Goal: Information Seeking & Learning: Learn about a topic

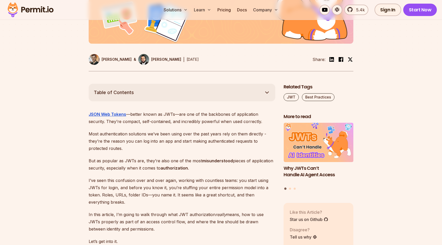
scroll to position [291, 0]
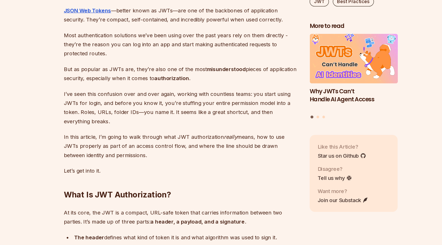
click at [178, 95] on p "But as popular as JWTs are, they’re also one of the most misunderstood pieces o…" at bounding box center [182, 95] width 186 height 14
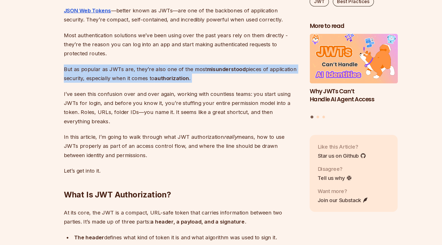
click at [178, 95] on p "But as popular as JWTs are, they’re also one of the most misunderstood pieces o…" at bounding box center [182, 95] width 186 height 14
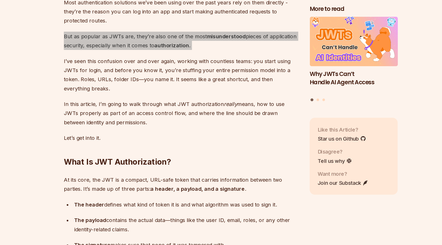
scroll to position [323, 0]
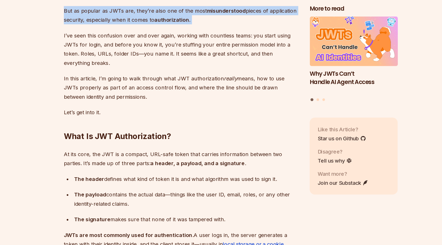
click at [181, 117] on p "In this article, I’m going to walk through what JWT authorization really means,…" at bounding box center [182, 120] width 186 height 22
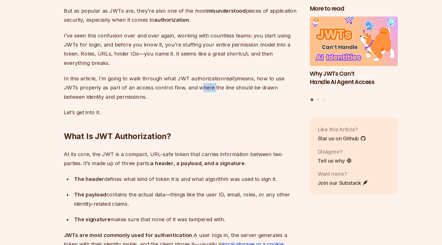
click at [181, 117] on p "In this article, I’m going to walk through what JWT authorization really means,…" at bounding box center [182, 120] width 186 height 22
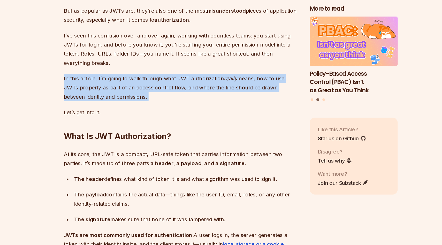
click at [181, 117] on p "In this article, I’m going to walk through what JWT authorization really means,…" at bounding box center [182, 120] width 186 height 22
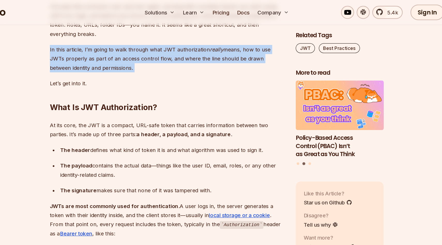
scroll to position [393, 0]
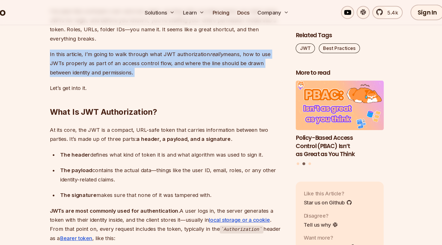
click at [150, 59] on p "In this article, I’m going to walk through what JWT authorization really means,…" at bounding box center [182, 50] width 186 height 22
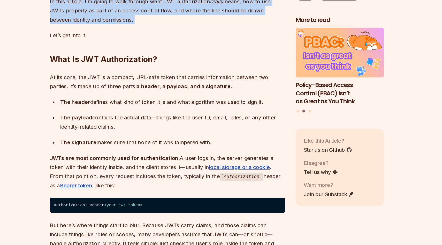
scroll to position [402, 0]
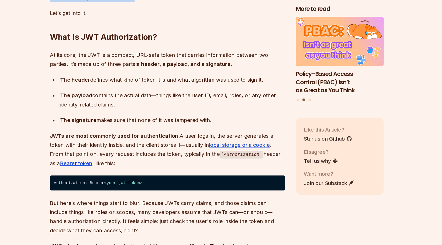
click at [157, 101] on strong "a header, a payload, and a signature." at bounding box center [195, 101] width 76 height 5
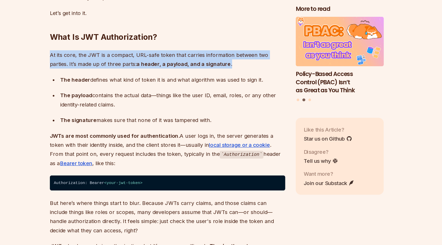
click at [157, 101] on strong "a header, a payload, and a signature." at bounding box center [195, 101] width 76 height 5
click at [173, 98] on p "At its core, the JWT is a compact, URL-safe token that carries information betw…" at bounding box center [182, 97] width 186 height 14
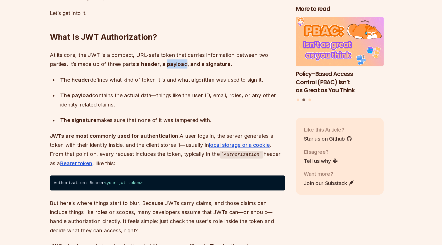
click at [173, 98] on p "At its core, the JWT is a compact, URL-safe token that carries information betw…" at bounding box center [182, 97] width 186 height 14
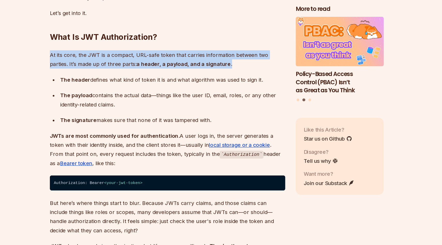
click at [173, 98] on p "At its core, the JWT is a compact, URL-safe token that carries information betw…" at bounding box center [182, 97] width 186 height 14
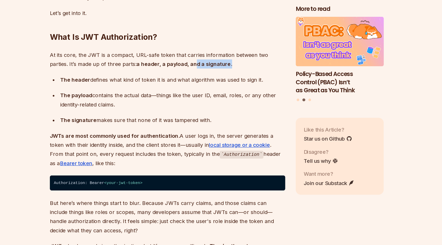
click at [187, 102] on strong "a header, a payload, and a signature." at bounding box center [195, 101] width 76 height 5
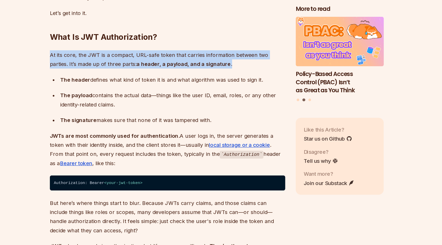
click at [187, 102] on strong "a header, a payload, and a signature." at bounding box center [195, 101] width 76 height 5
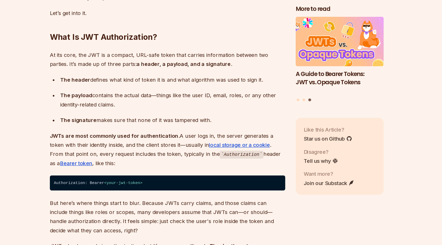
click at [129, 102] on p "At its core, the JWT is a compact, URL-safe token that carries information betw…" at bounding box center [182, 97] width 186 height 14
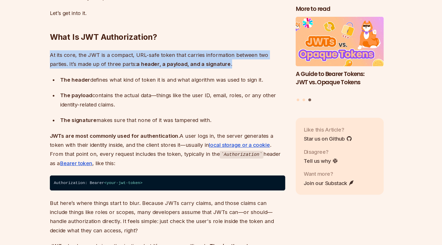
drag, startPoint x: 129, startPoint y: 102, endPoint x: 153, endPoint y: 102, distance: 24.0
click at [129, 102] on p "At its core, the JWT is a compact, URL-safe token that carries information betw…" at bounding box center [182, 97] width 186 height 14
click at [164, 102] on strong "a header, a payload, and a signature." at bounding box center [195, 101] width 76 height 5
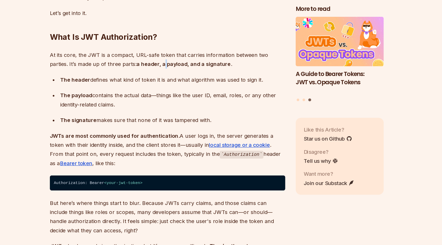
click at [164, 102] on strong "a header, a payload, and a signature." at bounding box center [195, 101] width 76 height 5
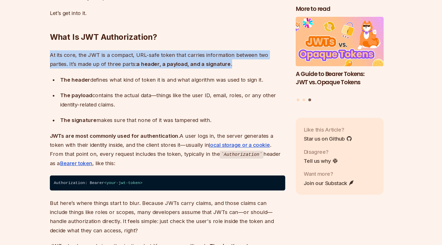
click at [164, 102] on strong "a header, a payload, and a signature." at bounding box center [195, 101] width 76 height 5
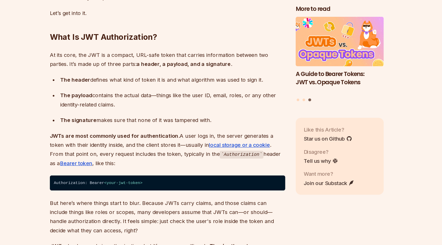
click at [143, 111] on div "The header defines what kind of token it is and what algorithm was used to sign…" at bounding box center [186, 113] width 178 height 7
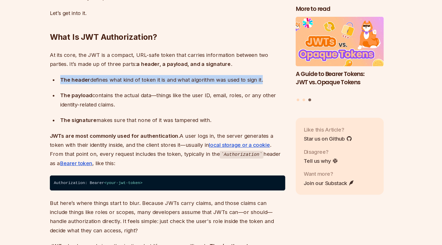
click at [143, 111] on div "The header defines what kind of token it is and what algorithm was used to sign…" at bounding box center [186, 113] width 178 height 7
click at [169, 117] on div "The header defines what kind of token it is and what algorithm was used to sign…" at bounding box center [186, 113] width 178 height 7
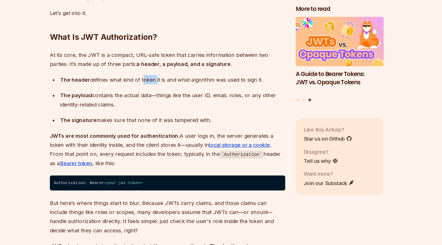
click at [169, 117] on div "The header defines what kind of token it is and what algorithm was used to sign…" at bounding box center [186, 113] width 178 height 7
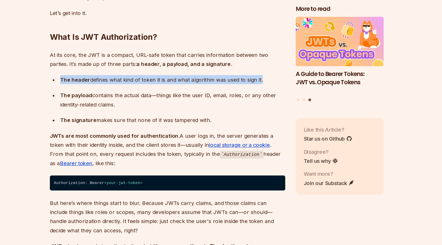
click at [169, 117] on div "The header defines what kind of token it is and what algorithm was used to sign…" at bounding box center [186, 113] width 178 height 7
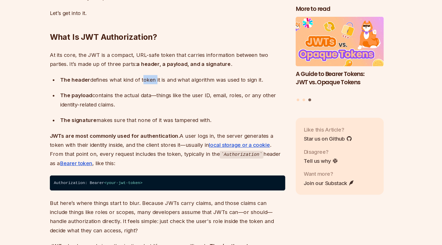
click at [169, 117] on div "The header defines what kind of token it is and what algorithm was used to sign…" at bounding box center [186, 113] width 178 height 7
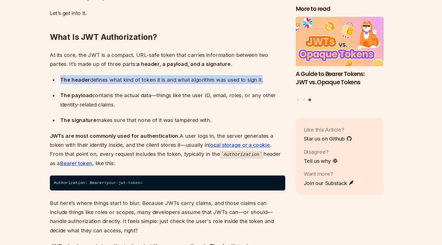
click at [169, 117] on div "The header defines what kind of token it is and what algorithm was used to sign…" at bounding box center [186, 113] width 178 height 7
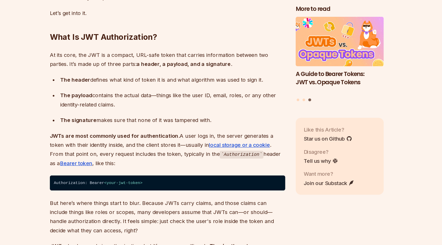
click at [169, 117] on div "The header defines what kind of token it is and what algorithm was used to sign…" at bounding box center [186, 113] width 178 height 7
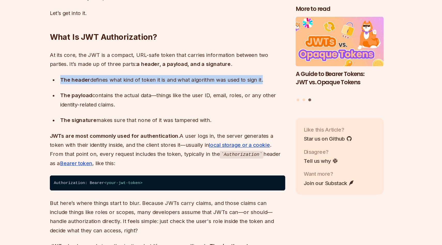
click at [169, 117] on div "The header defines what kind of token it is and what algorithm was used to sign…" at bounding box center [186, 113] width 178 height 7
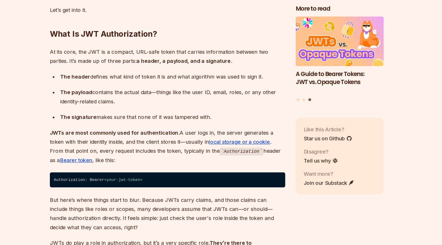
click at [168, 123] on div "The payload contains the actual data—things like the user ID, email, roles, or …" at bounding box center [186, 127] width 178 height 14
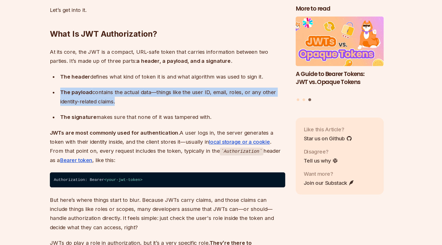
click at [168, 123] on div "The payload contains the actual data—things like the user ID, email, roles, or …" at bounding box center [186, 127] width 178 height 14
click at [163, 128] on div "The payload contains the actual data—things like the user ID, email, roles, or …" at bounding box center [186, 127] width 178 height 14
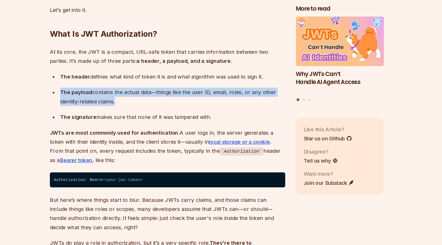
click at [163, 128] on div "The payload contains the actual data—things like the user ID, email, roles, or …" at bounding box center [186, 127] width 178 height 14
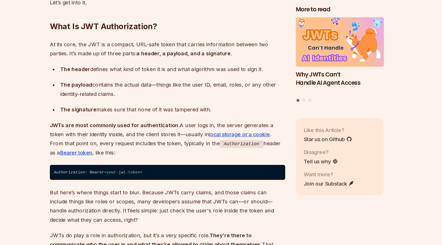
click at [161, 136] on div "The signature makes sure that none of it was tampered with." at bounding box center [186, 136] width 178 height 7
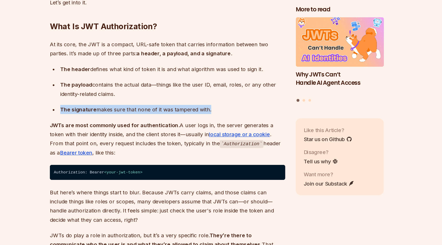
click at [161, 136] on div "The signature makes sure that none of it was tampered with." at bounding box center [186, 136] width 178 height 7
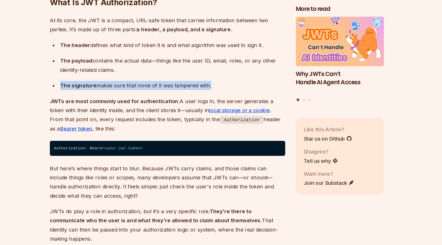
scroll to position [434, 0]
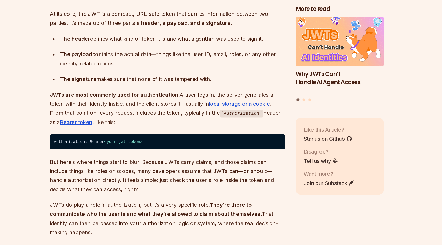
click at [161, 137] on p "JWTs are most commonly used for authentication. A user logs in, the server gene…" at bounding box center [182, 136] width 186 height 29
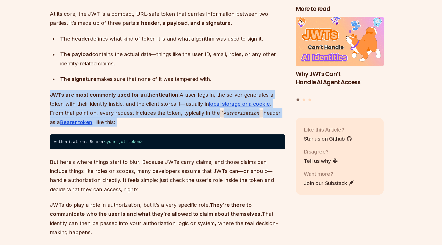
click at [161, 137] on p "JWTs are most commonly used for authentication. A user logs in, the server gene…" at bounding box center [182, 136] width 186 height 29
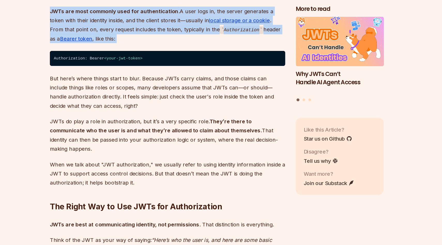
scroll to position [510, 0]
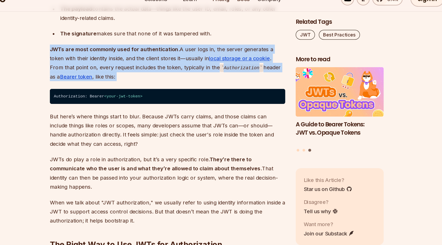
click at [201, 66] on p "JWTs are most commonly used for authentication. A user logs in, the server gene…" at bounding box center [182, 60] width 186 height 29
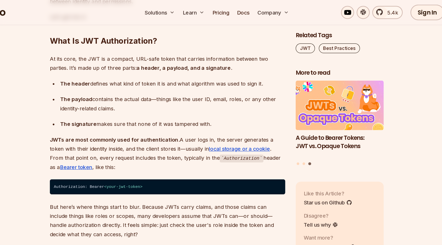
scroll to position [446, 0]
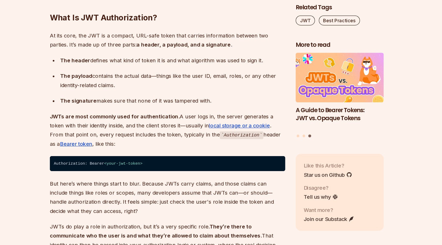
click at [166, 83] on div "The payload contains the actual data—things like the user ID, email, roles, or …" at bounding box center [186, 86] width 178 height 14
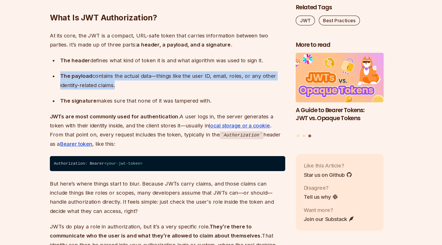
drag, startPoint x: 166, startPoint y: 83, endPoint x: 166, endPoint y: 87, distance: 3.9
click at [166, 82] on div "The payload contains the actual data—things like the user ID, email, roles, or …" at bounding box center [186, 86] width 178 height 14
click at [166, 97] on ul "The header defines what kind of token it is and what algorithm was used to sign…" at bounding box center [182, 85] width 186 height 39
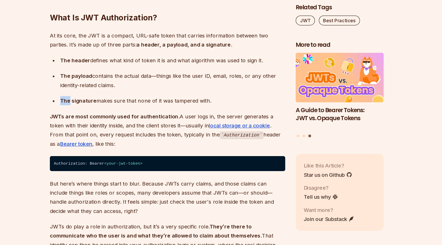
click at [166, 97] on ul "The header defines what kind of token it is and what algorithm was used to sign…" at bounding box center [182, 85] width 186 height 39
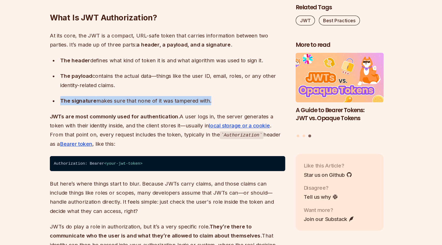
click at [166, 97] on ul "The header defines what kind of token it is and what algorithm was used to sign…" at bounding box center [182, 85] width 186 height 39
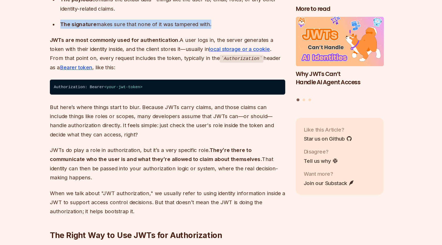
scroll to position [490, 0]
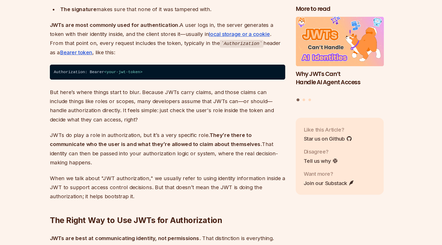
click at [175, 126] on p "But here’s where things start to blur. Because JWTs carry claims, and those cla…" at bounding box center [182, 134] width 186 height 29
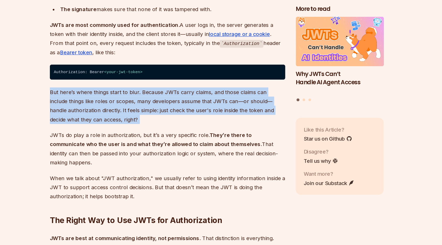
click at [175, 126] on p "But here’s where things start to blur. Because JWTs carry claims, and those cla…" at bounding box center [182, 134] width 186 height 29
click at [197, 130] on p "But here’s where things start to blur. Because JWTs carry claims, and those cla…" at bounding box center [182, 134] width 186 height 29
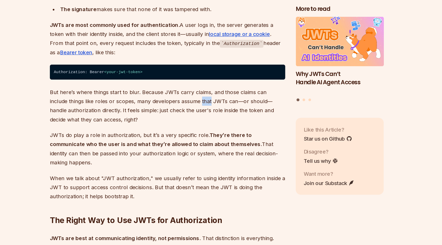
click at [197, 130] on p "But here’s where things start to blur. Because JWTs carry claims, and those cla…" at bounding box center [182, 134] width 186 height 29
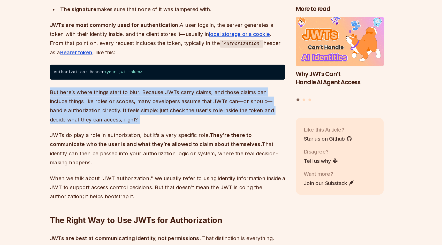
click at [197, 130] on p "But here’s where things start to blur. Because JWTs carry claims, and those cla…" at bounding box center [182, 134] width 186 height 29
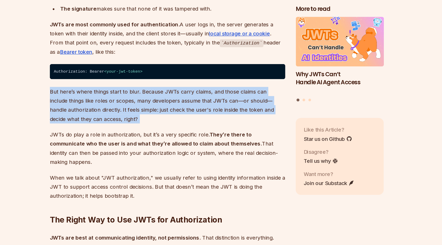
scroll to position [506, 0]
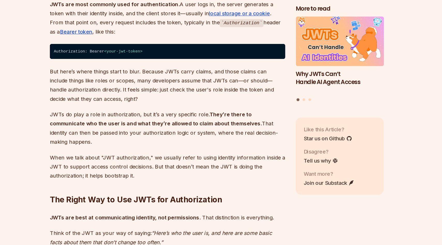
click at [225, 156] on p "JWTs do play a role in authorization, but it’s a very specific role. They’re th…" at bounding box center [182, 152] width 186 height 29
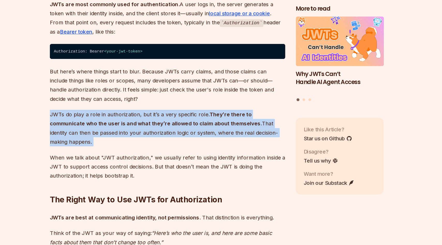
click at [225, 156] on p "JWTs do play a role in authorization, but it’s a very specific role. They’re th…" at bounding box center [182, 152] width 186 height 29
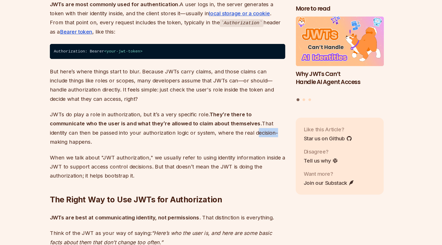
click at [225, 156] on p "JWTs do play a role in authorization, but it’s a very specific role. They’re th…" at bounding box center [182, 152] width 186 height 29
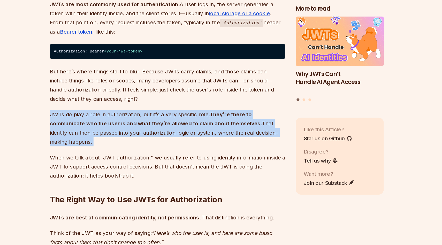
click at [225, 156] on p "JWTs do play a role in authorization, but it’s a very specific role. They’re th…" at bounding box center [182, 152] width 186 height 29
click at [214, 158] on p "JWTs do play a role in authorization, but it’s a very specific role. They’re th…" at bounding box center [182, 152] width 186 height 29
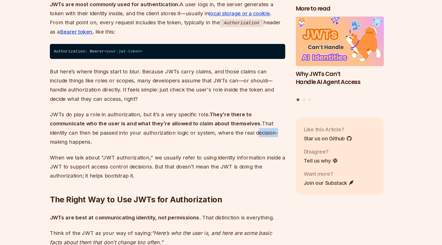
click at [214, 158] on p "JWTs do play a role in authorization, but it’s a very specific role. They’re th…" at bounding box center [182, 152] width 186 height 29
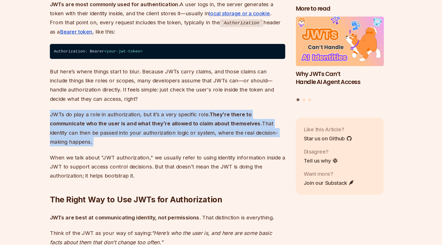
click at [214, 158] on p "JWTs do play a role in authorization, but it’s a very specific role. They’re th…" at bounding box center [182, 152] width 186 height 29
click at [232, 158] on p "JWTs do play a role in authorization, but it’s a very specific role. They’re th…" at bounding box center [182, 152] width 186 height 29
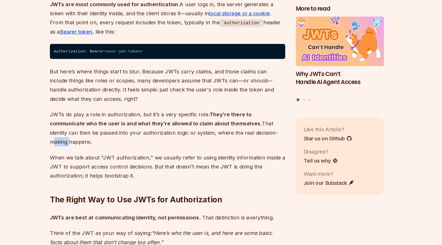
click at [232, 158] on p "JWTs do play a role in authorization, but it’s a very specific role. They’re th…" at bounding box center [182, 152] width 186 height 29
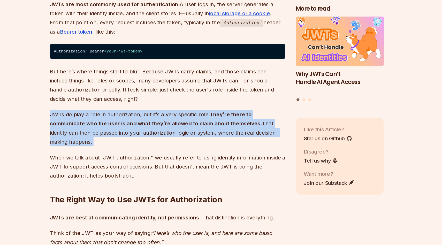
drag, startPoint x: 232, startPoint y: 158, endPoint x: 223, endPoint y: 159, distance: 9.4
click at [232, 158] on p "JWTs do play a role in authorization, but it’s a very specific role. They’re th…" at bounding box center [182, 152] width 186 height 29
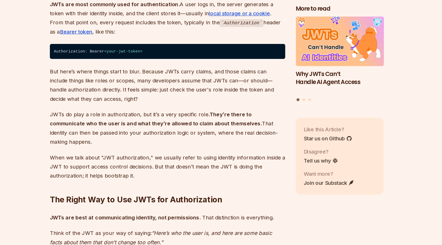
click at [176, 173] on p "When we talk about "JWT authorization," we usually refer to using identity info…" at bounding box center [182, 183] width 186 height 22
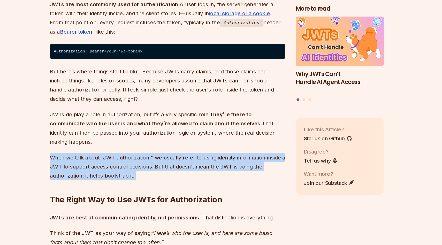
click at [176, 173] on p "When we talk about "JWT authorization," we usually refer to using identity info…" at bounding box center [182, 183] width 186 height 22
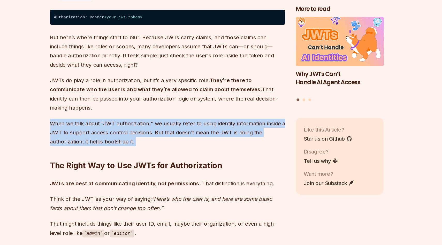
scroll to position [544, 0]
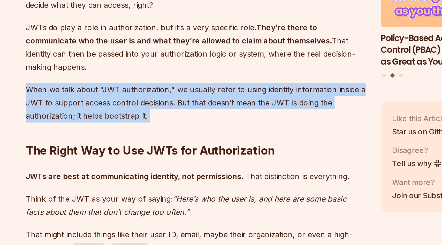
click at [148, 144] on p "When we talk about "JWT authorization," we usually refer to using identity info…" at bounding box center [182, 145] width 186 height 22
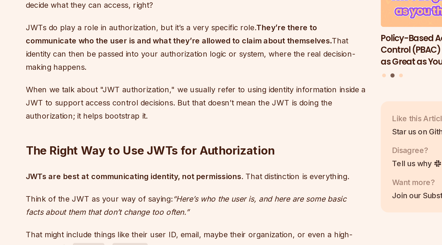
click at [148, 144] on p "When we talk about "JWT authorization," we usually refer to using identity info…" at bounding box center [182, 145] width 186 height 22
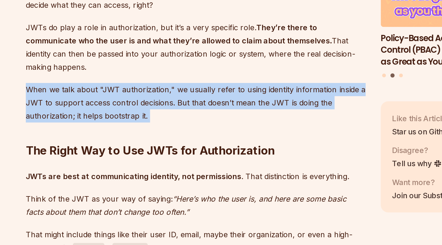
click at [171, 140] on p "When we talk about "JWT authorization," we usually refer to using identity info…" at bounding box center [182, 145] width 186 height 22
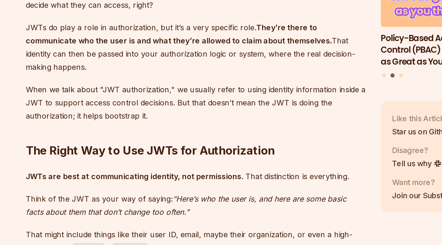
click at [171, 140] on p "When we talk about "JWT authorization," we usually refer to using identity info…" at bounding box center [182, 145] width 186 height 22
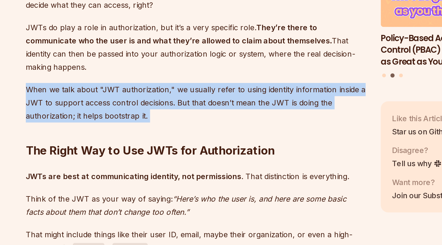
click at [199, 139] on p "When we talk about "JWT authorization," we usually refer to using identity info…" at bounding box center [182, 145] width 186 height 22
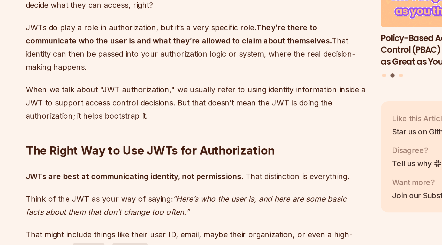
click at [199, 139] on p "When we talk about "JWT authorization," we usually refer to using identity info…" at bounding box center [182, 145] width 186 height 22
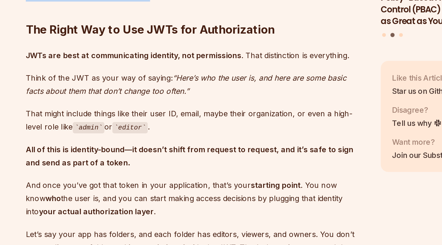
scroll to position [592, 0]
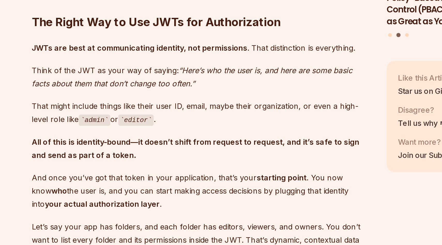
click at [207, 133] on p "JWTs are best at communicating identity, not permissions . That distinction is …" at bounding box center [182, 136] width 186 height 7
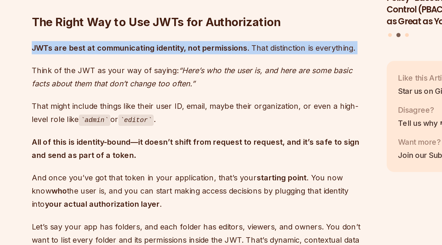
click at [220, 133] on p "JWTs are best at communicating identity, not permissions . That distinction is …" at bounding box center [182, 136] width 186 height 7
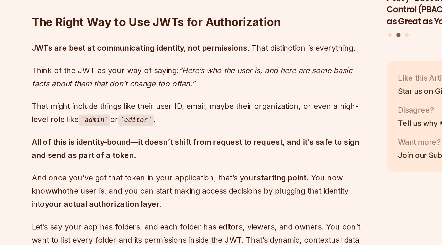
click at [220, 133] on p "JWTs are best at communicating identity, not permissions . That distinction is …" at bounding box center [182, 136] width 186 height 7
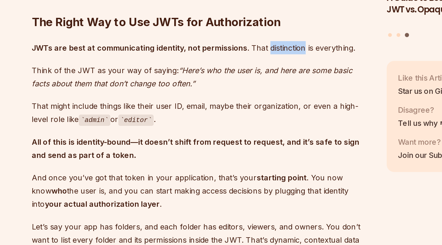
click at [220, 133] on p "JWTs are best at communicating identity, not permissions . That distinction is …" at bounding box center [182, 136] width 186 height 7
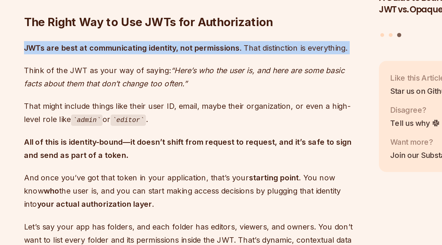
click at [212, 146] on em "“Here’s who the user is, and here are some basic facts about them that don’t ch…" at bounding box center [177, 152] width 176 height 12
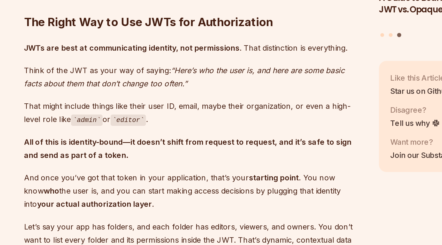
click at [212, 146] on em "“Here’s who the user is, and here are some basic facts about them that don’t ch…" at bounding box center [177, 152] width 176 height 12
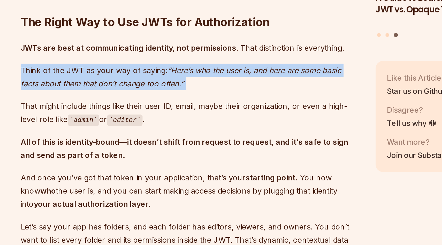
click at [218, 146] on em "“Here’s who the user is, and here are some basic facts about them that don’t ch…" at bounding box center [177, 152] width 176 height 12
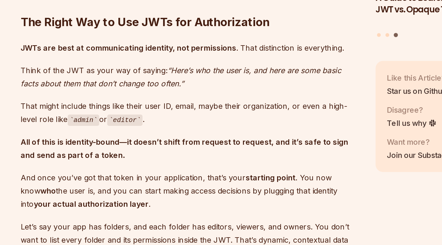
click at [218, 146] on em "“Here’s who the user is, and here are some basic facts about them that don’t ch…" at bounding box center [177, 152] width 176 height 12
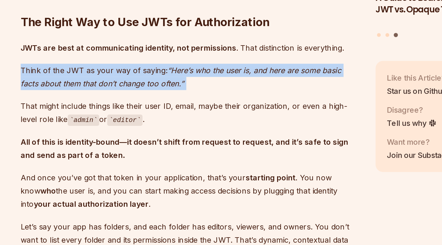
click at [218, 146] on em "“Here’s who the user is, and here are some basic facts about them that don’t ch…" at bounding box center [177, 152] width 176 height 12
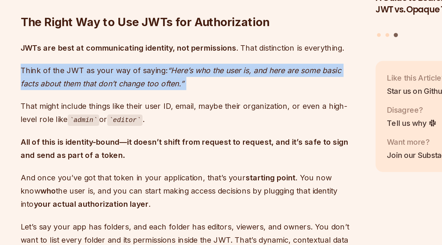
click at [218, 146] on em "“Here’s who the user is, and here are some basic facts about them that don’t ch…" at bounding box center [177, 152] width 176 height 12
click at [151, 145] on p "Think of the JWT as your way of saying: “Here’s who the user is, and here are s…" at bounding box center [182, 152] width 186 height 14
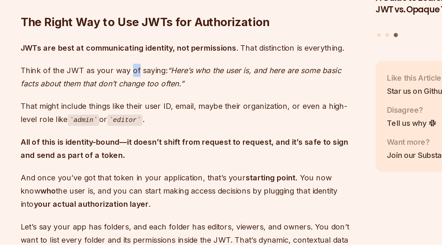
click at [151, 145] on p "Think of the JWT as your way of saying: “Here’s who the user is, and here are s…" at bounding box center [182, 152] width 186 height 14
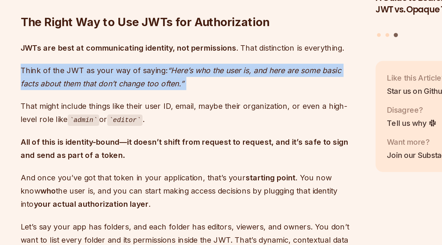
click at [151, 145] on p "Think of the JWT as your way of saying: “Here’s who the user is, and here are s…" at bounding box center [182, 152] width 186 height 14
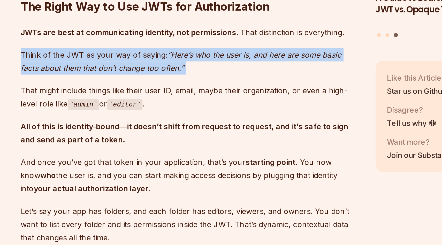
scroll to position [610, 0]
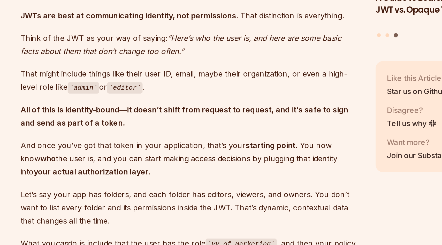
click at [148, 147] on p "That might include things like their user ID, email, maybe their organization, …" at bounding box center [182, 154] width 186 height 15
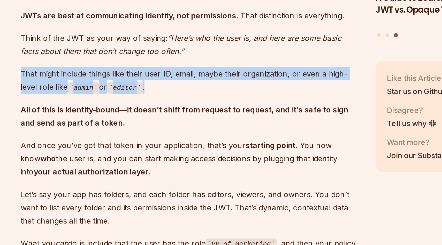
click at [148, 147] on p "That might include things like their user ID, email, maybe their organization, …" at bounding box center [182, 154] width 186 height 15
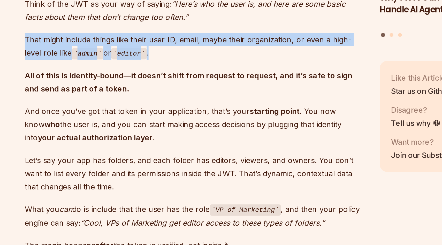
scroll to position [630, 0]
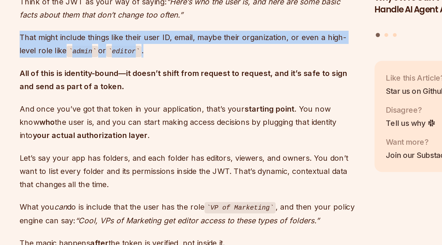
click at [148, 148] on strong "All of this is identity-bound—it doesn’t shift from request to request, and it’…" at bounding box center [179, 154] width 180 height 12
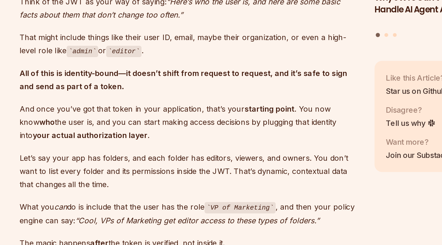
click at [148, 148] on strong "All of this is identity-bound—it doesn’t shift from request to request, and it’…" at bounding box center [179, 154] width 180 height 12
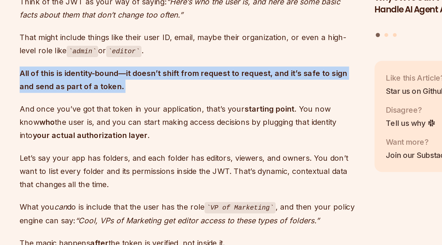
click at [148, 148] on strong "All of this is identity-bound—it doesn’t shift from request to request, and it’…" at bounding box center [179, 154] width 180 height 12
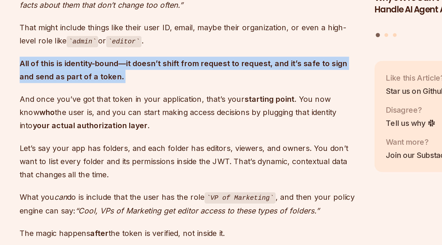
scroll to position [643, 0]
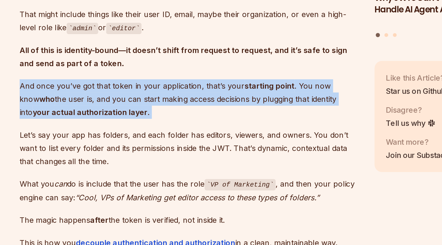
scroll to position [645, 0]
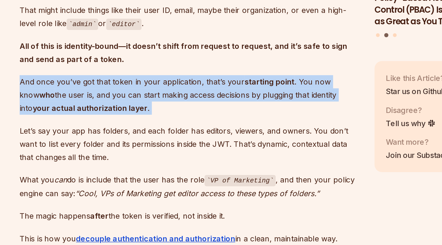
scroll to position [649, 0]
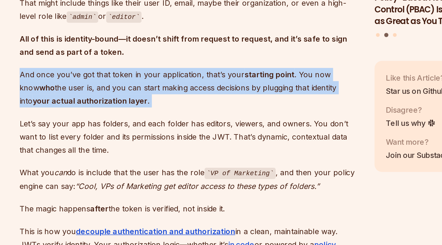
click at [156, 148] on p "And once you’ve got that token in your application, that’s your starting point …" at bounding box center [182, 159] width 186 height 22
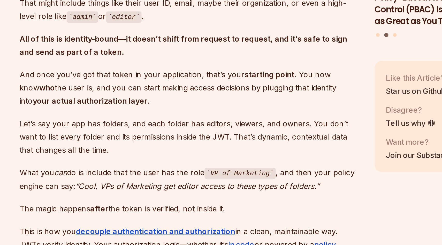
click at [156, 148] on p "And once you’ve got that token in your application, that’s your starting point …" at bounding box center [182, 159] width 186 height 22
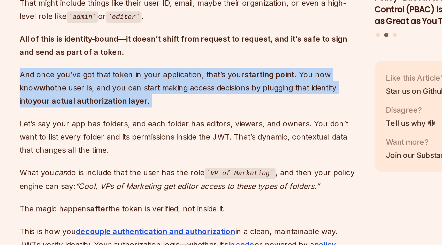
click at [156, 148] on p "And once you’ve got that token in your application, that’s your starting point …" at bounding box center [182, 159] width 186 height 22
click at [148, 148] on p "And once you’ve got that token in your application, that’s your starting point …" at bounding box center [182, 159] width 186 height 22
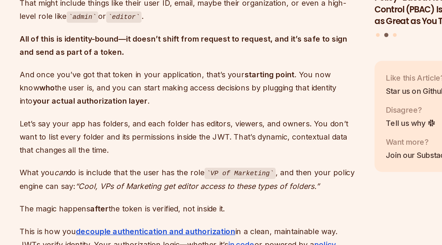
click at [148, 148] on p "And once you’ve got that token in your application, that’s your starting point …" at bounding box center [182, 159] width 186 height 22
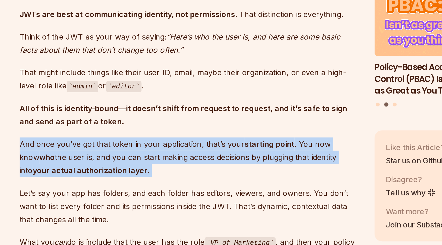
click at [148, 108] on p "That might include things like their user ID, email, maybe their organization, …" at bounding box center [182, 115] width 186 height 15
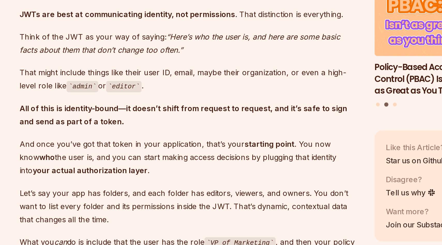
click at [148, 108] on p "That might include things like their user ID, email, maybe their organization, …" at bounding box center [182, 115] width 186 height 15
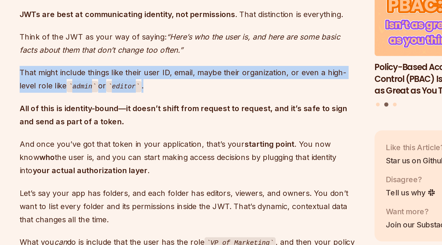
click at [150, 109] on p "That might include things like their user ID, email, maybe their organization, …" at bounding box center [182, 115] width 186 height 15
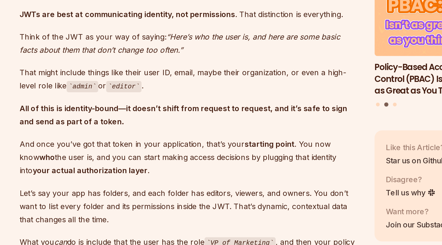
click at [150, 109] on p "That might include things like their user ID, email, maybe their organization, …" at bounding box center [182, 115] width 186 height 15
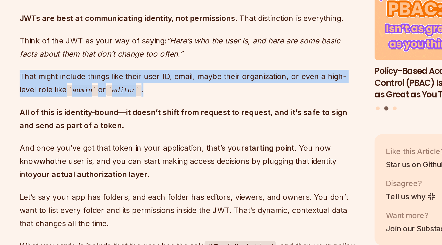
click at [150, 108] on p "That might include things like their user ID, email, maybe their organization, …" at bounding box center [182, 115] width 186 height 15
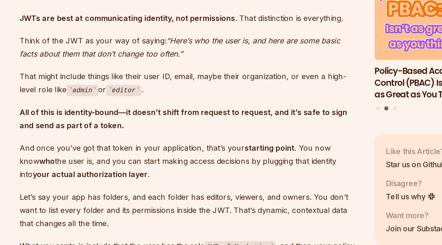
click at [150, 108] on p "That might include things like their user ID, email, maybe their organization, …" at bounding box center [182, 115] width 186 height 15
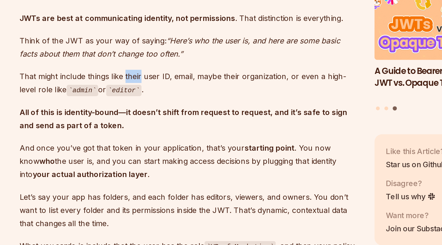
click at [150, 108] on p "That might include things like their user ID, email, maybe their organization, …" at bounding box center [182, 115] width 186 height 15
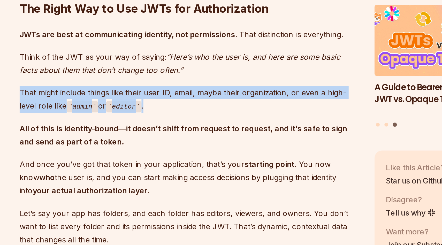
click at [148, 92] on em "“Here’s who the user is, and here are some basic facts about them that don’t ch…" at bounding box center [177, 96] width 176 height 12
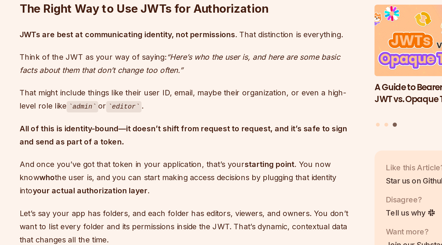
click at [148, 92] on em "“Here’s who the user is, and here are some basic facts about them that don’t ch…" at bounding box center [177, 96] width 176 height 12
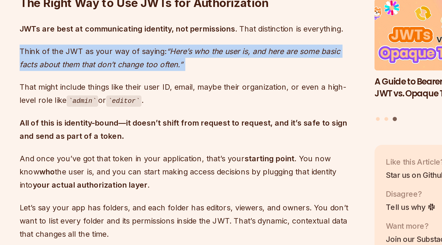
click at [148, 95] on p "Think of the JWT as your way of saying: “Here’s who the user is, and here are s…" at bounding box center [182, 96] width 186 height 14
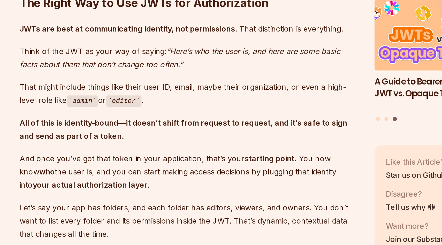
click at [148, 95] on p "Think of the JWT as your way of saying: “Here’s who the user is, and here are s…" at bounding box center [182, 96] width 186 height 14
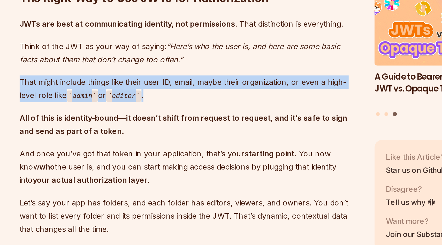
click at [145, 108] on p "That might include things like their user ID, email, maybe their organization, …" at bounding box center [182, 115] width 186 height 15
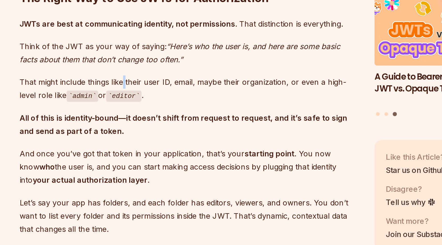
click at [145, 108] on p "That might include things like their user ID, email, maybe their organization, …" at bounding box center [182, 115] width 186 height 15
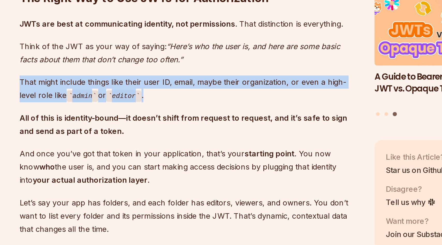
click at [159, 108] on p "That might include things like their user ID, email, maybe their organization, …" at bounding box center [182, 115] width 186 height 15
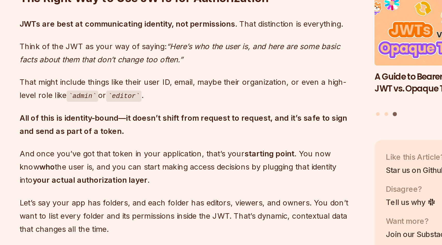
click at [159, 108] on p "That might include things like their user ID, email, maybe their organization, …" at bounding box center [182, 115] width 186 height 15
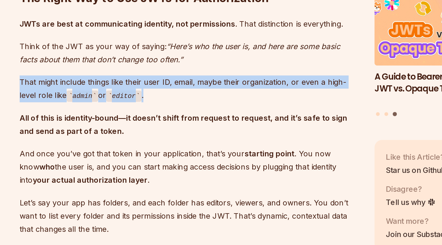
click at [178, 108] on p "That might include things like their user ID, email, maybe their organization, …" at bounding box center [182, 115] width 186 height 15
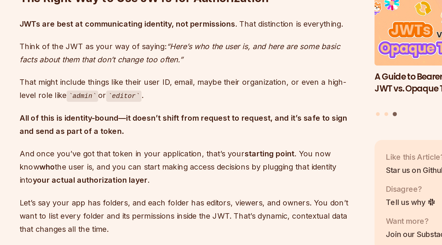
click at [178, 108] on p "That might include things like their user ID, email, maybe their organization, …" at bounding box center [182, 115] width 186 height 15
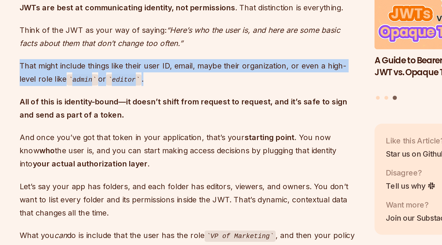
click at [169, 129] on strong "All of this is identity-bound—it doesn’t shift from request to request, and it’…" at bounding box center [179, 135] width 180 height 12
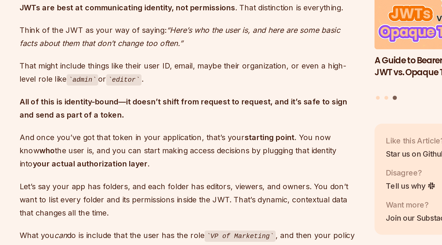
click at [169, 129] on strong "All of this is identity-bound—it doesn’t shift from request to request, and it’…" at bounding box center [179, 135] width 180 height 12
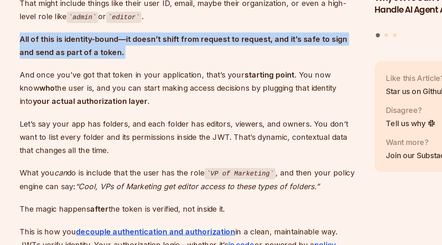
scroll to position [658, 0]
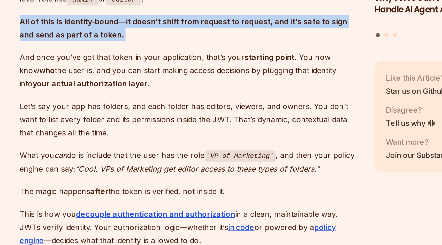
click at [156, 147] on p "And once you’ve got that token in your application, that’s your starting point …" at bounding box center [182, 149] width 186 height 22
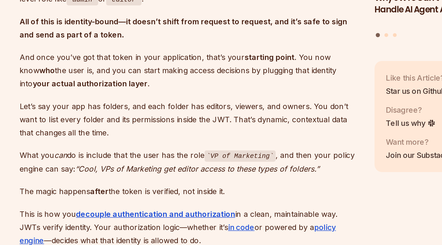
click at [156, 147] on p "And once you’ve got that token in your application, that’s your starting point …" at bounding box center [182, 149] width 186 height 22
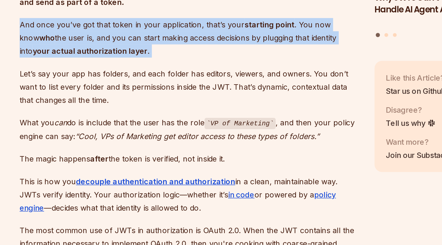
scroll to position [676, 0]
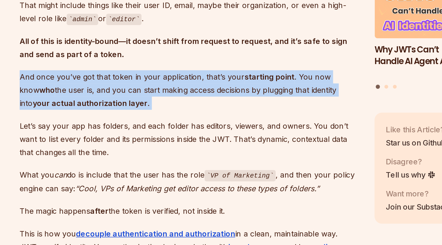
click at [156, 121] on p "And once you’ve got that token in your application, that’s your starting point …" at bounding box center [182, 132] width 186 height 22
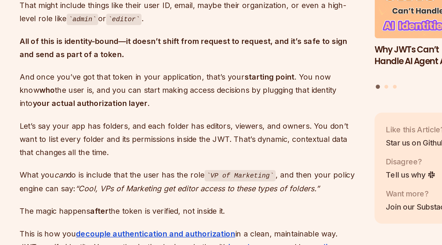
click at [156, 121] on p "And once you’ve got that token in your application, that’s your starting point …" at bounding box center [182, 132] width 186 height 22
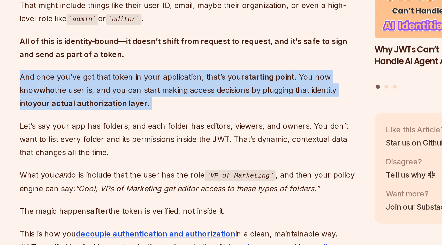
click at [156, 121] on p "And once you’ve got that token in your application, that’s your starting point …" at bounding box center [182, 132] width 186 height 22
click at [151, 123] on p "And once you’ve got that token in your application, that’s your starting point …" at bounding box center [182, 132] width 186 height 22
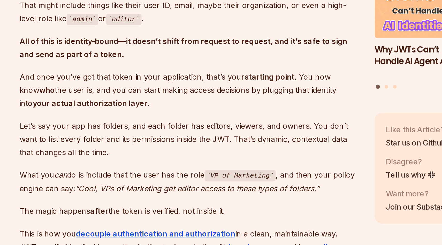
click at [151, 123] on p "And once you’ve got that token in your application, that’s your starting point …" at bounding box center [182, 132] width 186 height 22
click at [167, 126] on p "And once you’ve got that token in your application, that’s your starting point …" at bounding box center [182, 132] width 186 height 22
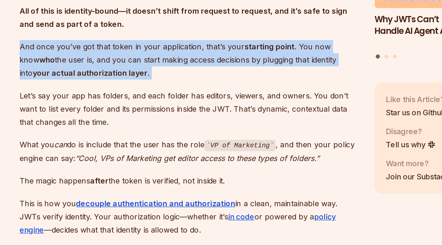
click at [158, 147] on p "Let’s say your app has folders, and each folder has editors, viewers, and owner…" at bounding box center [182, 158] width 186 height 22
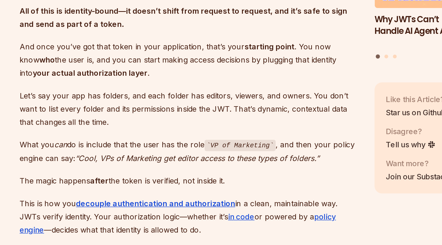
click at [158, 147] on p "Let’s say your app has folders, and each folder has editors, viewers, and owner…" at bounding box center [182, 158] width 186 height 22
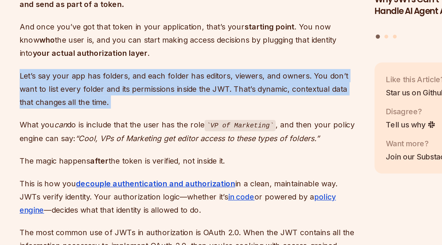
click at [135, 148] on p "Let’s say your app has folders, and each folder has editors, viewers, and owner…" at bounding box center [182, 158] width 186 height 22
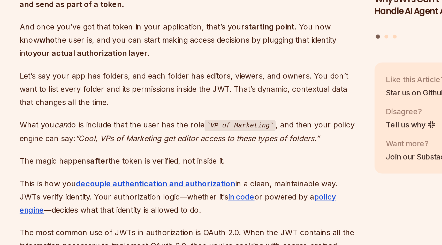
click at [135, 148] on p "Let’s say your app has folders, and each folder has editors, viewers, and owner…" at bounding box center [182, 158] width 186 height 22
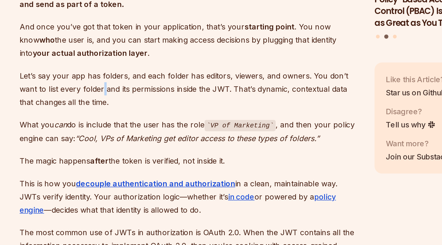
click at [135, 148] on p "Let’s say your app has folders, and each folder has editors, viewers, and owner…" at bounding box center [182, 158] width 186 height 22
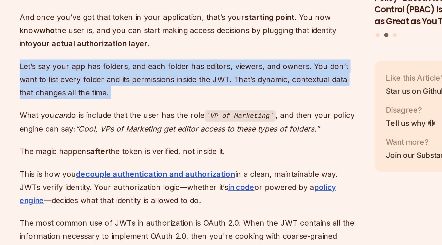
click at [135, 149] on p "Let’s say your app has folders, and each folder has editors, viewers, and owner…" at bounding box center [182, 154] width 186 height 22
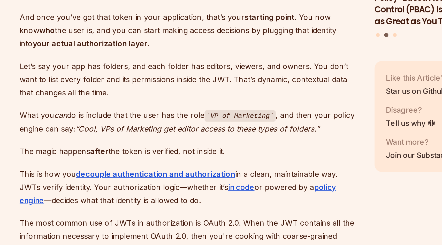
click at [135, 149] on p "Let’s say your app has folders, and each folder has editors, viewers, and owner…" at bounding box center [182, 154] width 186 height 22
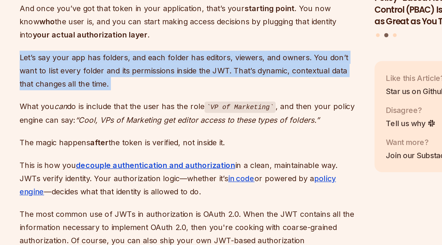
scroll to position [691, 0]
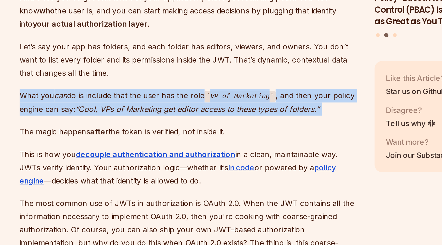
click at [154, 140] on p "Let’s say your app has folders, and each folder has editors, viewers, and owner…" at bounding box center [182, 143] width 186 height 22
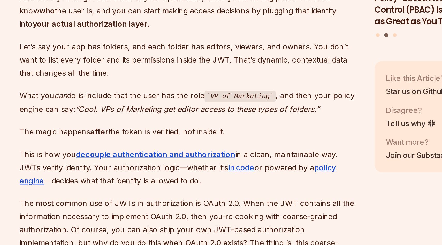
click at [154, 140] on p "Let’s say your app has folders, and each folder has editors, viewers, and owner…" at bounding box center [182, 143] width 186 height 22
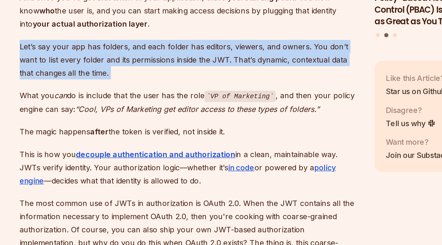
click at [140, 137] on p "Let’s say your app has folders, and each folder has editors, viewers, and owner…" at bounding box center [182, 143] width 186 height 22
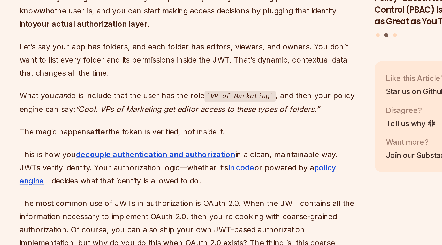
click at [140, 137] on p "Let’s say your app has folders, and each folder has editors, viewers, and owner…" at bounding box center [182, 143] width 186 height 22
click at [155, 139] on p "Let’s say your app has folders, and each folder has editors, viewers, and owner…" at bounding box center [182, 143] width 186 height 22
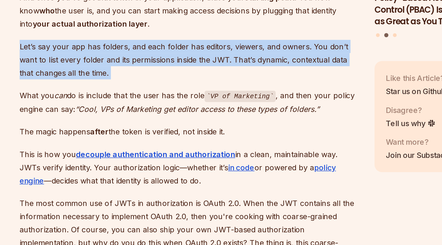
scroll to position [695, 0]
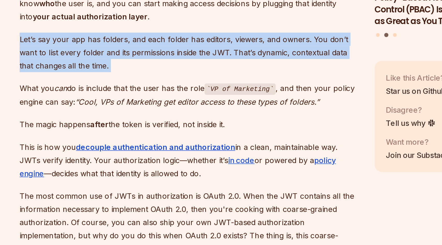
click at [155, 139] on p "Let’s say your app has folders, and each folder has editors, viewers, and owner…" at bounding box center [182, 139] width 186 height 22
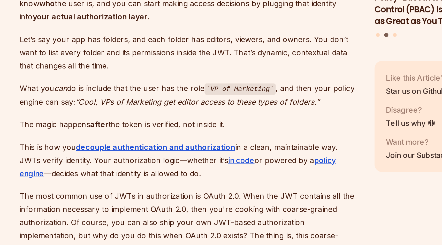
click at [155, 139] on p "Let’s say your app has folders, and each folder has editors, viewers, and owner…" at bounding box center [182, 139] width 186 height 22
click at [154, 155] on p "What you can do is include that the user has the role VP of Marketing , and the…" at bounding box center [182, 162] width 186 height 15
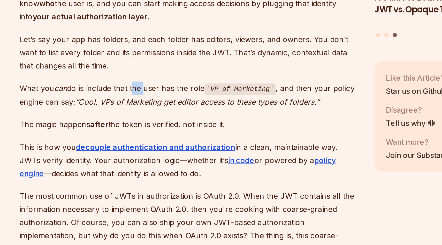
click at [154, 155] on p "What you can do is include that the user has the role VP of Marketing , and the…" at bounding box center [182, 162] width 186 height 15
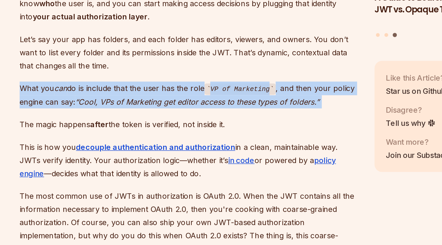
click at [154, 155] on p "What you can do is include that the user has the role VP of Marketing , and the…" at bounding box center [182, 162] width 186 height 15
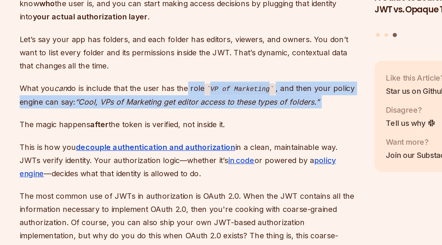
click at [180, 155] on p "What you can do is include that the user has the role VP of Marketing , and the…" at bounding box center [182, 162] width 186 height 15
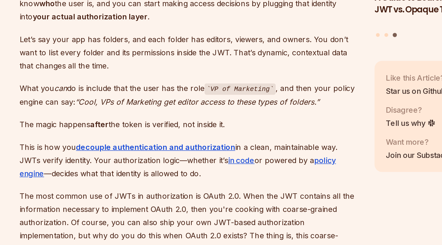
click at [187, 155] on p "What you can do is include that the user has the role VP of Marketing , and the…" at bounding box center [182, 162] width 186 height 15
click at [234, 155] on p "What you can do is include that the user has the role VP of Marketing , and the…" at bounding box center [182, 162] width 186 height 15
click at [118, 158] on p "What you can do is include that the user has the role VP of Marketing , and the…" at bounding box center [182, 162] width 186 height 15
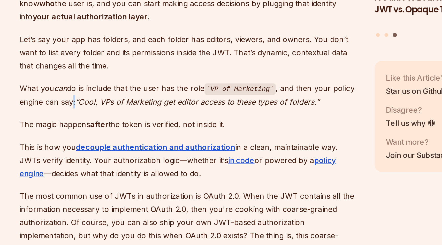
click at [118, 158] on p "What you can do is include that the user has the role VP of Marketing , and the…" at bounding box center [182, 162] width 186 height 15
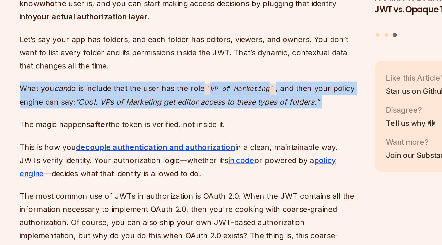
click at [119, 158] on p "What you can do is include that the user has the role VP of Marketing , and the…" at bounding box center [182, 162] width 186 height 15
click at [151, 164] on em "“Cool, VPs of Marketing get editor access to these types of folders.”" at bounding box center [186, 166] width 134 height 5
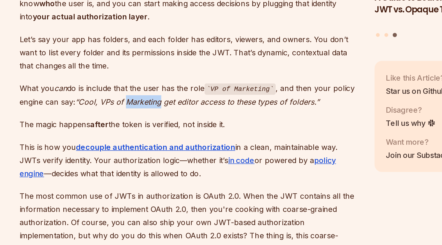
click at [151, 164] on em "“Cool, VPs of Marketing get editor access to these types of folders.”" at bounding box center [186, 166] width 134 height 5
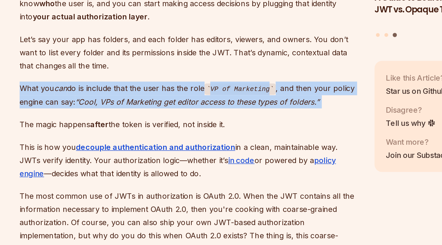
click at [151, 164] on em "“Cool, VPs of Marketing get editor access to these types of folders.”" at bounding box center [186, 166] width 134 height 5
click at [175, 164] on em "“Cool, VPs of Marketing get editor access to these types of folders.”" at bounding box center [186, 166] width 134 height 5
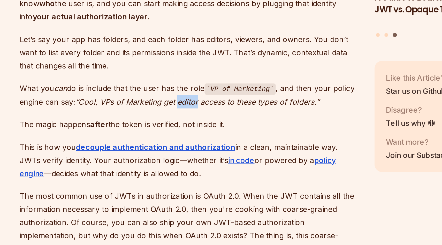
click at [175, 164] on em "“Cool, VPs of Marketing get editor access to these types of folders.”" at bounding box center [186, 166] width 134 height 5
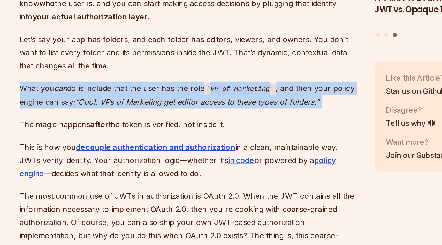
click at [175, 164] on em "“Cool, VPs of Marketing get editor access to these types of folders.”" at bounding box center [186, 166] width 134 height 5
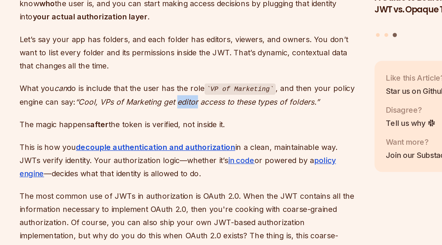
click at [175, 164] on em "“Cool, VPs of Marketing get editor access to these types of folders.”" at bounding box center [186, 166] width 134 height 5
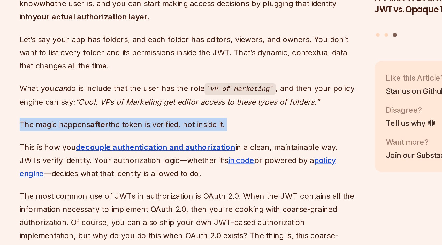
click at [160, 175] on p "The magic happens after the token is verified, not inside it." at bounding box center [182, 178] width 186 height 7
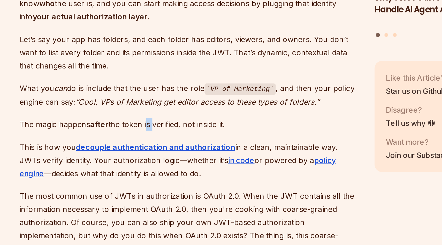
click at [160, 175] on p "The magic happens after the token is verified, not inside it." at bounding box center [182, 178] width 186 height 7
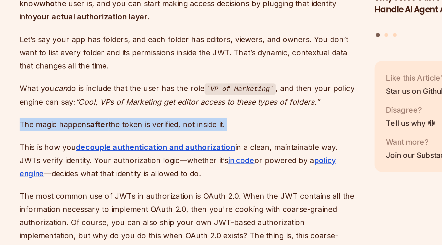
click at [160, 175] on p "The magic happens after the token is verified, not inside it." at bounding box center [182, 178] width 186 height 7
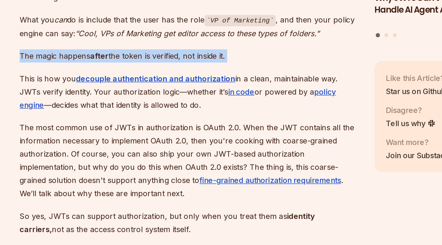
scroll to position [742, 0]
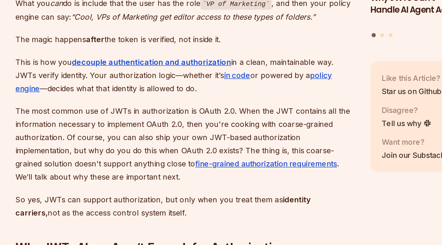
click at [167, 173] on p "The most common use of JWTs in authorization is OAuth 2.0. When the JWT contain…" at bounding box center [182, 189] width 186 height 43
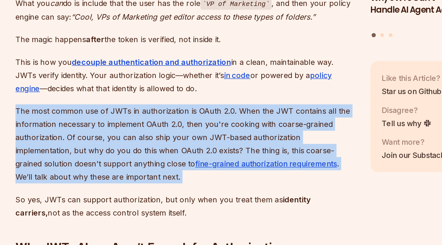
click at [167, 173] on p "The most common use of JWTs in authorization is OAuth 2.0. When the JWT contain…" at bounding box center [182, 189] width 186 height 43
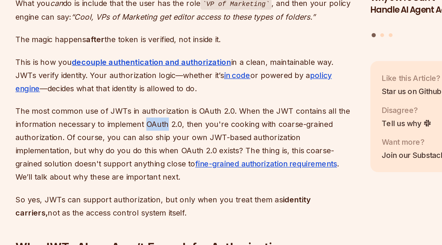
click at [167, 173] on p "The most common use of JWTs in authorization is OAuth 2.0. When the JWT contain…" at bounding box center [182, 189] width 186 height 43
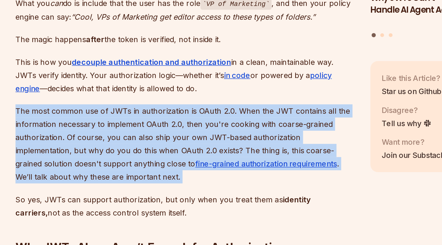
click at [167, 173] on p "The most common use of JWTs in authorization is OAuth 2.0. When the JWT contain…" at bounding box center [182, 189] width 186 height 43
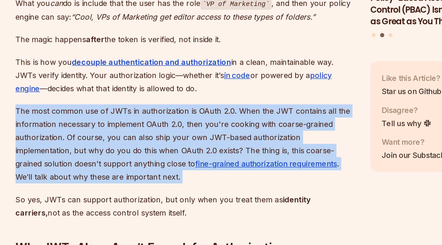
click at [166, 173] on p "The most common use of JWTs in authorization is OAuth 2.0. When the JWT contain…" at bounding box center [182, 189] width 186 height 43
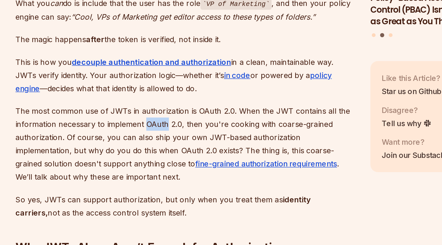
click at [166, 173] on p "The most common use of JWTs in authorization is OAuth 2.0. When the JWT contain…" at bounding box center [182, 189] width 186 height 43
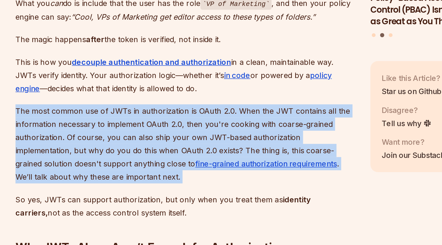
click at [166, 173] on p "The most common use of JWTs in authorization is OAuth 2.0. When the JWT contain…" at bounding box center [182, 189] width 186 height 43
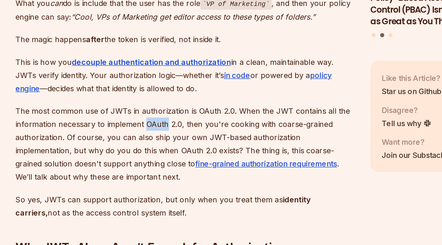
click at [166, 173] on p "The most common use of JWTs in authorization is OAuth 2.0. When the JWT contain…" at bounding box center [182, 189] width 186 height 43
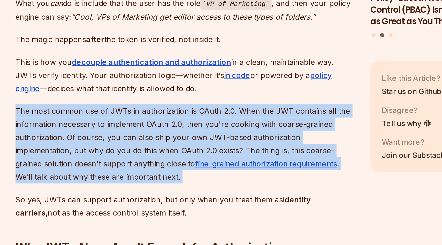
click at [166, 173] on p "The most common use of JWTs in authorization is OAuth 2.0. When the JWT contain…" at bounding box center [182, 189] width 186 height 43
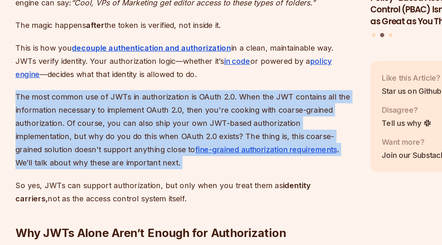
scroll to position [765, 0]
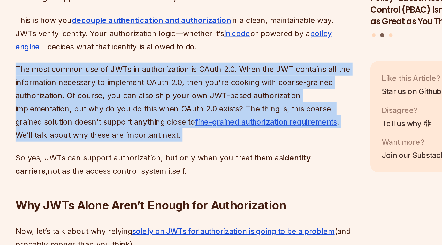
click at [175, 153] on p "The most common use of JWTs in authorization is OAuth 2.0. When the JWT contain…" at bounding box center [182, 166] width 186 height 43
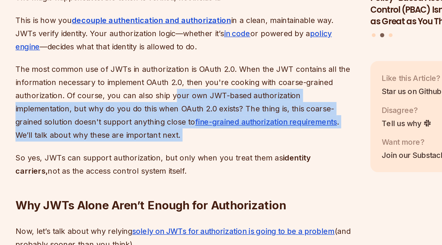
click at [175, 153] on p "The most common use of JWTs in authorization is OAuth 2.0. When the JWT contain…" at bounding box center [182, 166] width 186 height 43
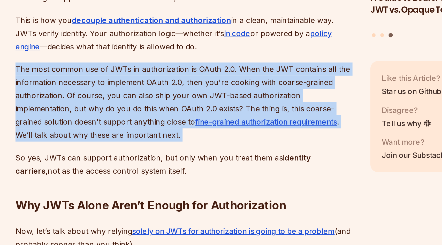
click at [175, 153] on p "The most common use of JWTs in authorization is OAuth 2.0. When the JWT contain…" at bounding box center [182, 166] width 186 height 43
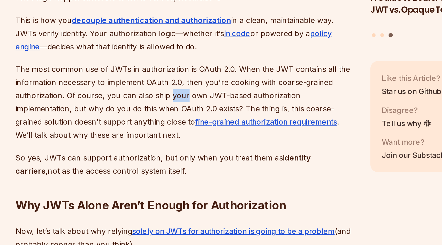
click at [175, 153] on p "The most common use of JWTs in authorization is OAuth 2.0. When the JWT contain…" at bounding box center [182, 166] width 186 height 43
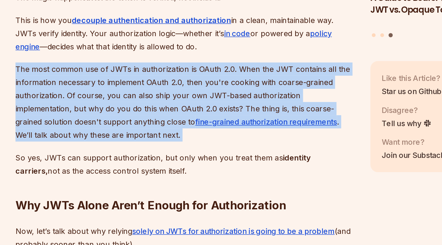
click at [175, 153] on p "The most common use of JWTs in authorization is OAuth 2.0. When the JWT contain…" at bounding box center [182, 166] width 186 height 43
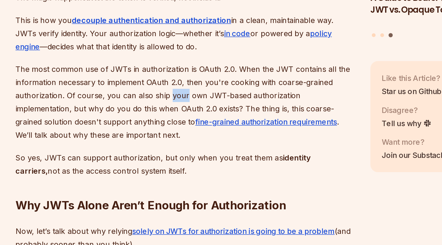
click at [175, 153] on p "The most common use of JWTs in authorization is OAuth 2.0. When the JWT contain…" at bounding box center [182, 166] width 186 height 43
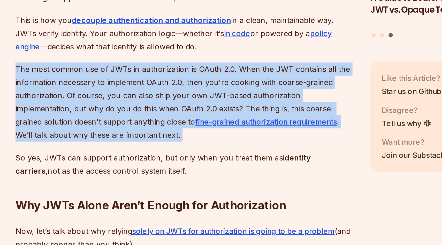
click at [175, 153] on p "The most common use of JWTs in authorization is OAuth 2.0. When the JWT contain…" at bounding box center [182, 166] width 186 height 43
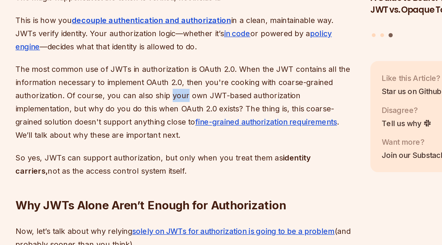
click at [175, 153] on p "The most common use of JWTs in authorization is OAuth 2.0. When the JWT contain…" at bounding box center [182, 166] width 186 height 43
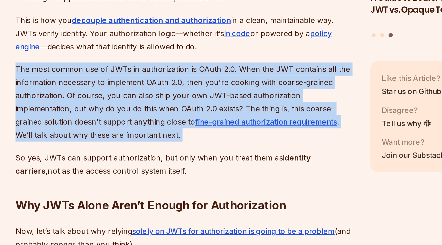
click at [175, 153] on p "The most common use of JWTs in authorization is OAuth 2.0. When the JWT contain…" at bounding box center [182, 166] width 186 height 43
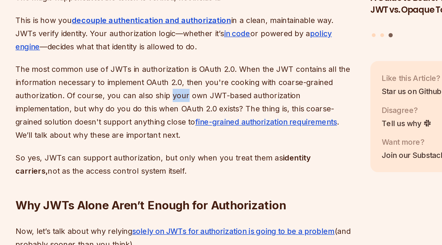
click at [175, 153] on p "The most common use of JWTs in authorization is OAuth 2.0. When the JWT contain…" at bounding box center [182, 166] width 186 height 43
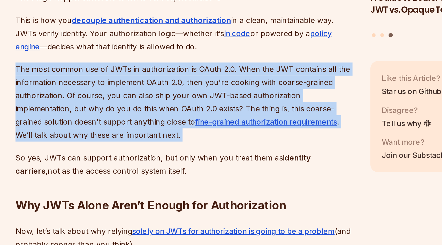
click at [175, 153] on p "The most common use of JWTs in authorization is OAuth 2.0. When the JWT contain…" at bounding box center [182, 166] width 186 height 43
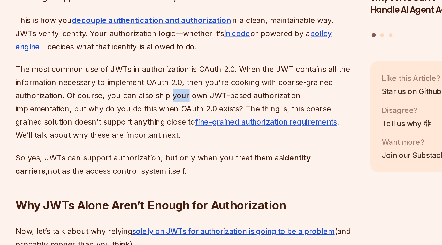
click at [175, 153] on p "The most common use of JWTs in authorization is OAuth 2.0. When the JWT contain…" at bounding box center [182, 166] width 186 height 43
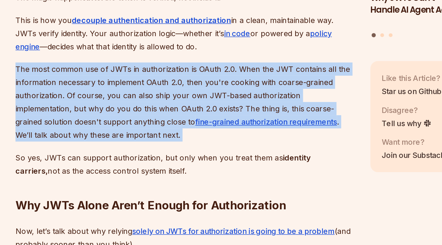
click at [175, 153] on p "The most common use of JWTs in authorization is OAuth 2.0. When the JWT contain…" at bounding box center [182, 166] width 186 height 43
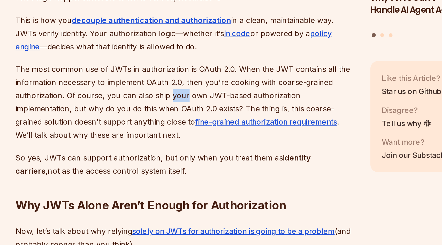
click at [175, 153] on p "The most common use of JWTs in authorization is OAuth 2.0. When the JWT contain…" at bounding box center [182, 166] width 186 height 43
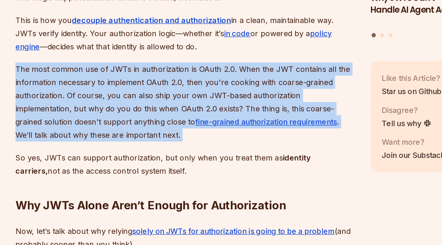
click at [175, 153] on p "The most common use of JWTs in authorization is OAuth 2.0. When the JWT contain…" at bounding box center [182, 166] width 186 height 43
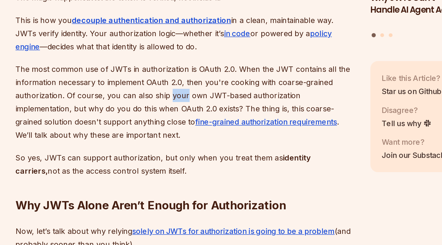
click at [175, 153] on p "The most common use of JWTs in authorization is OAuth 2.0. When the JWT contain…" at bounding box center [182, 166] width 186 height 43
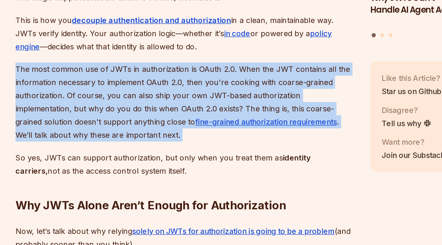
click at [175, 153] on p "The most common use of JWTs in authorization is OAuth 2.0. When the JWT contain…" at bounding box center [182, 166] width 186 height 43
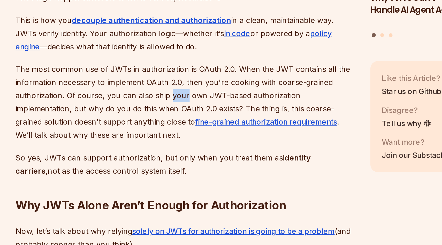
click at [175, 153] on p "The most common use of JWTs in authorization is OAuth 2.0. When the JWT contain…" at bounding box center [182, 166] width 186 height 43
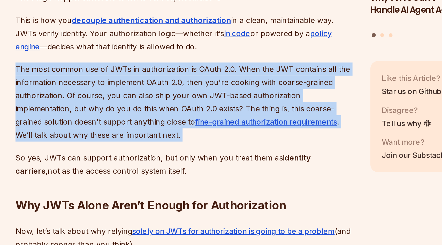
click at [175, 153] on p "The most common use of JWTs in authorization is OAuth 2.0. When the JWT contain…" at bounding box center [182, 166] width 186 height 43
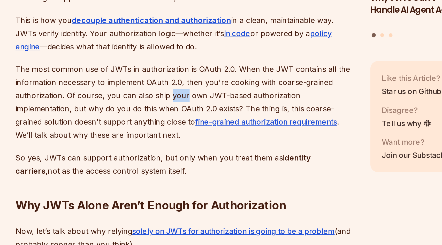
click at [175, 153] on p "The most common use of JWTs in authorization is OAuth 2.0. When the JWT contain…" at bounding box center [182, 166] width 186 height 43
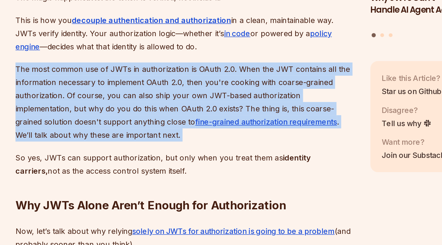
click at [175, 153] on p "The most common use of JWTs in authorization is OAuth 2.0. When the JWT contain…" at bounding box center [182, 166] width 186 height 43
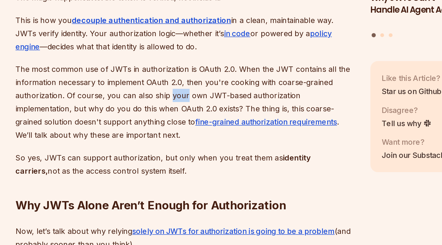
click at [175, 153] on p "The most common use of JWTs in authorization is OAuth 2.0. When the JWT contain…" at bounding box center [182, 166] width 186 height 43
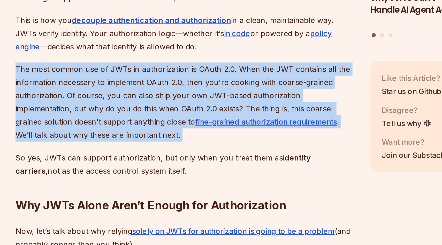
click at [175, 153] on p "The most common use of JWTs in authorization is OAuth 2.0. When the JWT contain…" at bounding box center [182, 166] width 186 height 43
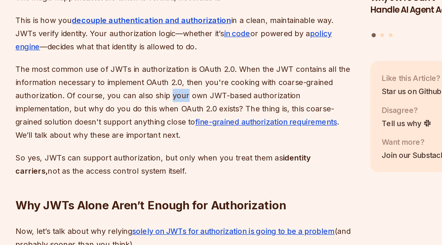
click at [175, 153] on p "The most common use of JWTs in authorization is OAuth 2.0. When the JWT contain…" at bounding box center [182, 166] width 186 height 43
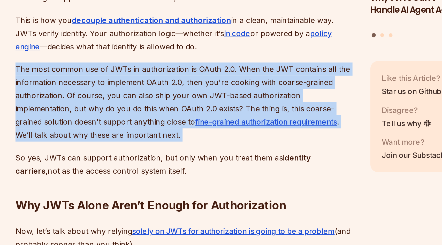
click at [175, 153] on p "The most common use of JWTs in authorization is OAuth 2.0. When the JWT contain…" at bounding box center [182, 166] width 186 height 43
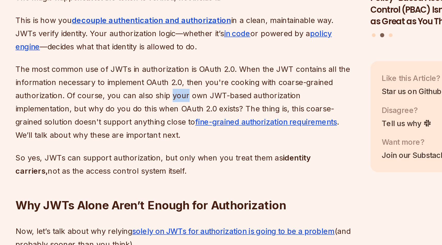
click at [175, 153] on p "The most common use of JWTs in authorization is OAuth 2.0. When the JWT contain…" at bounding box center [182, 166] width 186 height 43
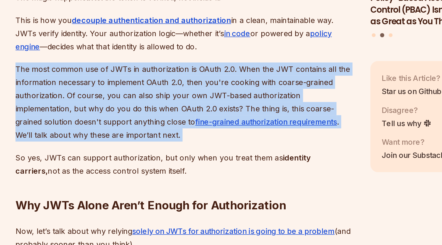
click at [175, 153] on p "The most common use of JWTs in authorization is OAuth 2.0. When the JWT contain…" at bounding box center [182, 166] width 186 height 43
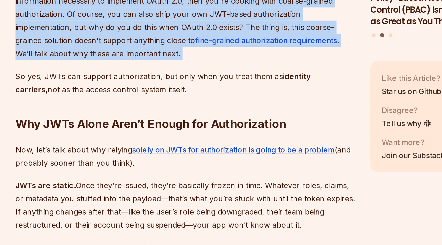
scroll to position [811, 0]
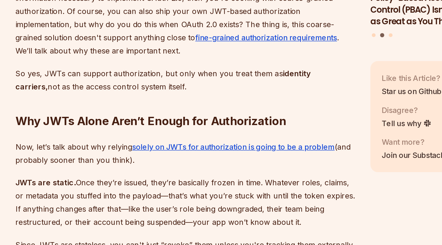
click at [175, 153] on h2 "Why JWTs Alone Aren’t Enough for Authorization" at bounding box center [182, 166] width 186 height 29
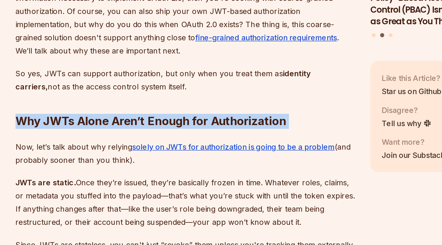
click at [175, 153] on h2 "Why JWTs Alone Aren’t Enough for Authorization" at bounding box center [182, 166] width 186 height 29
click at [174, 152] on h2 "Why JWTs Alone Aren’t Enough for Authorization" at bounding box center [182, 166] width 186 height 29
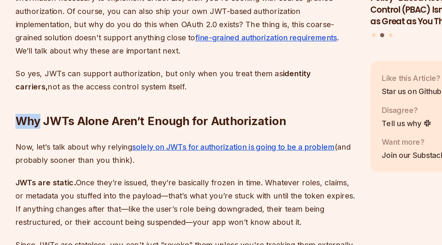
click at [174, 152] on h2 "Why JWTs Alone Aren’t Enough for Authorization" at bounding box center [182, 166] width 186 height 29
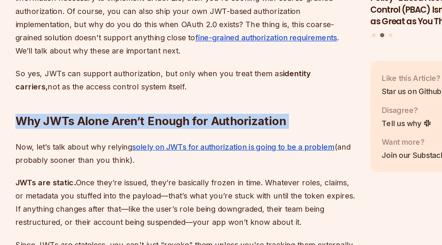
click at [174, 152] on h2 "Why JWTs Alone Aren’t Enough for Authorization" at bounding box center [182, 166] width 186 height 29
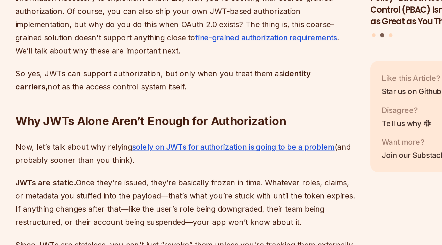
click at [168, 147] on p "So yes, JWTs can support authorization, but only when you treat them as identit…" at bounding box center [182, 154] width 186 height 14
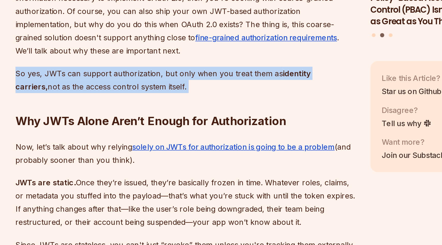
click at [168, 147] on p "So yes, JWTs can support authorization, but only when you treat them as identit…" at bounding box center [182, 154] width 186 height 14
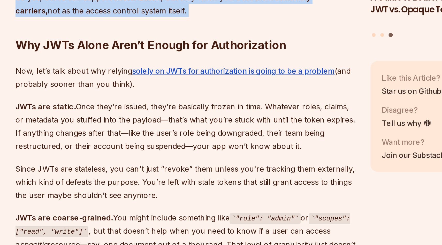
scroll to position [855, 0]
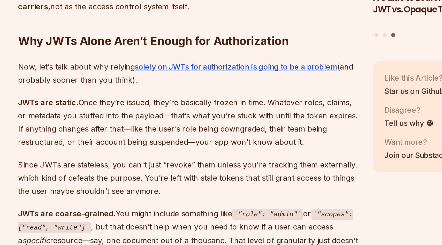
click at [154, 146] on p "Now, let’s talk about why relying solely on JWTs for authorization is going to …" at bounding box center [182, 150] width 186 height 14
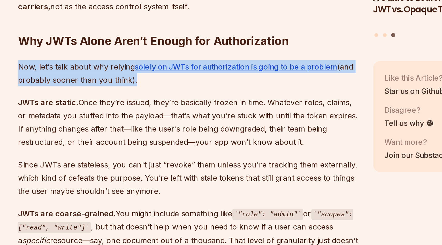
click at [154, 146] on p "Now, let’s talk about why relying solely on JWTs for authorization is going to …" at bounding box center [182, 150] width 186 height 14
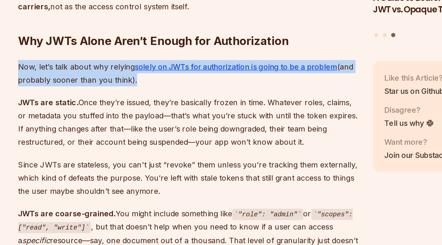
click at [154, 146] on p "Now, let’s talk about why relying solely on JWTs for authorization is going to …" at bounding box center [182, 150] width 186 height 14
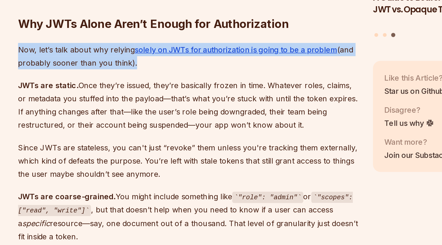
scroll to position [867, 0]
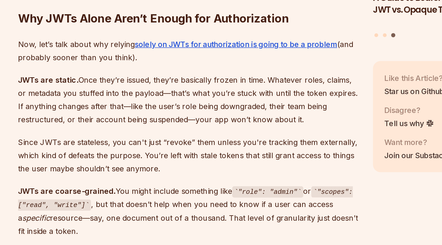
click at [157, 151] on p "JWTs are static. Once they’re issued, they’re basically frozen in time. Whateve…" at bounding box center [182, 165] width 186 height 29
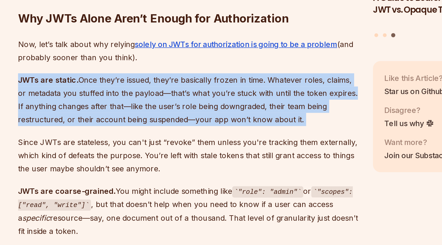
click at [157, 151] on p "JWTs are static. Once they’re issued, they’re basically frozen in time. Whateve…" at bounding box center [182, 165] width 186 height 29
click at [179, 154] on p "JWTs are static. Once they’re issued, they’re basically frozen in time. Whateve…" at bounding box center [182, 165] width 186 height 29
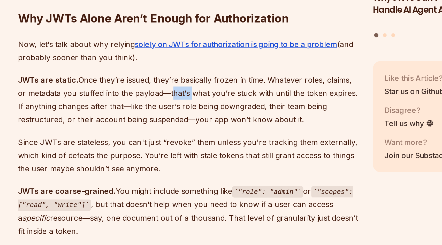
click at [179, 154] on p "JWTs are static. Once they’re issued, they’re basically frozen in time. Whateve…" at bounding box center [182, 165] width 186 height 29
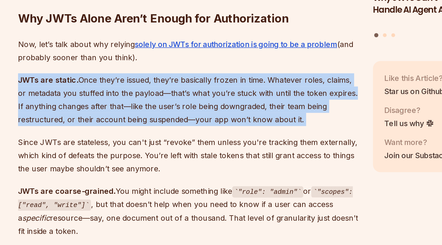
click at [179, 154] on p "JWTs are static. Once they’re issued, they’re basically frozen in time. Whateve…" at bounding box center [182, 165] width 186 height 29
click at [209, 158] on p "JWTs are static. Once they’re issued, they’re basically frozen in time. Whateve…" at bounding box center [182, 165] width 186 height 29
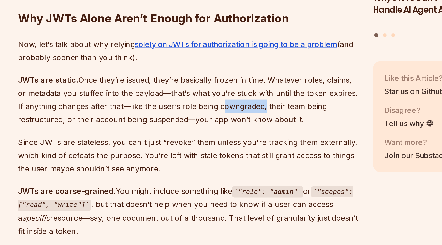
click at [209, 158] on p "JWTs are static. Once they’re issued, they’re basically frozen in time. Whateve…" at bounding box center [182, 165] width 186 height 29
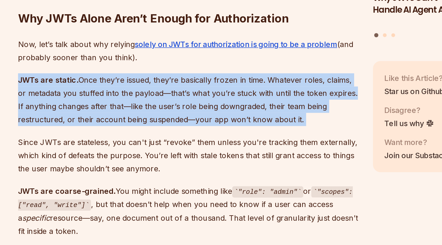
click at [209, 158] on p "JWTs are static. Once they’re issued, they’re basically frozen in time. Whateve…" at bounding box center [182, 165] width 186 height 29
click at [195, 158] on p "JWTs are static. Once they’re issued, they’re basically frozen in time. Whateve…" at bounding box center [182, 165] width 186 height 29
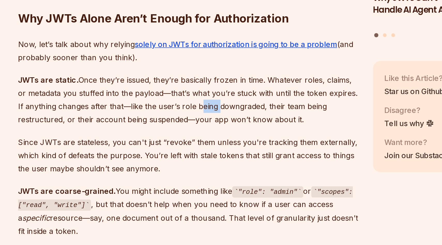
click at [195, 158] on p "JWTs are static. Once they’re issued, they’re basically frozen in time. Whateve…" at bounding box center [182, 165] width 186 height 29
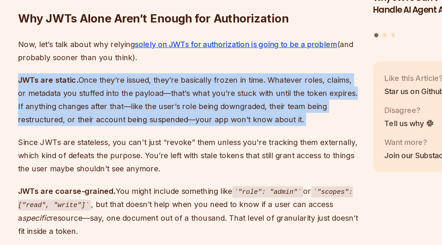
click at [195, 158] on p "JWTs are static. Once they’re issued, they’re basically frozen in time. Whateve…" at bounding box center [182, 165] width 186 height 29
click at [192, 158] on p "JWTs are static. Once they’re issued, they’re basically frozen in time. Whateve…" at bounding box center [182, 165] width 186 height 29
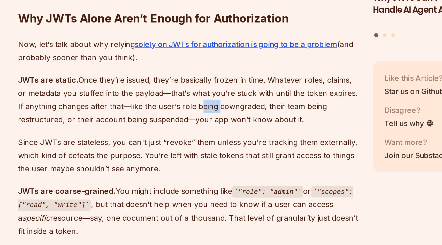
click at [192, 158] on p "JWTs are static. Once they’re issued, they’re basically frozen in time. Whateve…" at bounding box center [182, 165] width 186 height 29
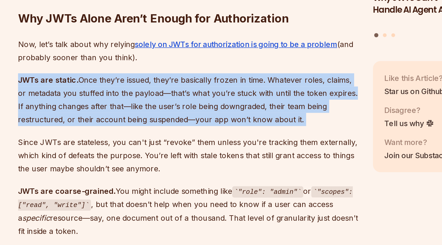
click at [192, 158] on p "JWTs are static. Once they’re issued, they’re basically frozen in time. Whateve…" at bounding box center [182, 165] width 186 height 29
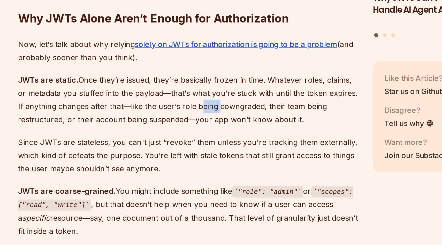
click at [192, 158] on p "JWTs are static. Once they’re issued, they’re basically frozen in time. Whateve…" at bounding box center [182, 165] width 186 height 29
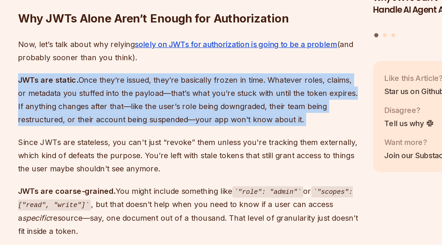
click at [192, 158] on p "JWTs are static. Once they’re issued, they’re basically frozen in time. Whateve…" at bounding box center [182, 165] width 186 height 29
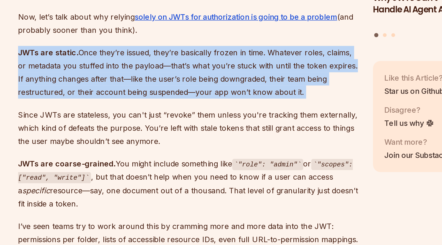
scroll to position [883, 0]
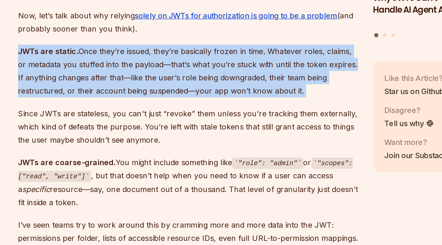
click at [193, 152] on p "JWTs are static. Once they’re issued, they’re basically frozen in time. Whateve…" at bounding box center [182, 149] width 186 height 29
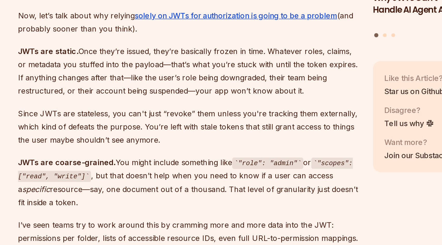
click at [193, 152] on p "JWTs are static. Once they’re issued, they’re basically frozen in time. Whateve…" at bounding box center [182, 149] width 186 height 29
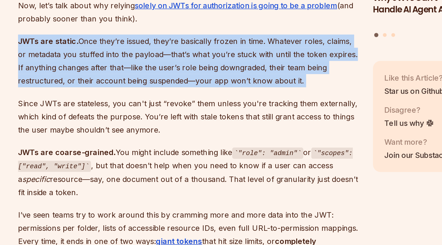
scroll to position [894, 0]
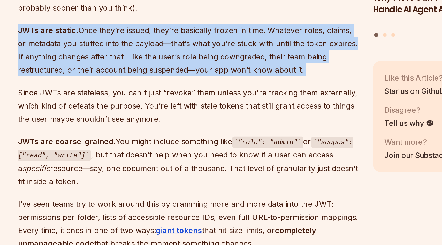
click at [194, 136] on p "JWTs are static. Once they’re issued, they’re basically frozen in time. Whateve…" at bounding box center [182, 137] width 186 height 29
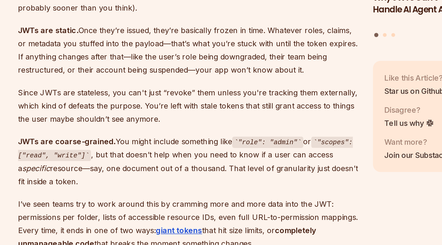
click at [194, 136] on p "JWTs are static. Once they’re issued, they’re basically frozen in time. Whateve…" at bounding box center [182, 137] width 186 height 29
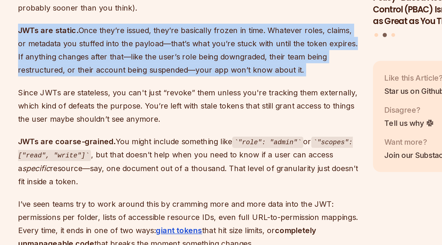
click at [194, 136] on p "JWTs are static. Once they’re issued, they’re basically frozen in time. Whateve…" at bounding box center [182, 137] width 186 height 29
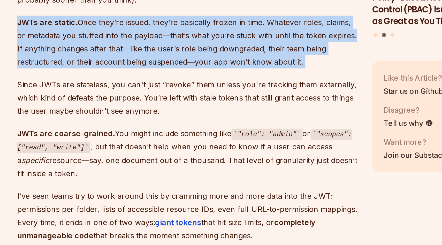
click at [194, 136] on p "JWTs are static. Once they’re issued, they’re basically frozen in time. Whateve…" at bounding box center [182, 133] width 186 height 29
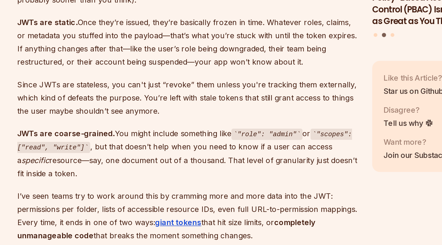
click at [194, 136] on p "JWTs are static. Once they’re issued, they’re basically frozen in time. Whateve…" at bounding box center [182, 133] width 186 height 29
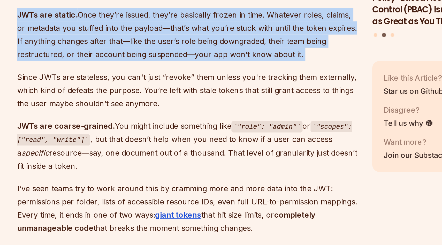
scroll to position [903, 0]
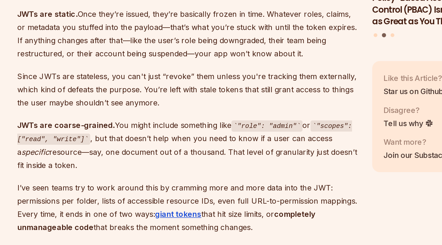
click at [192, 154] on p "Since JWTs are stateless, you can't just “revoke” them unless you're tracking t…" at bounding box center [182, 159] width 186 height 22
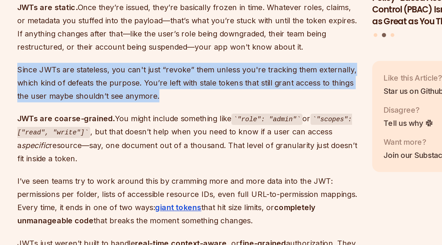
scroll to position [908, 0]
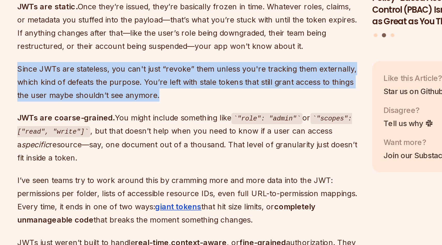
click at [173, 153] on p "Since JWTs are stateless, you can't just “revoke” them unless you're tracking t…" at bounding box center [182, 155] width 186 height 22
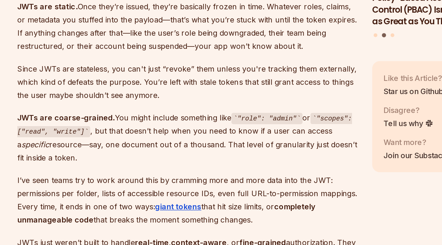
click at [173, 153] on p "Since JWTs are stateless, you can't just “revoke” them unless you're tracking t…" at bounding box center [182, 155] width 186 height 22
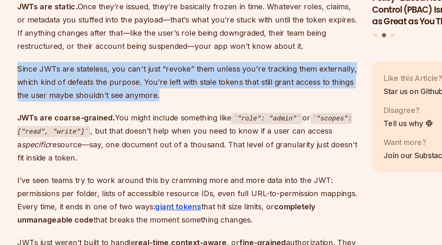
click at [173, 153] on p "Since JWTs are stateless, you can't just “revoke” them unless you're tracking t…" at bounding box center [182, 155] width 186 height 22
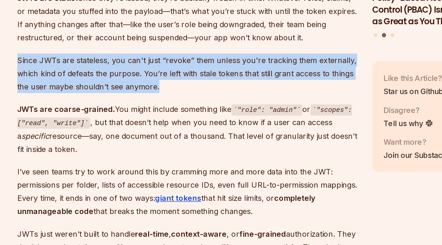
scroll to position [916, 0]
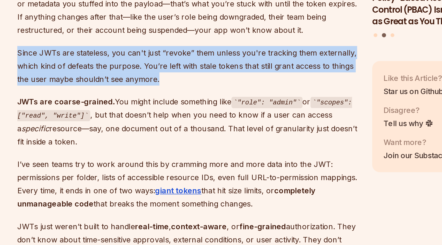
click at [176, 138] on p "Since JWTs are stateless, you can't just “revoke” them unless you're tracking t…" at bounding box center [182, 147] width 186 height 22
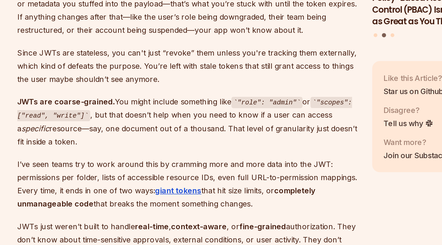
click at [176, 138] on p "Since JWTs are stateless, you can't just “revoke” them unless you're tracking t…" at bounding box center [182, 147] width 186 height 22
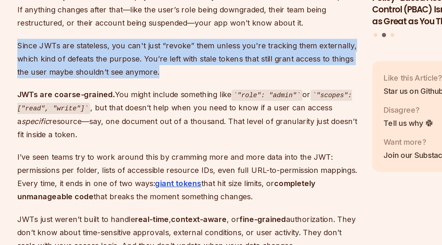
click at [176, 138] on p "Since JWTs are stateless, you can't just “revoke” them unless you're tracking t…" at bounding box center [182, 143] width 186 height 22
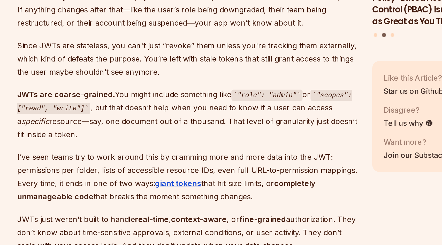
click at [176, 138] on p "Since JWTs are stateless, you can't just “revoke” them unless you're tracking t…" at bounding box center [182, 143] width 186 height 22
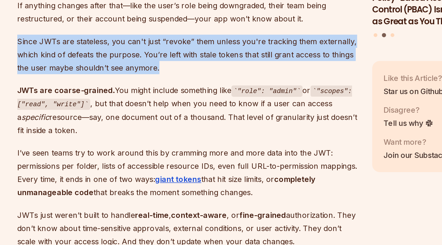
scroll to position [923, 0]
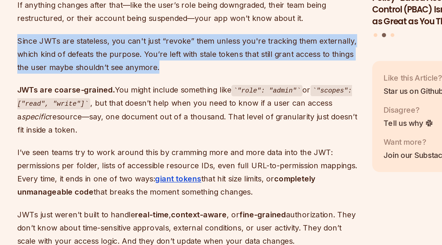
click at [168, 136] on p "Since JWTs are stateless, you can't just “revoke” them unless you're tracking t…" at bounding box center [182, 140] width 186 height 22
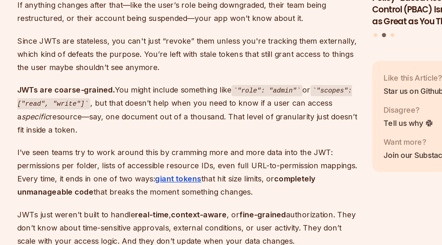
click at [168, 136] on p "Since JWTs are stateless, you can't just “revoke” them unless you're tracking t…" at bounding box center [182, 140] width 186 height 22
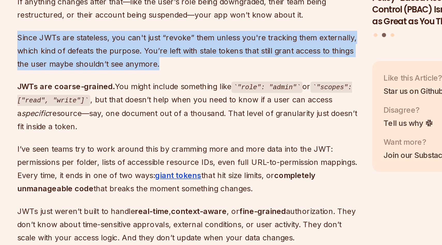
scroll to position [925, 0]
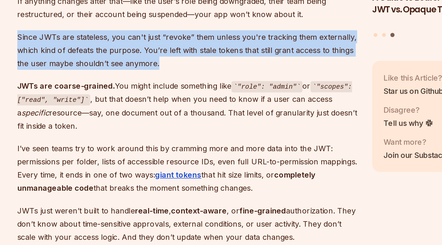
click at [168, 136] on p "Since JWTs are stateless, you can't just “revoke” them unless you're tracking t…" at bounding box center [182, 138] width 186 height 22
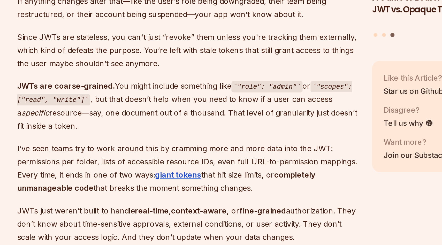
click at [168, 136] on p "Since JWTs are stateless, you can't just “revoke” them unless you're tracking t…" at bounding box center [182, 138] width 186 height 22
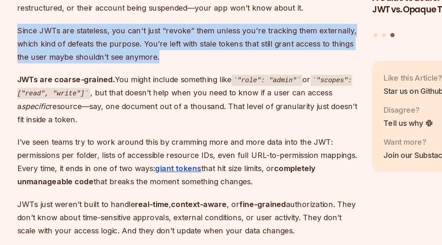
click at [168, 136] on p "Since JWTs are stateless, you can't just “revoke” them unless you're tracking t…" at bounding box center [182, 134] width 186 height 22
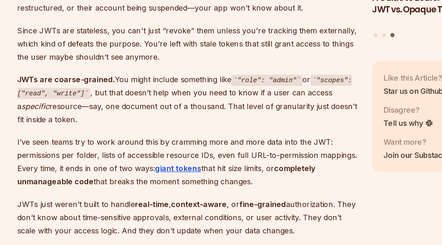
click at [168, 136] on p "Since JWTs are stateless, you can't just “revoke” them unless you're tracking t…" at bounding box center [182, 134] width 186 height 22
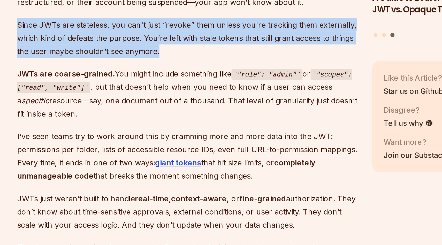
scroll to position [932, 0]
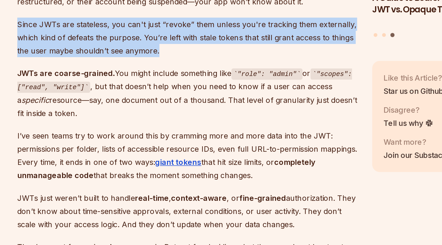
click at [169, 150] on p "JWTs are coarse-grained. You might include something like "role": "admin" or "s…" at bounding box center [182, 161] width 186 height 29
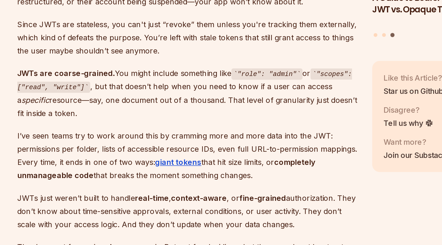
click at [169, 150] on p "JWTs are coarse-grained. You might include something like "role": "admin" or "s…" at bounding box center [182, 161] width 186 height 29
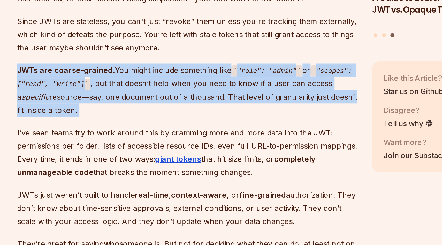
scroll to position [934, 0]
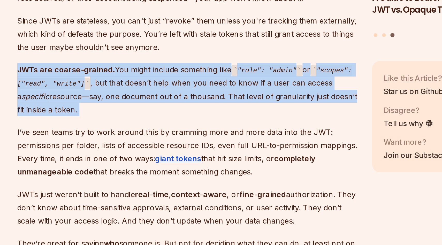
click at [169, 150] on p "JWTs are coarse-grained. You might include something like "role": "admin" or "s…" at bounding box center [182, 159] width 186 height 29
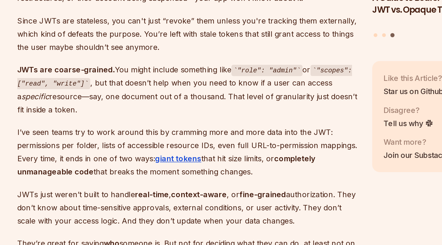
click at [169, 150] on p "JWTs are coarse-grained. You might include something like "role": "admin" or "s…" at bounding box center [182, 159] width 186 height 29
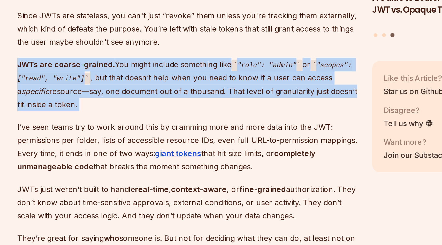
scroll to position [937, 0]
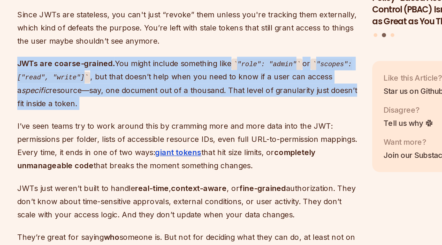
click at [162, 157] on p "JWTs are coarse-grained. You might include something like "role": "admin" or "s…" at bounding box center [182, 156] width 186 height 29
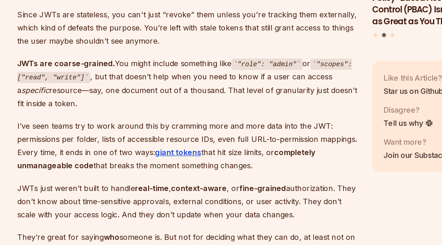
click at [162, 157] on p "JWTs are coarse-grained. You might include something like "role": "admin" or "s…" at bounding box center [182, 156] width 186 height 29
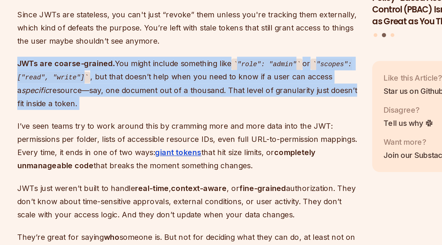
click at [162, 157] on p "JWTs are coarse-grained. You might include something like "role": "admin" or "s…" at bounding box center [182, 156] width 186 height 29
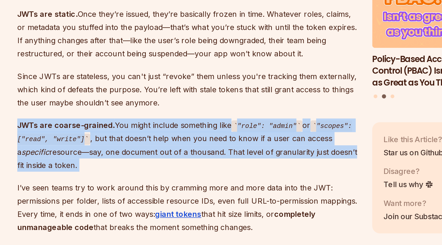
click at [162, 123] on p "Since JWTs are stateless, you can't just “revoke” them unless you're tracking t…" at bounding box center [182, 126] width 186 height 22
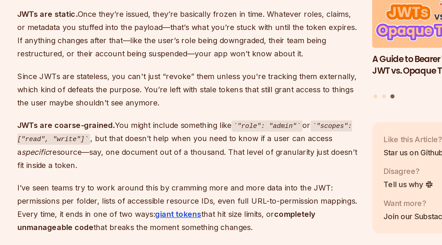
click at [162, 123] on p "Since JWTs are stateless, you can't just “revoke” them unless you're tracking t…" at bounding box center [182, 126] width 186 height 22
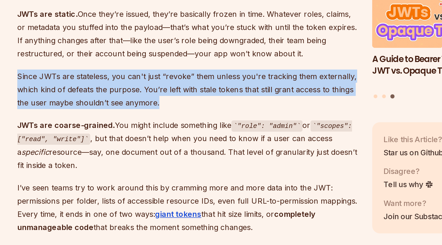
click at [162, 123] on p "Since JWTs are stateless, you can't just “revoke” them unless you're tracking t…" at bounding box center [182, 126] width 186 height 22
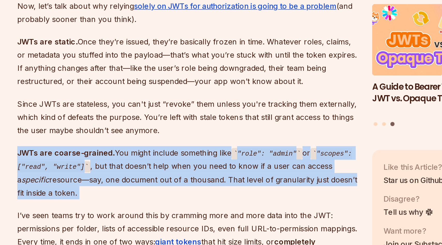
click at [162, 115] on p "Since JWTs are stateless, you can't just “revoke” them unless you're tracking t…" at bounding box center [182, 126] width 186 height 22
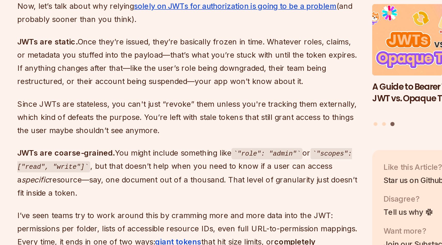
click at [162, 115] on p "Since JWTs are stateless, you can't just “revoke” them unless you're tracking t…" at bounding box center [182, 126] width 186 height 22
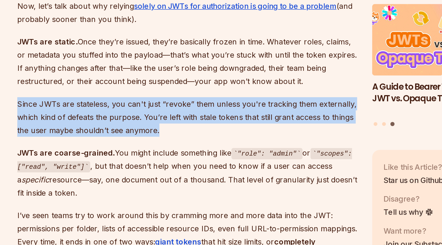
click at [162, 115] on p "Since JWTs are stateless, you can't just “revoke” them unless you're tracking t…" at bounding box center [182, 126] width 186 height 22
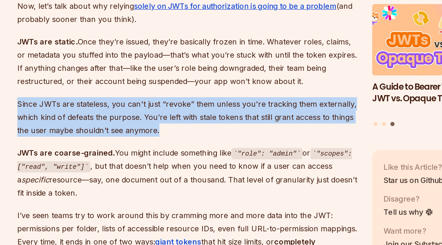
click at [162, 115] on p "Since JWTs are stateless, you can't just “revoke” them unless you're tracking t…" at bounding box center [182, 126] width 186 height 22
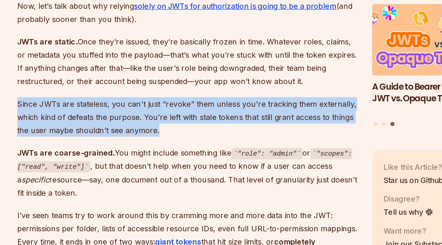
click at [162, 115] on p "Since JWTs are stateless, you can't just “revoke” them unless you're tracking t…" at bounding box center [182, 126] width 186 height 22
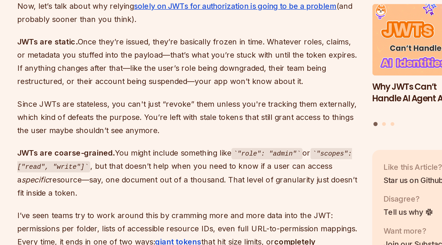
click at [159, 119] on p "Since JWTs are stateless, you can't just “revoke” them unless you're tracking t…" at bounding box center [182, 126] width 186 height 22
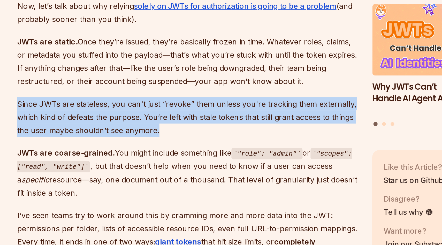
click at [159, 119] on p "Since JWTs are stateless, you can't just “revoke” them unless you're tracking t…" at bounding box center [182, 126] width 186 height 22
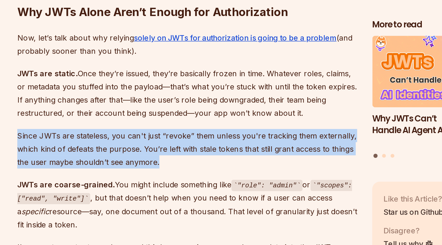
click at [166, 96] on p "JWTs are static. Once they’re issued, they’re basically frozen in time. Whateve…" at bounding box center [182, 95] width 186 height 29
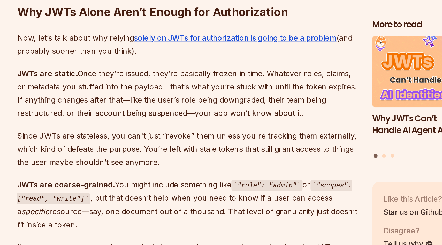
click at [166, 96] on p "JWTs are static. Once they’re issued, they’re basically frozen in time. Whateve…" at bounding box center [182, 95] width 186 height 29
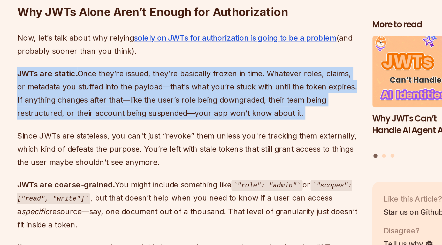
click at [166, 96] on p "JWTs are static. Once they’re issued, they’re basically frozen in time. Whateve…" at bounding box center [182, 95] width 186 height 29
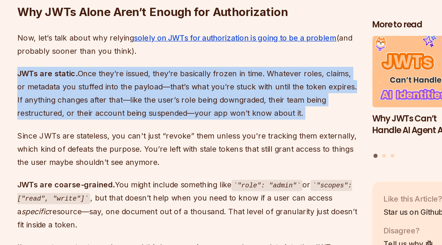
click at [166, 96] on p "JWTs are static. Once they’re issued, they’re basically frozen in time. Whateve…" at bounding box center [182, 95] width 186 height 29
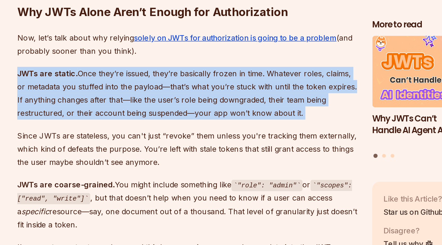
click at [166, 96] on p "JWTs are static. Once they’re issued, they’re basically frozen in time. Whateve…" at bounding box center [182, 95] width 186 height 29
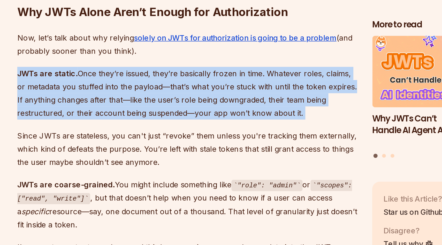
click at [166, 96] on p "JWTs are static. Once they’re issued, they’re basically frozen in time. Whateve…" at bounding box center [182, 95] width 186 height 29
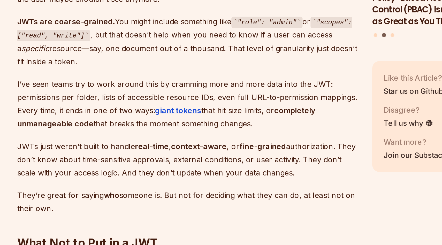
scroll to position [960, 0]
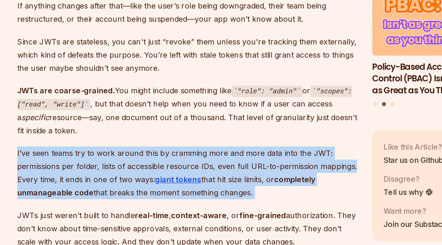
click at [168, 119] on p "JWTs are coarse-grained. You might include something like "role": "admin" or "s…" at bounding box center [182, 133] width 186 height 29
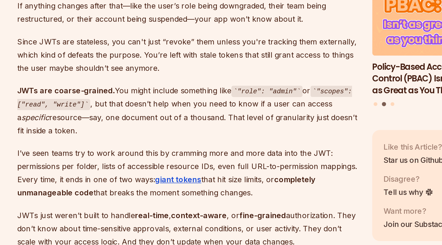
click at [168, 119] on p "JWTs are coarse-grained. You might include something like "role": "admin" or "s…" at bounding box center [182, 133] width 186 height 29
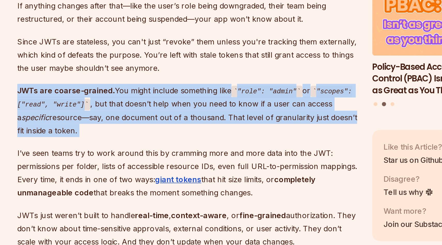
click at [168, 119] on p "JWTs are coarse-grained. You might include something like "role": "admin" or "s…" at bounding box center [182, 133] width 186 height 29
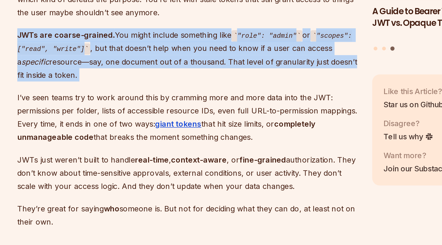
click at [166, 153] on p "I’ve seen teams try to work around this by cramming more and more data into the…" at bounding box center [182, 167] width 186 height 29
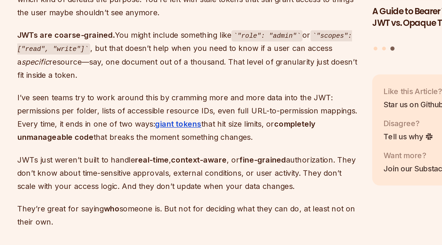
click at [166, 153] on p "I’ve seen teams try to work around this by cramming more and more data into the…" at bounding box center [182, 167] width 186 height 29
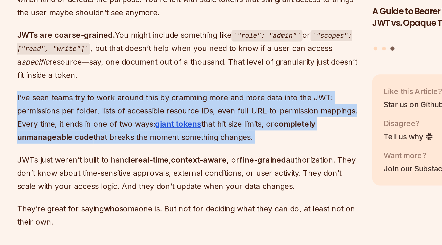
click at [166, 153] on p "I’ve seen teams try to work around this by cramming more and more data into the…" at bounding box center [182, 167] width 186 height 29
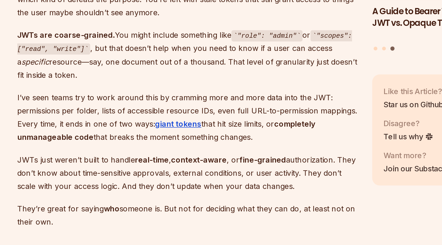
click at [166, 153] on p "I’ve seen teams try to work around this by cramming more and more data into the…" at bounding box center [182, 167] width 186 height 29
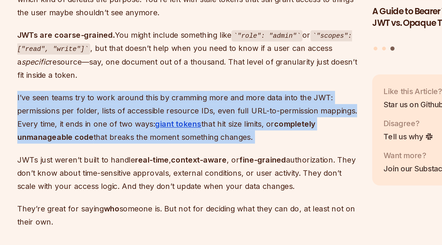
click at [166, 153] on p "I’ve seen teams try to work around this by cramming more and more data into the…" at bounding box center [182, 167] width 186 height 29
click at [167, 153] on p "I’ve seen teams try to work around this by cramming more and more data into the…" at bounding box center [182, 167] width 186 height 29
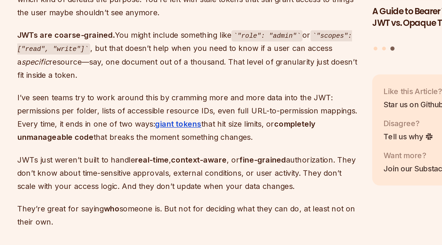
click at [167, 153] on p "I’ve seen teams try to work around this by cramming more and more data into the…" at bounding box center [182, 167] width 186 height 29
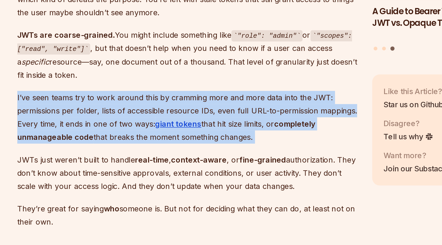
click at [167, 153] on p "I’ve seen teams try to work around this by cramming more and more data into the…" at bounding box center [182, 167] width 186 height 29
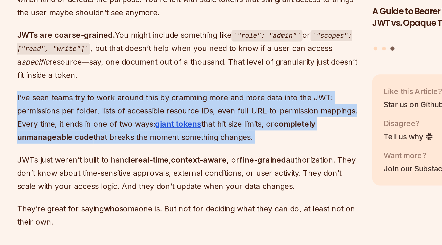
click at [167, 153] on p "I’ve seen teams try to work around this by cramming more and more data into the…" at bounding box center [182, 167] width 186 height 29
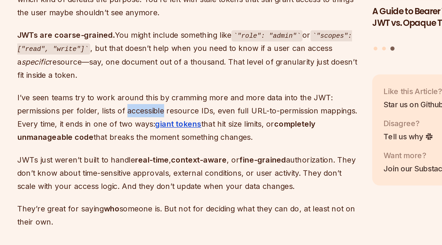
click at [167, 153] on p "I’ve seen teams try to work around this by cramming more and more data into the…" at bounding box center [182, 167] width 186 height 29
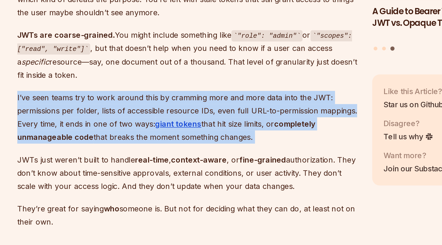
click at [167, 153] on p "I’ve seen teams try to work around this by cramming more and more data into the…" at bounding box center [182, 167] width 186 height 29
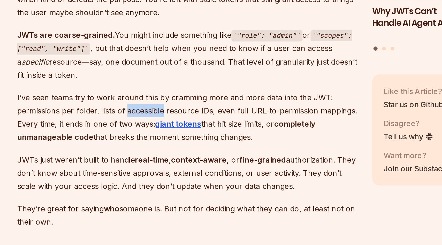
click at [167, 153] on p "I’ve seen teams try to work around this by cramming more and more data into the…" at bounding box center [182, 167] width 186 height 29
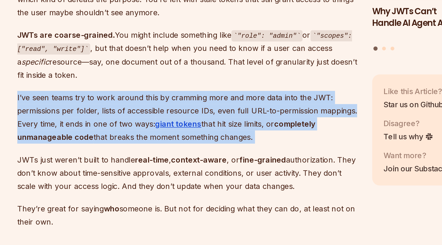
click at [167, 153] on p "I’ve seen teams try to work around this by cramming more and more data into the…" at bounding box center [182, 167] width 186 height 29
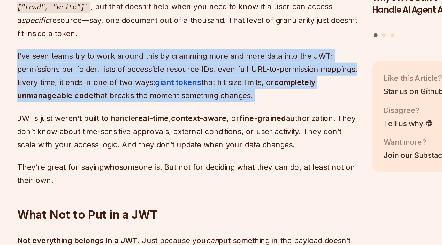
scroll to position [977, 0]
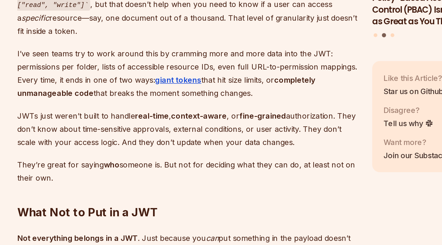
click at [228, 170] on p "JWTs just weren’t built to handle real-time , context-aware , or fine-grained a…" at bounding box center [182, 181] width 186 height 22
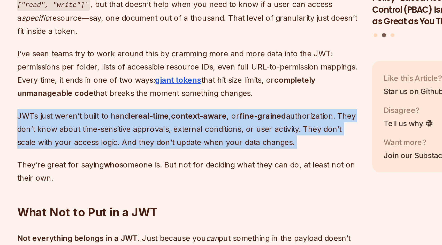
click at [228, 170] on p "JWTs just weren’t built to handle real-time , context-aware , or fine-grained a…" at bounding box center [182, 181] width 186 height 22
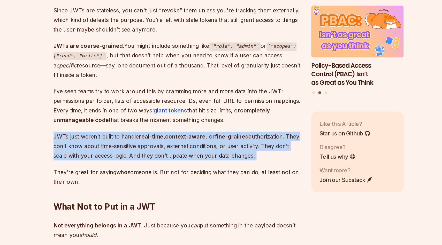
scroll to position [1006, 0]
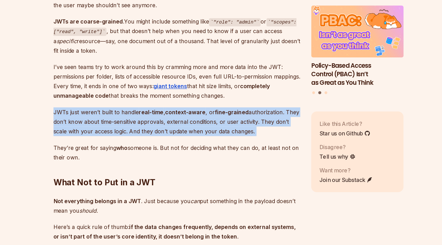
click at [177, 153] on p "JWTs just weren’t built to handle real-time , context-aware , or fine-grained a…" at bounding box center [182, 152] width 186 height 22
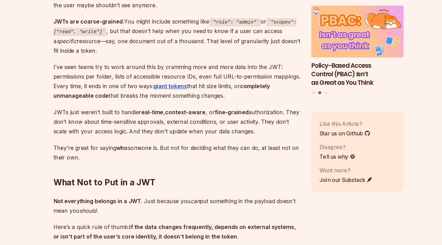
click at [177, 153] on p "JWTs just weren’t built to handle real-time , context-aware , or fine-grained a…" at bounding box center [182, 152] width 186 height 22
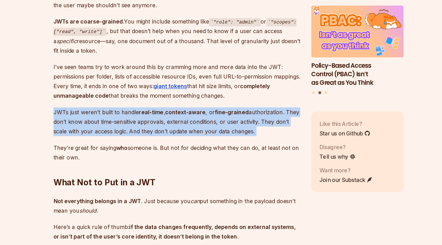
scroll to position [1006, 0]
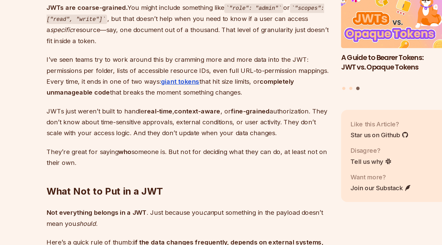
click at [178, 168] on p "They’re great for saying who someone is. But not for deciding what they can do,…" at bounding box center [182, 175] width 186 height 14
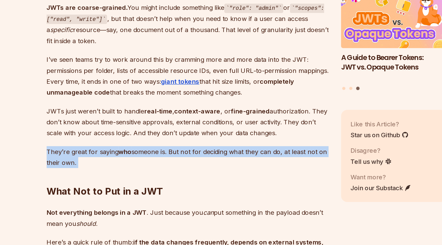
click at [178, 168] on p "They’re great for saying who someone is. But not for deciding what they can do,…" at bounding box center [182, 175] width 186 height 14
click at [191, 168] on p "They’re great for saying who someone is. But not for deciding what they can do,…" at bounding box center [182, 175] width 186 height 14
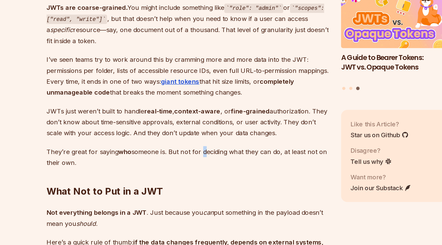
click at [191, 168] on p "They’re great for saying who someone is. But not for deciding what they can do,…" at bounding box center [182, 175] width 186 height 14
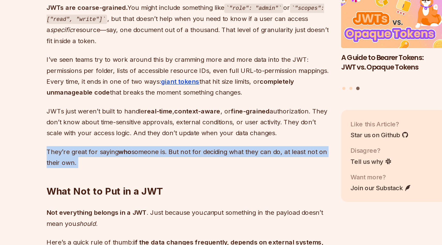
click at [191, 168] on p "They’re great for saying who someone is. But not for deciding what they can do,…" at bounding box center [182, 175] width 186 height 14
click at [201, 168] on p "They’re great for saying who someone is. But not for deciding what they can do,…" at bounding box center [182, 175] width 186 height 14
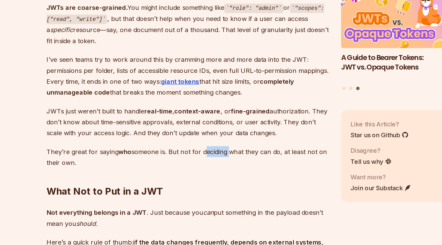
click at [201, 168] on p "They’re great for saying who someone is. But not for deciding what they can do,…" at bounding box center [182, 175] width 186 height 14
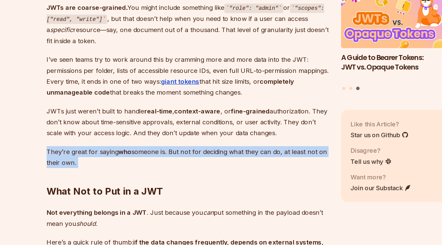
click at [201, 168] on p "They’re great for saying who someone is. But not for deciding what they can do,…" at bounding box center [182, 175] width 186 height 14
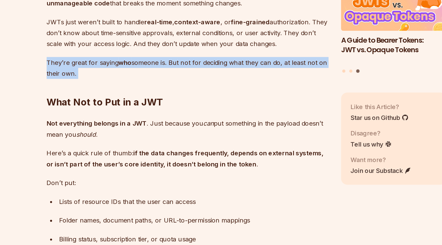
scroll to position [1058, 0]
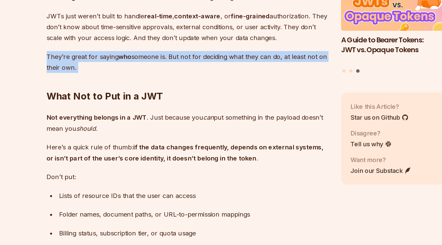
click at [153, 157] on p "Not everything belongs in a JWT . Just because you can put something in the pay…" at bounding box center [182, 164] width 186 height 14
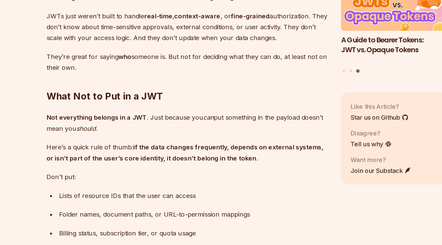
click at [153, 157] on p "Not everything belongs in a JWT . Just because you can put something in the pay…" at bounding box center [182, 164] width 186 height 14
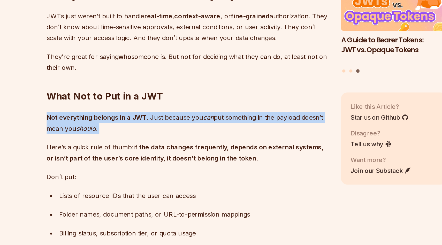
click at [153, 157] on p "Not everything belongs in a JWT . Just because you can put something in the pay…" at bounding box center [182, 164] width 186 height 14
click at [176, 157] on p "Not everything belongs in a JWT . Just because you can put something in the pay…" at bounding box center [182, 164] width 186 height 14
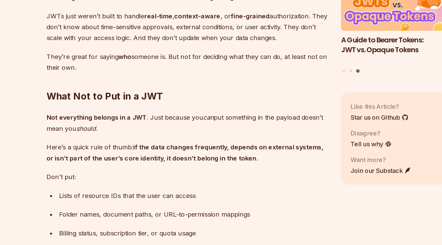
click at [176, 157] on p "Not everything belongs in a JWT . Just because you can put something in the pay…" at bounding box center [182, 164] width 186 height 14
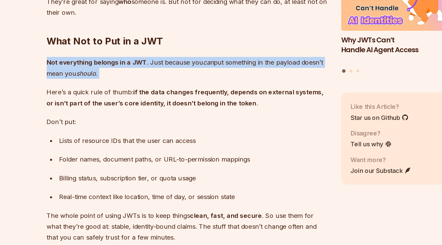
scroll to position [1094, 0]
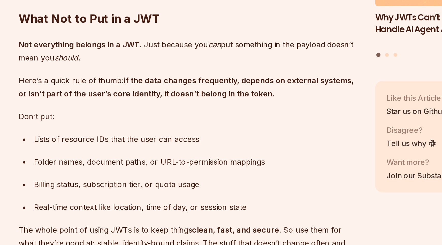
click at [188, 141] on strong "if the data changes frequently, depends on external systems, or isn’t part of t…" at bounding box center [180, 147] width 183 height 12
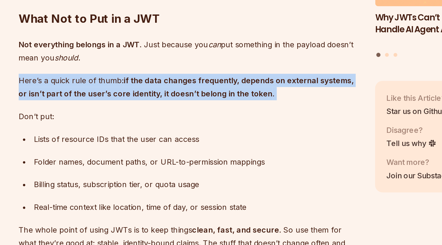
click at [188, 141] on strong "if the data changes frequently, depends on external systems, or isn’t part of t…" at bounding box center [180, 147] width 183 height 12
click at [183, 141] on strong "if the data changes frequently, depends on external systems, or isn’t part of t…" at bounding box center [180, 147] width 183 height 12
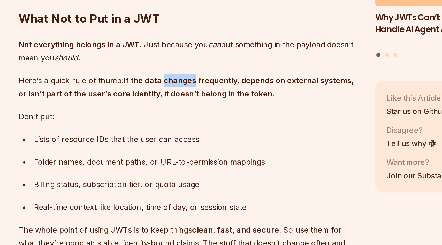
click at [183, 141] on strong "if the data changes frequently, depends on external systems, or isn’t part of t…" at bounding box center [180, 147] width 183 height 12
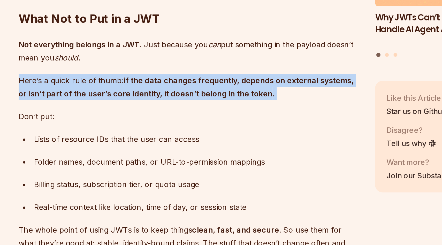
click at [183, 141] on strong "if the data changes frequently, depends on external systems, or isn’t part of t…" at bounding box center [180, 147] width 183 height 12
click at [167, 141] on strong "if the data changes frequently, depends on external systems, or isn’t part of t…" at bounding box center [180, 147] width 183 height 12
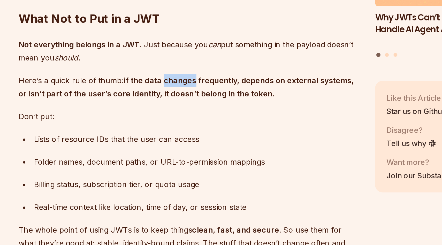
click at [167, 141] on strong "if the data changes frequently, depends on external systems, or isn’t part of t…" at bounding box center [180, 147] width 183 height 12
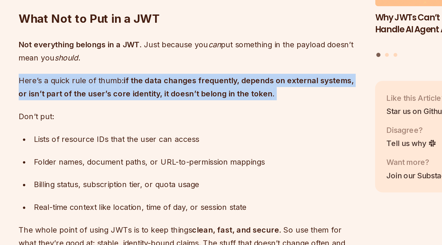
click at [167, 141] on strong "if the data changes frequently, depends on external systems, or isn’t part of t…" at bounding box center [180, 147] width 183 height 12
click at [182, 140] on p "Here’s a quick rule of thumb: if the data changes frequently, depends on extern…" at bounding box center [182, 147] width 186 height 14
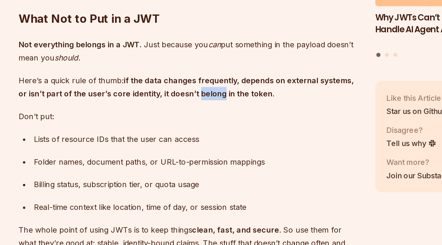
click at [182, 140] on p "Here’s a quick rule of thumb: if the data changes frequently, depends on extern…" at bounding box center [182, 147] width 186 height 14
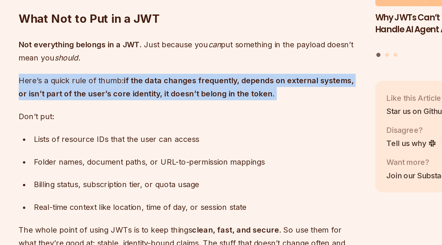
click at [182, 140] on p "Here’s a quick rule of thumb: if the data changes frequently, depends on extern…" at bounding box center [182, 147] width 186 height 14
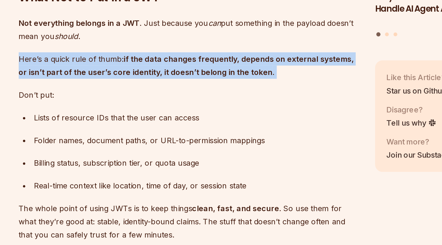
scroll to position [1109, 0]
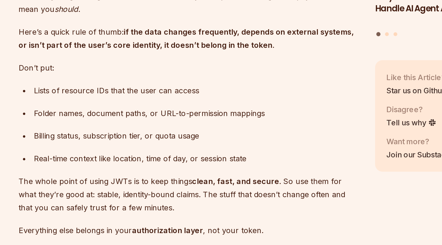
click at [145, 157] on div "Lists of resource IDs that the user can access" at bounding box center [186, 160] width 178 height 7
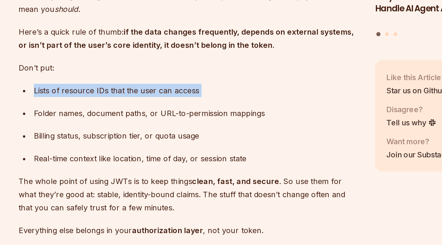
click at [145, 157] on div "Lists of resource IDs that the user can access" at bounding box center [186, 160] width 178 height 7
click at [155, 161] on ul "Lists of resource IDs that the user can access Folder names, document paths, or…" at bounding box center [182, 179] width 186 height 44
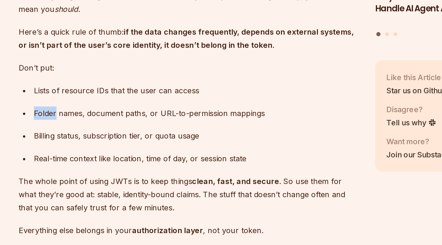
click at [155, 161] on ul "Lists of resource IDs that the user can access Folder names, document paths, or…" at bounding box center [182, 179] width 186 height 44
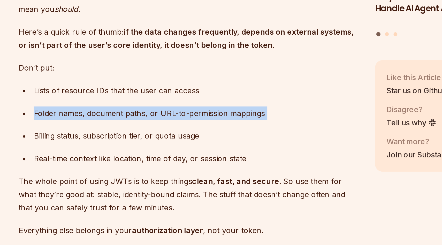
click at [155, 161] on ul "Lists of resource IDs that the user can access Folder names, document paths, or…" at bounding box center [182, 179] width 186 height 44
click at [168, 169] on div "Folder names, document paths, or URL-to-permission mappings" at bounding box center [186, 172] width 178 height 7
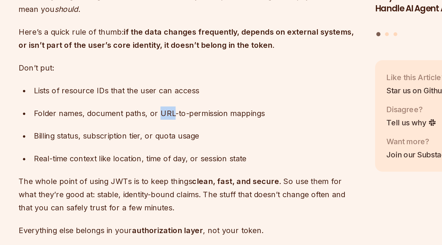
click at [168, 169] on div "Folder names, document paths, or URL-to-permission mappings" at bounding box center [186, 172] width 178 height 7
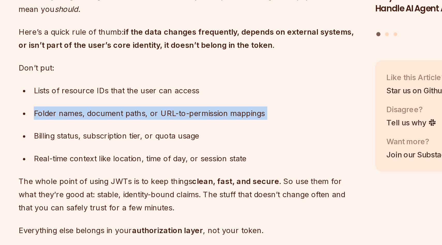
click at [168, 169] on div "Folder names, document paths, or URL-to-permission mappings" at bounding box center [186, 172] width 178 height 7
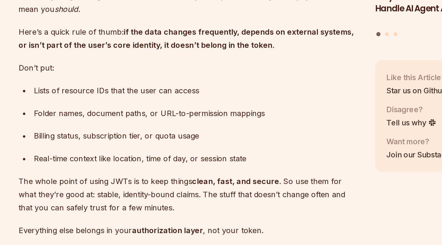
click at [162, 182] on div "Billing status, subscription tier, or quota usage" at bounding box center [186, 185] width 178 height 7
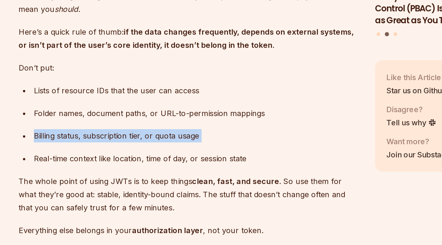
click at [162, 182] on div "Billing status, subscription tier, or quota usage" at bounding box center [186, 185] width 178 height 7
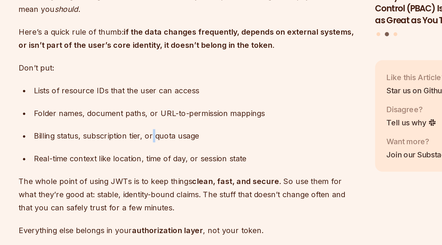
click at [162, 182] on div "Billing status, subscription tier, or quota usage" at bounding box center [186, 185] width 178 height 7
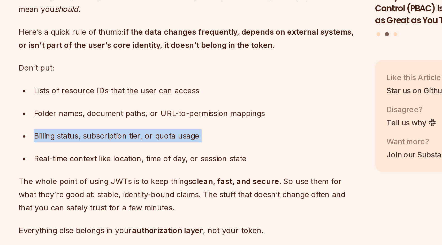
click at [162, 182] on div "Billing status, subscription tier, or quota usage" at bounding box center [186, 185] width 178 height 7
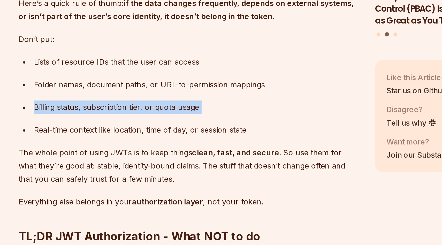
scroll to position [1135, 0]
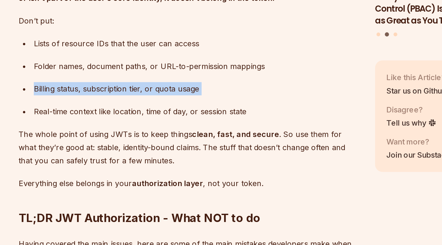
click at [164, 158] on ul "Lists of resource IDs that the user can access Folder names, document paths, or…" at bounding box center [182, 153] width 186 height 44
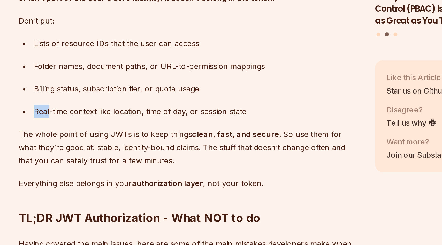
click at [164, 158] on ul "Lists of resource IDs that the user can access Folder names, document paths, or…" at bounding box center [182, 153] width 186 height 44
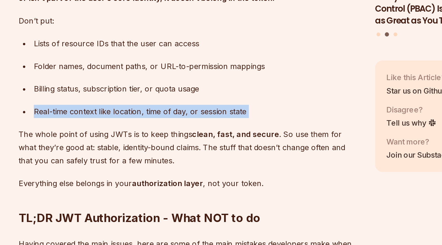
click at [164, 158] on ul "Lists of resource IDs that the user can access Folder names, document paths, or…" at bounding box center [182, 153] width 186 height 44
click at [164, 168] on div "Real-time context like location, time of day, or session state" at bounding box center [186, 171] width 178 height 7
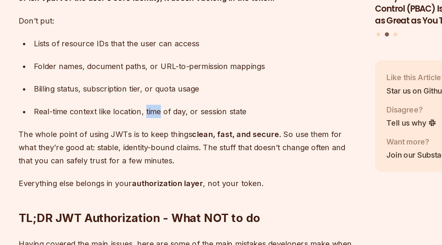
click at [164, 168] on div "Real-time context like location, time of day, or session state" at bounding box center [186, 171] width 178 height 7
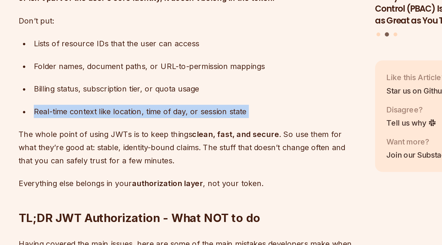
click at [164, 168] on div "Real-time context like location, time of day, or session state" at bounding box center [186, 171] width 178 height 7
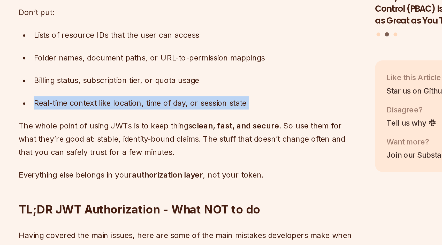
scroll to position [1140, 0]
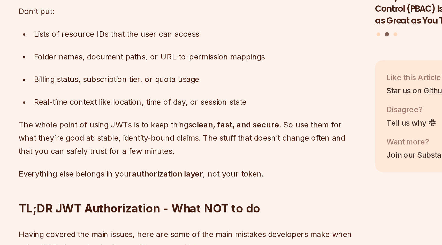
click at [164, 163] on div "JSON Web Tokens —better known as JWTs—are one of the backbones of application s…" at bounding box center [182, 121] width 186 height 1859
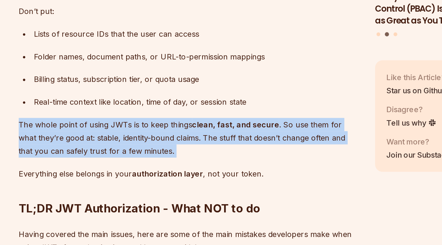
click at [164, 163] on div "JSON Web Tokens —better known as JWTs—are one of the backbones of application s…" at bounding box center [182, 121] width 186 height 1859
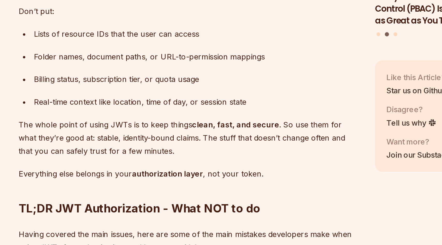
click at [170, 154] on ul "Lists of resource IDs that the user can access Folder names, document paths, or…" at bounding box center [182, 148] width 186 height 44
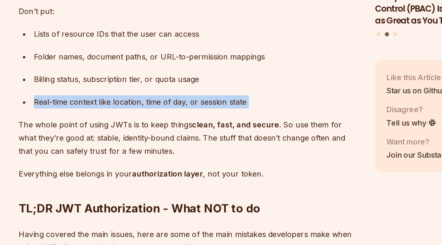
click at [170, 154] on ul "Lists of resource IDs that the user can access Folder names, document paths, or…" at bounding box center [182, 148] width 186 height 44
click at [171, 163] on div "Real-time context like location, time of day, or session state" at bounding box center [186, 166] width 178 height 7
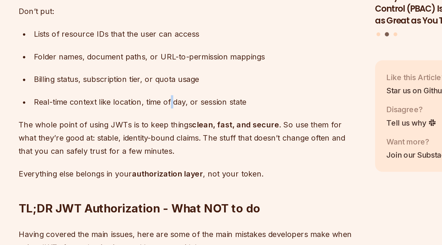
click at [171, 163] on div "Real-time context like location, time of day, or session state" at bounding box center [186, 166] width 178 height 7
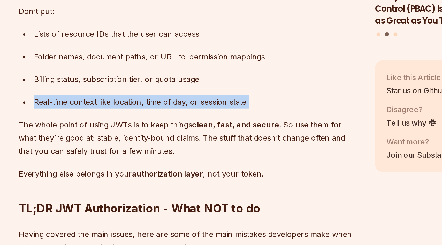
click at [171, 163] on div "Real-time context like location, time of day, or session state" at bounding box center [186, 166] width 178 height 7
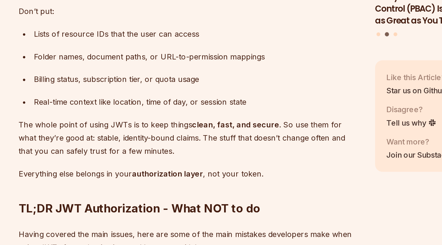
click at [172, 175] on p "The whole point of using JWTs is to keep things clean, fast, and secure . So us…" at bounding box center [182, 186] width 186 height 22
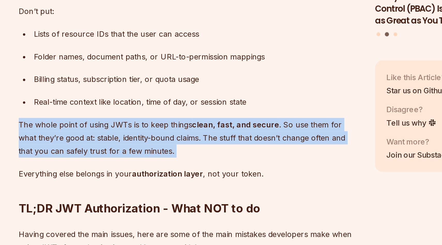
click at [172, 175] on p "The whole point of using JWTs is to keep things clean, fast, and secure . So us…" at bounding box center [182, 186] width 186 height 22
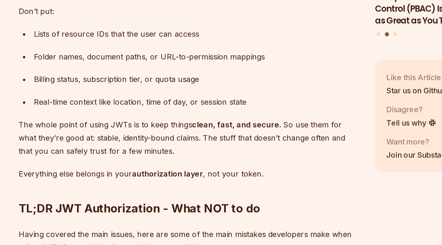
click at [177, 163] on div "Real-time context like location, time of day, or session state" at bounding box center [186, 166] width 178 height 7
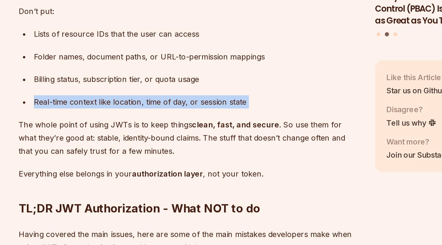
click at [177, 163] on div "Real-time context like location, time of day, or session state" at bounding box center [186, 166] width 178 height 7
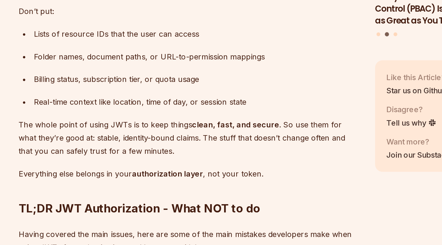
click at [167, 175] on p "The whole point of using JWTs is to keep things clean, fast, and secure . So us…" at bounding box center [182, 186] width 186 height 22
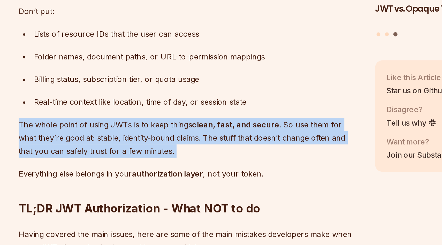
click at [167, 175] on p "The whole point of using JWTs is to keep things clean, fast, and secure . So us…" at bounding box center [182, 186] width 186 height 22
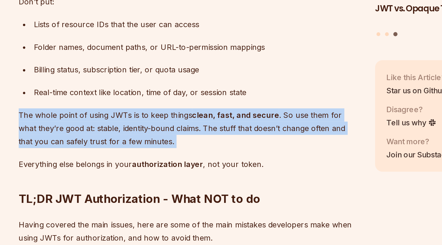
click at [167, 174] on p "The whole point of using JWTs is to keep things clean, fast, and secure . So us…" at bounding box center [182, 181] width 186 height 22
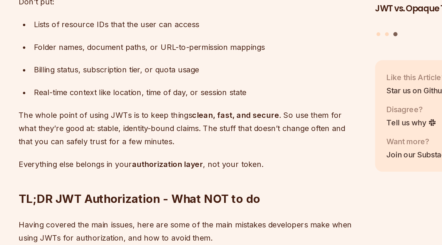
click at [167, 174] on p "The whole point of using JWTs is to keep things clean, fast, and secure . So us…" at bounding box center [182, 181] width 186 height 22
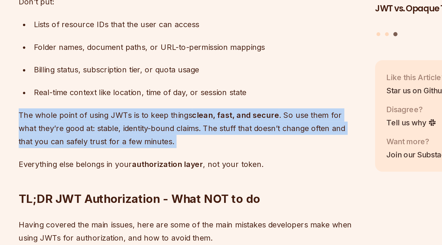
click at [167, 174] on p "The whole point of using JWTs is to keep things clean, fast, and secure . So us…" at bounding box center [182, 181] width 186 height 22
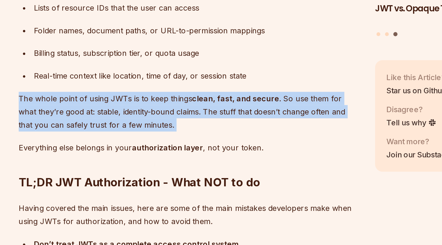
scroll to position [1159, 0]
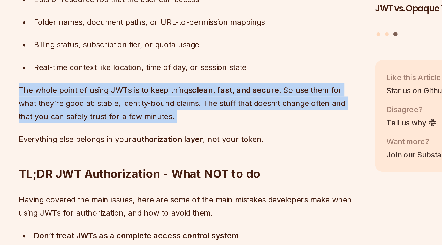
click at [165, 168] on p "The whole point of using JWTs is to keep things clean, fast, and secure . So us…" at bounding box center [182, 168] width 186 height 22
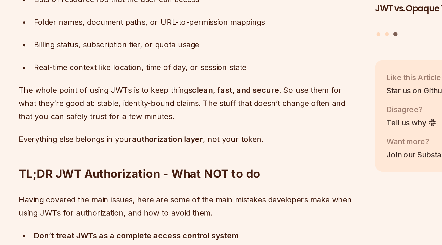
click at [165, 168] on p "The whole point of using JWTs is to keep things clean, fast, and secure . So us…" at bounding box center [182, 168] width 186 height 22
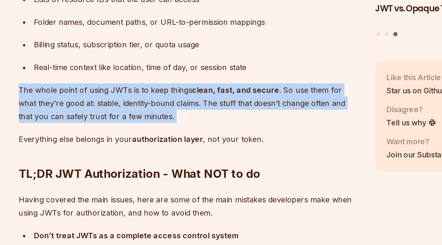
click at [196, 157] on p "The whole point of using JWTs is to keep things clean, fast, and secure . So us…" at bounding box center [182, 168] width 186 height 22
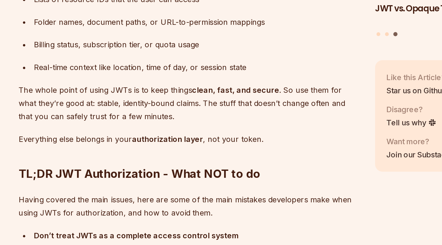
click at [196, 157] on p "The whole point of using JWTs is to keep things clean, fast, and secure . So us…" at bounding box center [182, 168] width 186 height 22
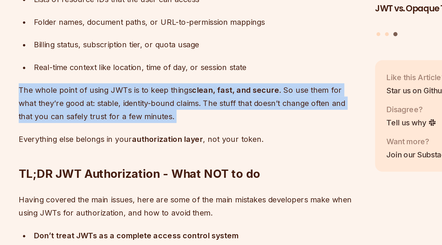
scroll to position [1163, 0]
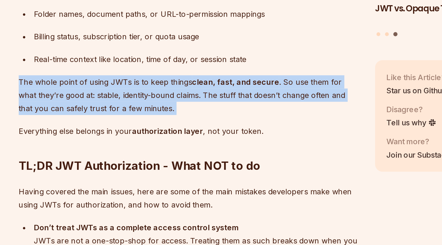
click at [196, 157] on p "The whole point of using JWTs is to keep things clean, fast, and secure . So us…" at bounding box center [182, 163] width 186 height 22
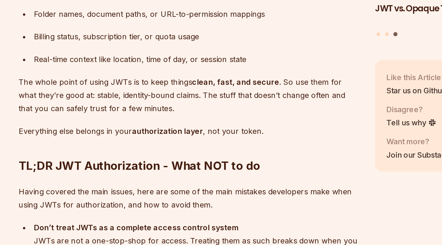
click at [196, 157] on p "The whole point of using JWTs is to keep things clean, fast, and secure . So us…" at bounding box center [182, 163] width 186 height 22
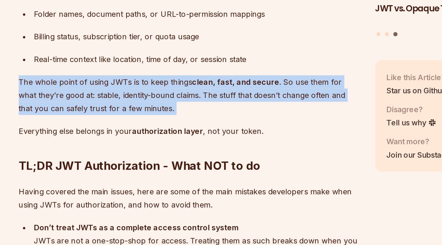
scroll to position [1166, 0]
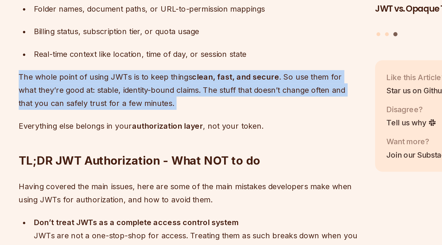
click at [157, 177] on strong "authorization layer" at bounding box center [170, 179] width 39 height 5
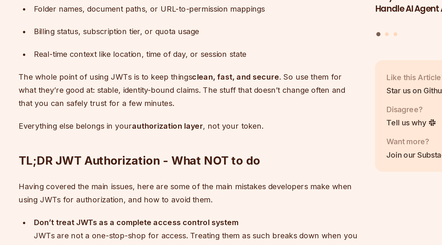
click at [157, 177] on strong "authorization layer" at bounding box center [170, 179] width 39 height 5
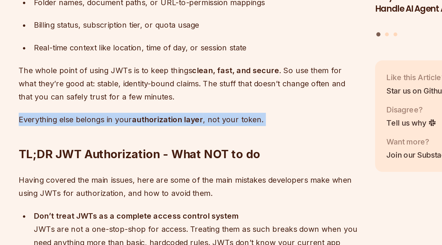
scroll to position [1170, 0]
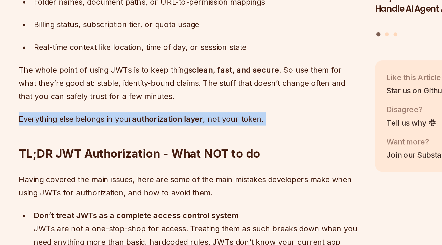
click at [180, 170] on h2 "TL;DR JWT Authorization - What NOT to do" at bounding box center [182, 184] width 186 height 29
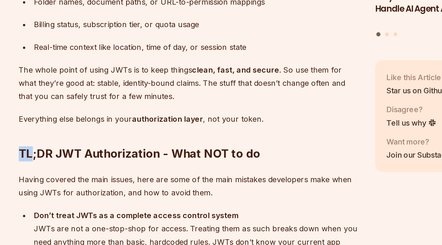
click at [180, 170] on h2 "TL;DR JWT Authorization - What NOT to do" at bounding box center [182, 184] width 186 height 29
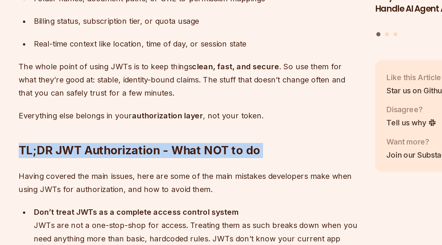
scroll to position [1172, 0]
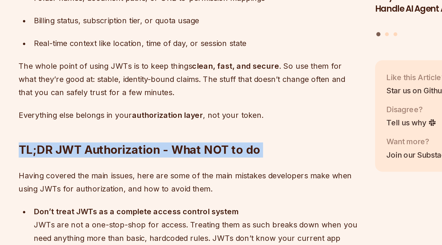
click at [180, 170] on p "Everything else belongs in your authorization layer , not your token." at bounding box center [182, 173] width 186 height 7
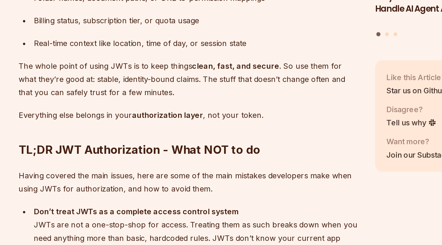
click at [180, 170] on p "Everything else belongs in your authorization layer , not your token." at bounding box center [182, 173] width 186 height 7
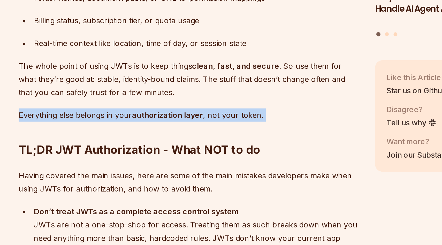
click at [180, 170] on p "Everything else belongs in your authorization layer , not your token." at bounding box center [182, 173] width 186 height 7
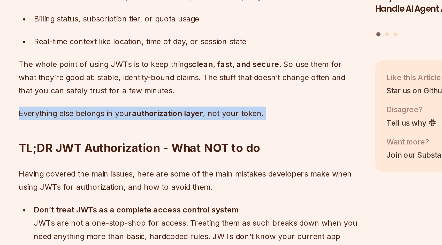
click at [180, 170] on strong "authorization layer" at bounding box center [170, 172] width 39 height 5
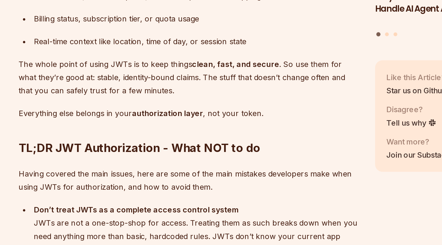
click at [180, 170] on strong "authorization layer" at bounding box center [170, 172] width 39 height 5
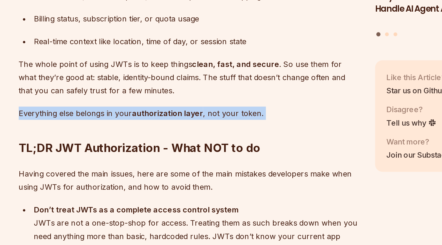
scroll to position [1177, 0]
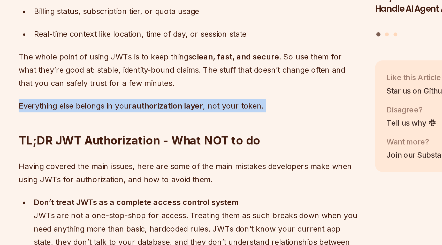
click at [180, 166] on strong "authorization layer" at bounding box center [170, 168] width 39 height 5
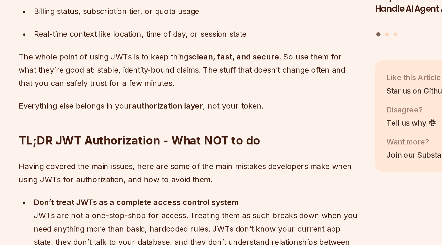
click at [180, 166] on strong "authorization layer" at bounding box center [170, 168] width 39 height 5
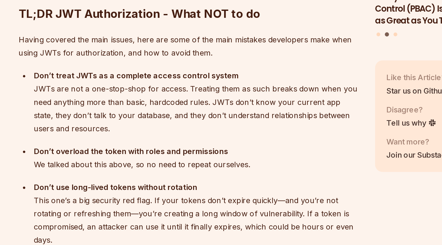
scroll to position [1247, 0]
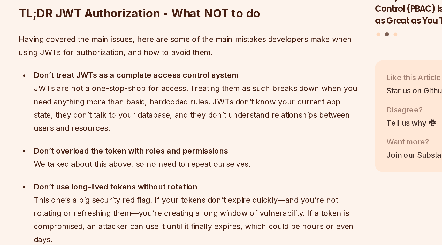
click at [185, 129] on p "Having covered the main issues, here are some of the main mistakes developers m…" at bounding box center [182, 136] width 186 height 14
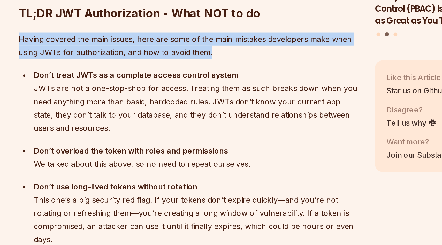
click at [174, 133] on p "Having covered the main issues, here are some of the main mistakes developers m…" at bounding box center [182, 136] width 186 height 14
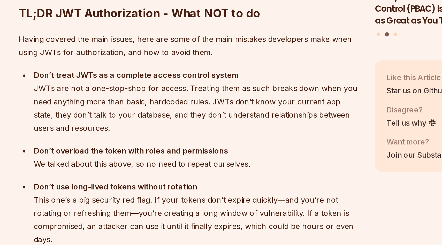
click at [174, 133] on p "Having covered the main issues, here are some of the main mistakes developers m…" at bounding box center [182, 136] width 186 height 14
click at [162, 155] on div "Don’t treat JWTs as a complete access control system JWTs are not a one-stop-sh…" at bounding box center [186, 166] width 178 height 36
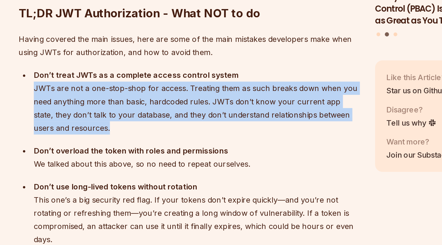
click at [162, 155] on div "Don’t treat JWTs as a complete access control system JWTs are not a one-stop-sh…" at bounding box center [186, 166] width 178 height 36
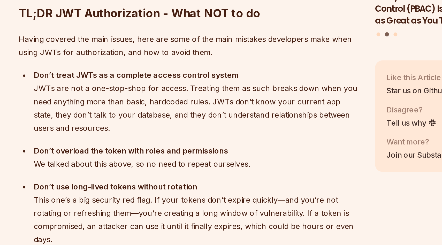
click at [162, 155] on div "Don’t treat JWTs as a complete access control system JWTs are not a one-stop-sh…" at bounding box center [186, 166] width 178 height 36
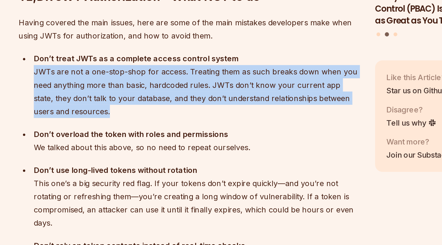
scroll to position [1259, 0]
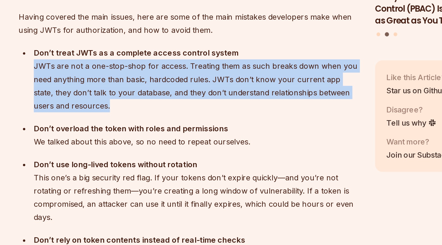
click at [162, 155] on div "Don’t treat JWTs as a complete access control system JWTs are not a one-stop-sh…" at bounding box center [186, 154] width 178 height 36
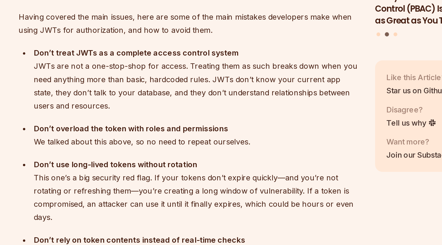
click at [162, 155] on div "Don’t treat JWTs as a complete access control system JWTs are not a one-stop-sh…" at bounding box center [186, 154] width 178 height 36
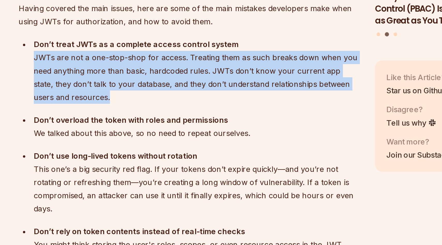
click at [162, 155] on div "Don’t treat JWTs as a complete access control system JWTs are not a one-stop-sh…" at bounding box center [186, 149] width 178 height 36
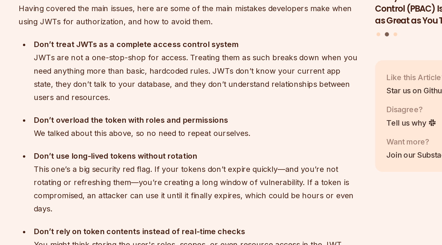
click at [162, 155] on div "Don’t treat JWTs as a complete access control system JWTs are not a one-stop-sh…" at bounding box center [186, 149] width 178 height 36
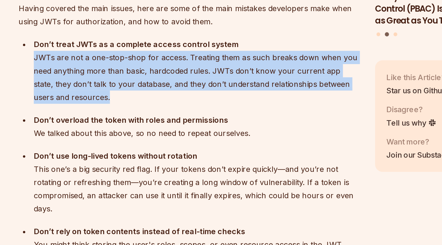
scroll to position [1267, 0]
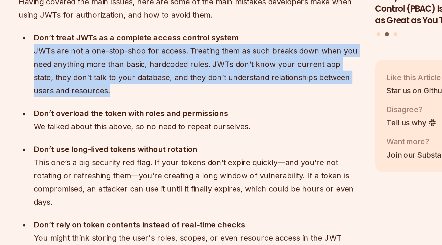
click at [165, 146] on div "Don’t treat JWTs as a complete access control system JWTs are not a one-stop-sh…" at bounding box center [186, 146] width 178 height 36
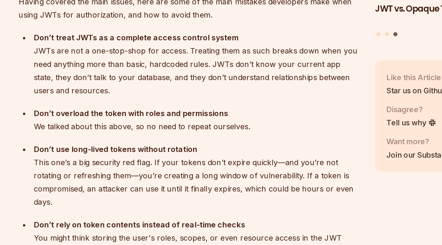
click at [165, 146] on div "Don’t treat JWTs as a complete access control system JWTs are not a one-stop-sh…" at bounding box center [186, 146] width 178 height 36
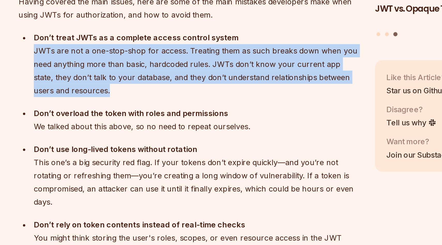
click at [176, 139] on div "Don’t treat JWTs as a complete access control system JWTs are not a one-stop-sh…" at bounding box center [186, 146] width 178 height 36
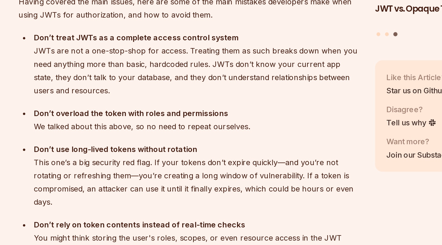
click at [176, 139] on div "Don’t treat JWTs as a complete access control system JWTs are not a one-stop-sh…" at bounding box center [186, 146] width 178 height 36
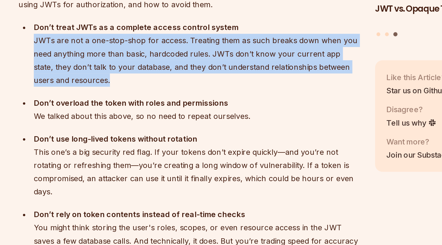
scroll to position [1278, 0]
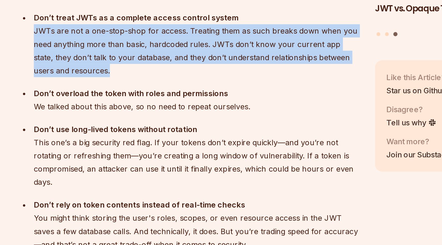
click at [177, 134] on div "Don’t treat JWTs as a complete access control system JWTs are not a one-stop-sh…" at bounding box center [186, 135] width 178 height 36
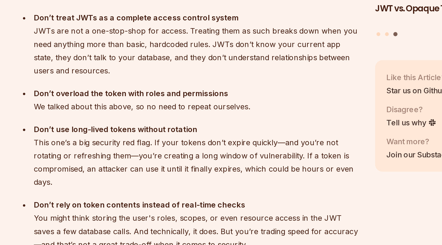
click at [177, 134] on div "Don’t treat JWTs as a complete access control system JWTs are not a one-stop-sh…" at bounding box center [186, 135] width 178 height 36
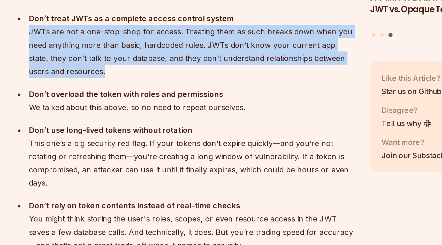
click at [173, 136] on div "Don’t treat JWTs as a complete access control system JWTs are not a one-stop-sh…" at bounding box center [186, 135] width 178 height 36
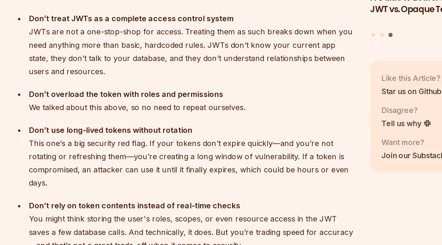
click at [173, 136] on div "Don’t treat JWTs as a complete access control system JWTs are not a one-stop-sh…" at bounding box center [186, 135] width 178 height 36
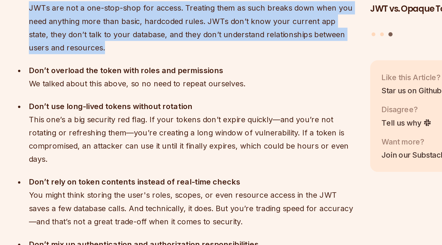
scroll to position [1305, 0]
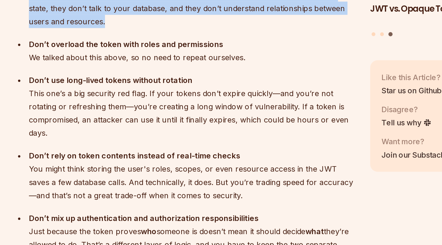
click at [173, 136] on div "Don’t overload the token with roles and permissions We talked about this above,…" at bounding box center [186, 138] width 178 height 14
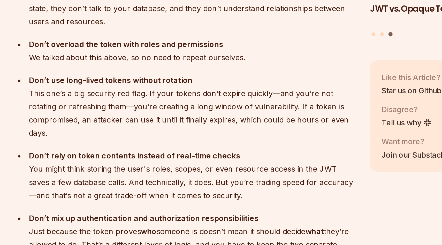
click at [173, 136] on div "Don’t overload the token with roles and permissions We talked about this above,…" at bounding box center [186, 138] width 178 height 14
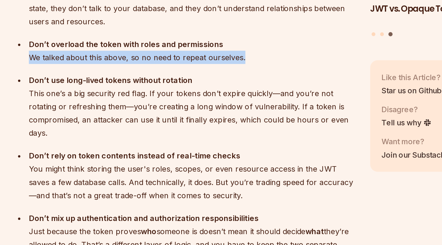
click at [173, 136] on div "Don’t overload the token with roles and permissions We talked about this above,…" at bounding box center [186, 138] width 178 height 14
click at [181, 134] on div "Don’t overload the token with roles and permissions We talked about this above,…" at bounding box center [186, 138] width 178 height 14
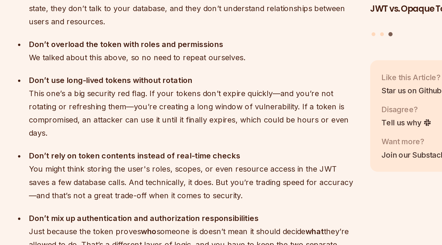
click at [181, 134] on div "Don’t overload the token with roles and permissions We talked about this above,…" at bounding box center [186, 138] width 178 height 14
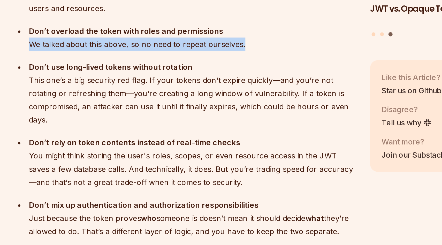
scroll to position [1318, 0]
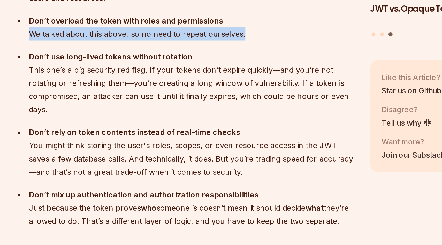
click at [177, 144] on div "Don’t use long-lived tokens without rotation This one’s a big security red flag…" at bounding box center [186, 156] width 178 height 36
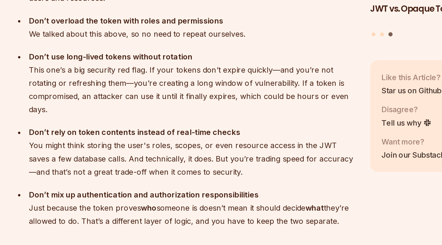
click at [177, 144] on div "Don’t use long-lived tokens without rotation This one’s a big security red flag…" at bounding box center [186, 156] width 178 height 36
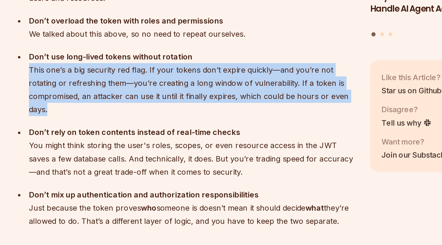
scroll to position [1334, 0]
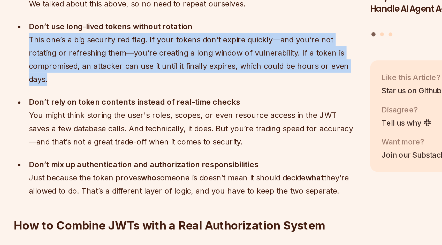
click at [175, 175] on div "Don’t rely on token contents instead of real-time checks You might think storin…" at bounding box center [186, 177] width 178 height 29
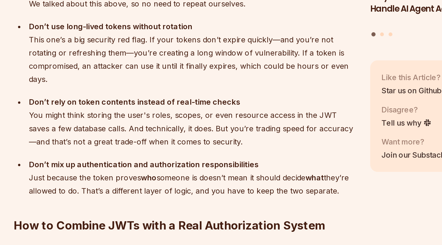
click at [175, 175] on div "Don’t rely on token contents instead of real-time checks You might think storin…" at bounding box center [186, 177] width 178 height 29
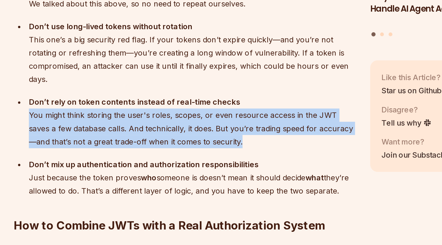
click at [175, 175] on div "Don’t rely on token contents instead of real-time checks You might think storin…" at bounding box center [186, 177] width 178 height 29
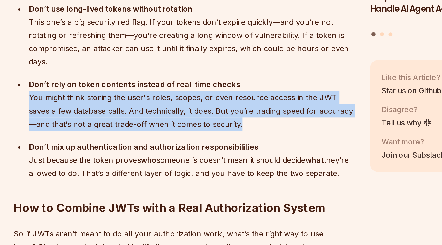
click at [177, 167] on div "Don’t rely on token contents instead of real-time checks You might think storin…" at bounding box center [186, 167] width 178 height 29
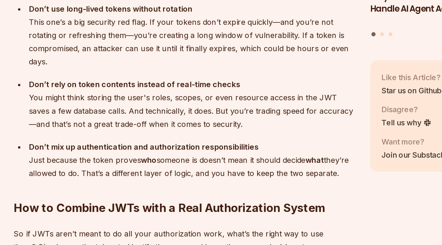
click at [177, 167] on div "Don’t rely on token contents instead of real-time checks You might think storin…" at bounding box center [186, 167] width 178 height 29
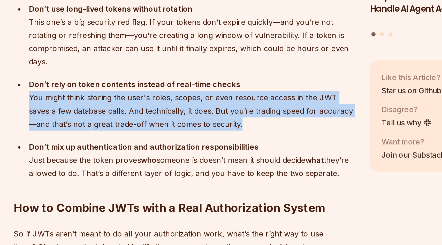
scroll to position [1348, 0]
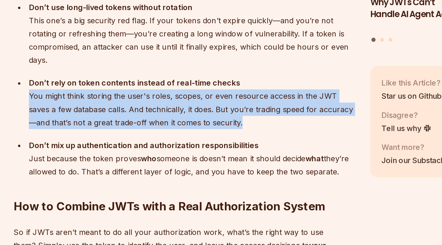
click at [177, 164] on div "Don’t rely on token contents instead of real-time checks You might think storin…" at bounding box center [186, 164] width 178 height 29
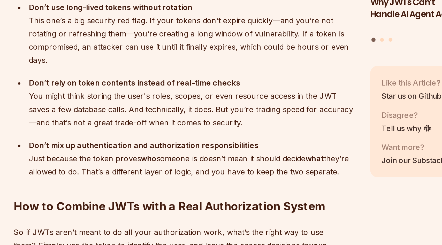
click at [177, 164] on div "Don’t rely on token contents instead of real-time checks You might think storin…" at bounding box center [186, 164] width 178 height 29
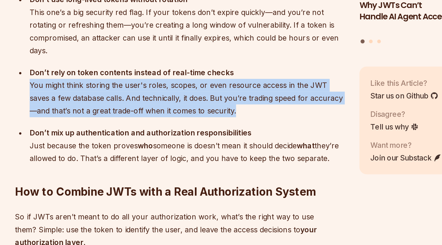
scroll to position [1357, 0]
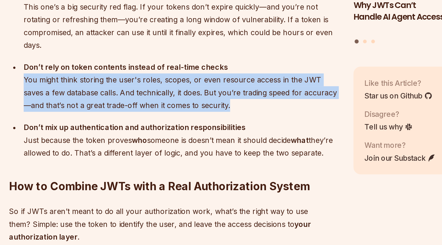
click at [186, 155] on div "Don’t rely on token contents instead of real-time checks You might think storin…" at bounding box center [186, 154] width 178 height 29
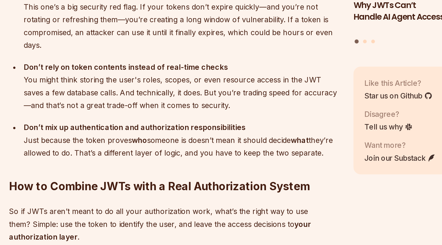
click at [186, 155] on div "Don’t rely on token contents instead of real-time checks You might think storin…" at bounding box center [186, 154] width 178 height 29
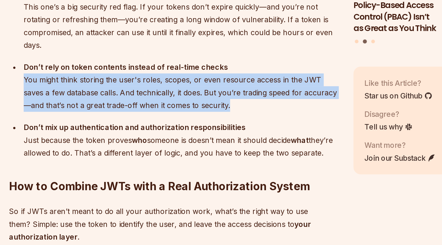
click at [186, 155] on div "Don’t rely on token contents instead of real-time checks You might think storin…" at bounding box center [186, 154] width 178 height 29
click at [175, 155] on div "Don’t rely on token contents instead of real-time checks You might think storin…" at bounding box center [186, 154] width 178 height 29
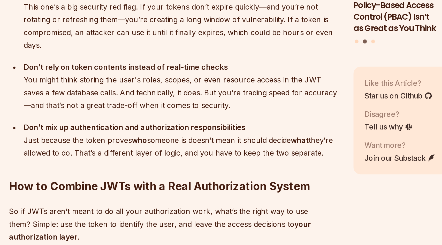
click at [175, 155] on div "Don’t rely on token contents instead of real-time checks You might think storin…" at bounding box center [186, 154] width 178 height 29
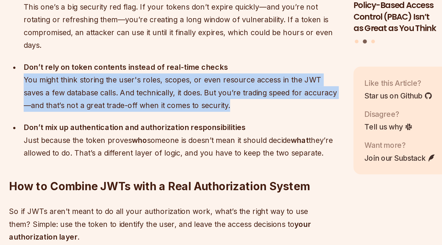
click at [186, 155] on div "Don’t rely on token contents instead of real-time checks You might think storin…" at bounding box center [186, 154] width 178 height 29
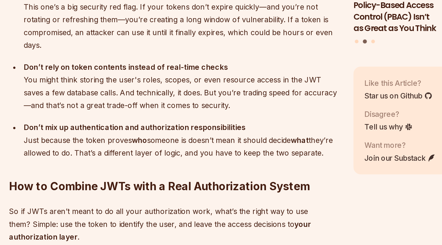
click at [186, 155] on div "Don’t rely on token contents instead of real-time checks You might think storin…" at bounding box center [186, 154] width 178 height 29
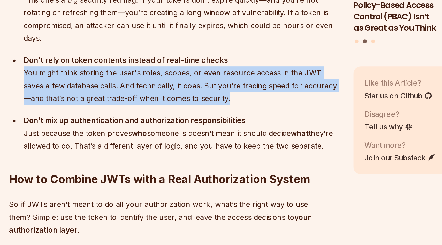
click at [186, 155] on div "Don’t rely on token contents instead of real-time checks You might think storin…" at bounding box center [186, 151] width 178 height 29
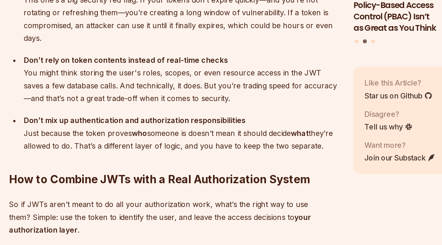
click at [186, 155] on div "Don’t rely on token contents instead of real-time checks You might think storin…" at bounding box center [186, 151] width 178 height 29
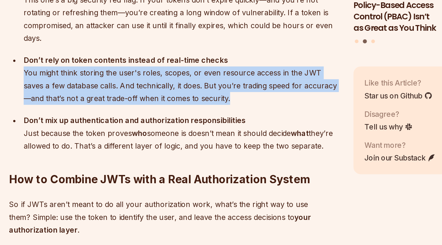
scroll to position [1364, 0]
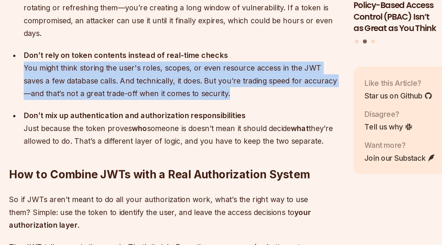
click at [186, 155] on ul "Don’t treat JWTs as a complete access control system JWTs are not a one-stop-sh…" at bounding box center [182, 111] width 186 height 158
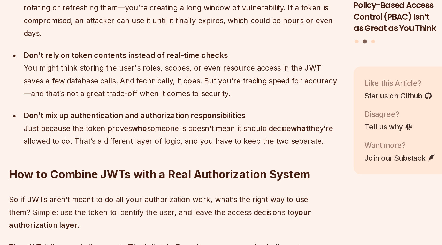
click at [186, 155] on ul "Don’t treat JWTs as a complete access control system JWTs are not a one-stop-sh…" at bounding box center [182, 111] width 186 height 158
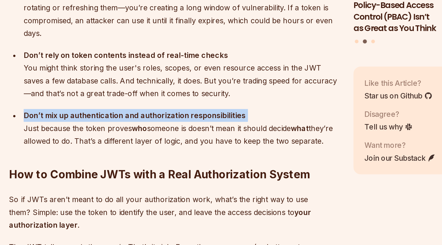
click at [186, 169] on strong "Don’t mix up authentication and authorization responsibilities" at bounding box center [160, 171] width 126 height 5
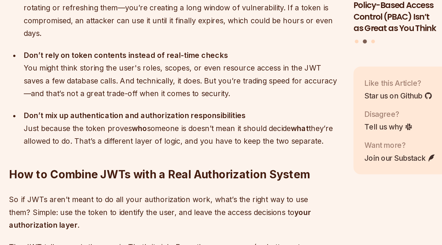
click at [186, 169] on strong "Don’t mix up authentication and authorization responsibilities" at bounding box center [160, 171] width 126 height 5
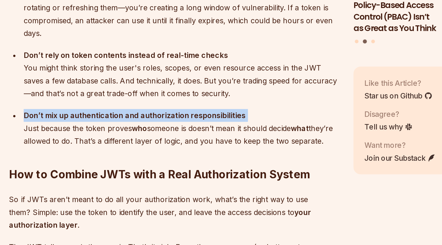
click at [185, 168] on div "Don’t mix up authentication and authorization responsibilities Just because the…" at bounding box center [186, 179] width 178 height 22
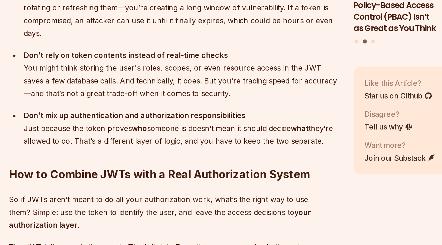
click at [185, 168] on div "Don’t mix up authentication and authorization responsibilities Just because the…" at bounding box center [186, 179] width 178 height 22
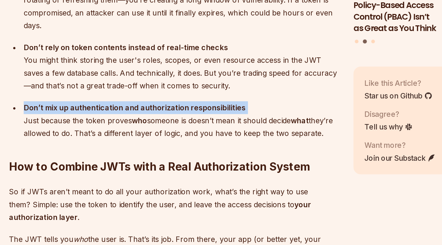
scroll to position [1372, 0]
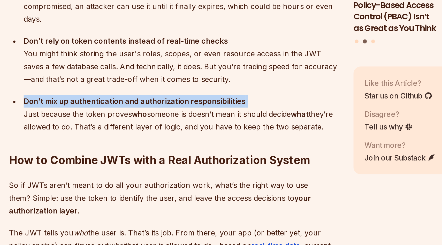
click at [185, 166] on div "Don’t mix up authentication and authorization responsibilities Just because the…" at bounding box center [186, 171] width 178 height 22
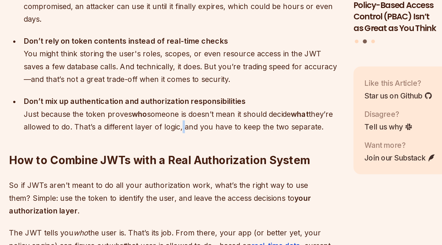
click at [185, 166] on div "Don’t mix up authentication and authorization responsibilities Just because the…" at bounding box center [186, 171] width 178 height 22
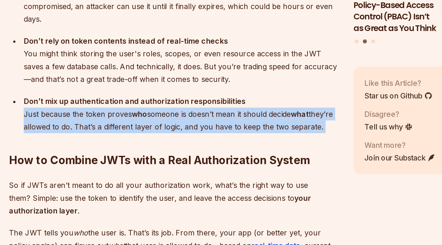
click at [195, 163] on div "Don’t mix up authentication and authorization responsibilities Just because the…" at bounding box center [186, 171] width 178 height 22
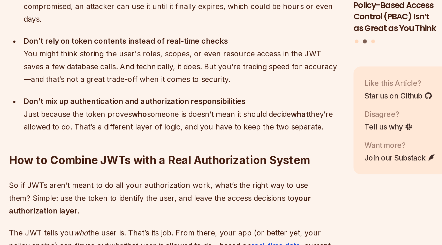
click at [195, 163] on div "Don’t mix up authentication and authorization responsibilities Just because the…" at bounding box center [186, 171] width 178 height 22
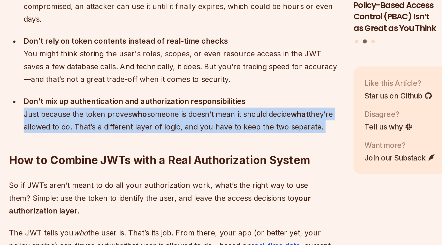
click at [202, 163] on div "Don’t mix up authentication and authorization responsibilities Just because the…" at bounding box center [186, 171] width 178 height 22
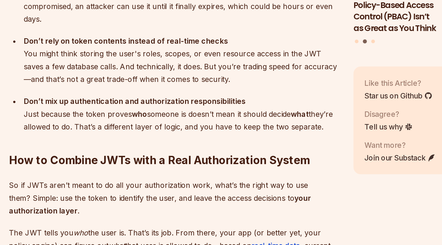
click at [202, 163] on div "Don’t mix up authentication and authorization responsibilities Just because the…" at bounding box center [186, 171] width 178 height 22
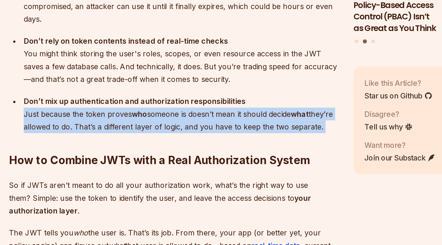
click at [202, 163] on div "Don’t mix up authentication and authorization responsibilities Just because the…" at bounding box center [186, 171] width 178 height 22
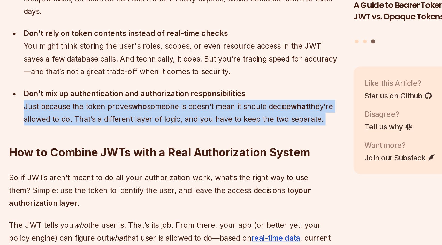
scroll to position [1381, 0]
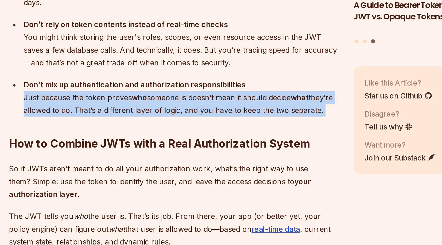
click at [202, 163] on div "Don’t mix up authentication and authorization responsibilities Just because the…" at bounding box center [186, 162] width 178 height 22
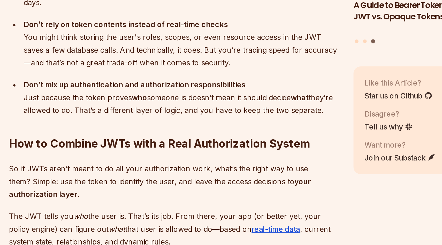
click at [202, 163] on div "Don’t mix up authentication and authorization responsibilities Just because the…" at bounding box center [186, 162] width 178 height 22
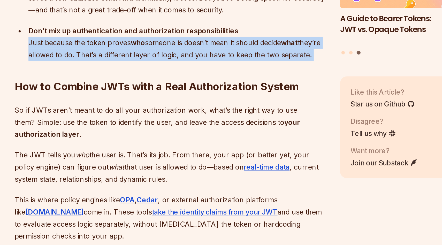
scroll to position [1430, 0]
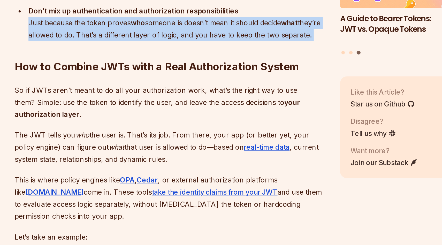
click at [194, 153] on p "So if JWTs aren’t meant to do all your authorization work, what’s the right way…" at bounding box center [182, 159] width 186 height 22
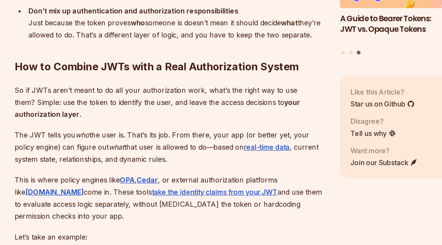
click at [194, 153] on p "So if JWTs aren’t meant to do all your authorization work, what’s the right way…" at bounding box center [182, 159] width 186 height 22
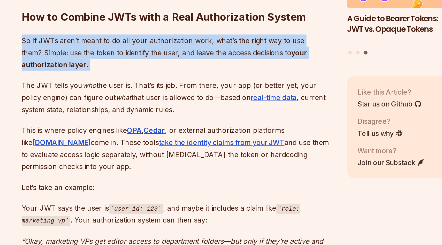
scroll to position [1461, 0]
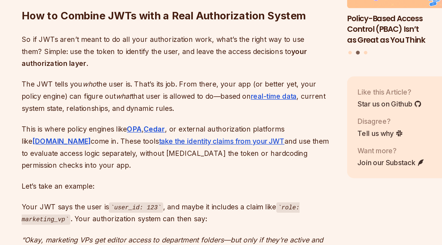
click at [158, 153] on p "The JWT tells you who the user is. That’s its job. From there, your app (or bet…" at bounding box center [182, 156] width 186 height 22
click at [187, 150] on p "The JWT tells you who the user is. That’s its job. From there, your app (or bet…" at bounding box center [182, 156] width 186 height 22
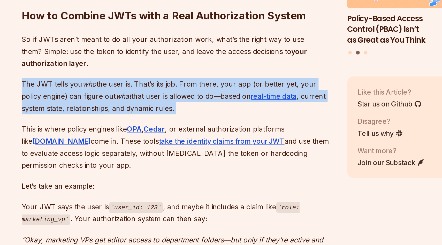
click at [187, 150] on p "The JWT tells you who the user is. That’s its job. From there, your app (or bet…" at bounding box center [182, 156] width 186 height 22
click at [179, 151] on p "The JWT tells you who the user is. That’s its job. From there, your app (or bet…" at bounding box center [182, 156] width 186 height 22
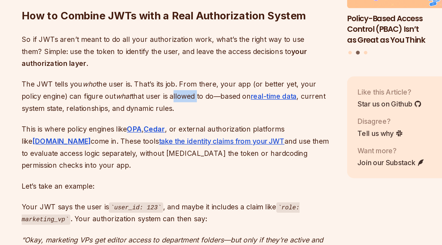
click at [179, 151] on p "The JWT tells you who the user is. That’s its job. From there, your app (or bet…" at bounding box center [182, 156] width 186 height 22
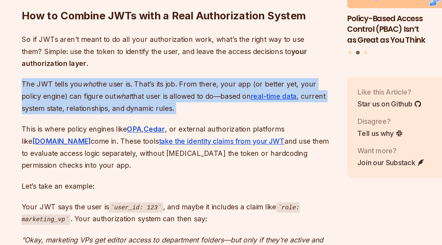
click at [179, 151] on p "The JWT tells you who the user is. That’s its job. From there, your app (or bet…" at bounding box center [182, 156] width 186 height 22
click at [167, 154] on p "The JWT tells you who the user is. That’s its job. From there, your app (or bet…" at bounding box center [182, 156] width 186 height 22
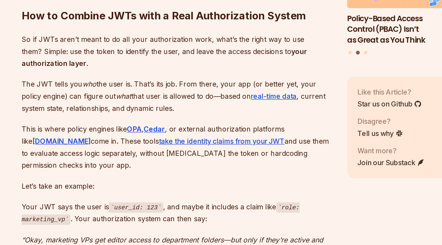
click at [167, 154] on p "The JWT tells you who the user is. That’s its job. From there, your app (or bet…" at bounding box center [182, 156] width 186 height 22
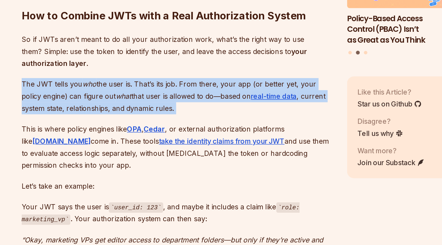
click at [167, 154] on p "The JWT tells you who the user is. That’s its job. From there, your app (or bet…" at bounding box center [182, 156] width 186 height 22
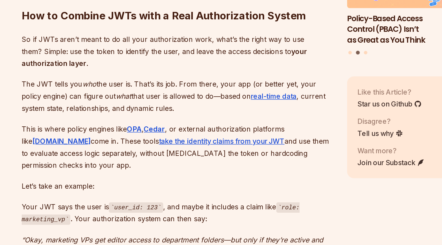
click at [135, 172] on p "This is where policy engines like OPA , Cedar , or external authorization platf…" at bounding box center [182, 186] width 186 height 29
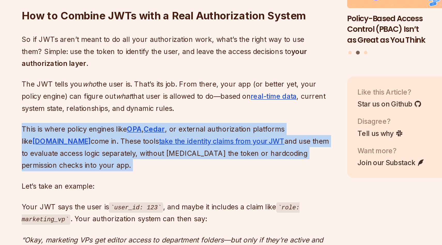
drag, startPoint x: 135, startPoint y: 166, endPoint x: 146, endPoint y: 167, distance: 11.1
click at [136, 172] on p "This is where policy engines like OPA , Cedar , or external authorization platf…" at bounding box center [182, 186] width 186 height 29
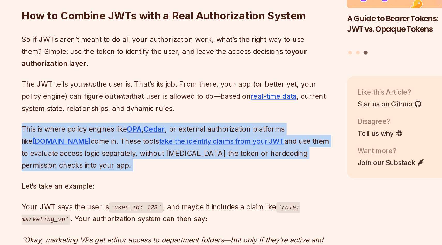
click at [191, 172] on p "This is where policy engines like OPA , Cedar , or external authorization platf…" at bounding box center [182, 186] width 186 height 29
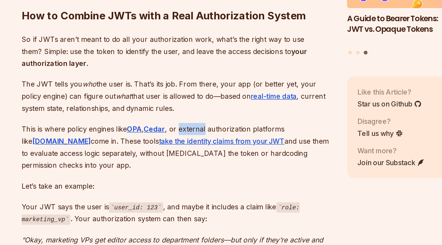
click at [191, 172] on p "This is where policy engines like OPA , Cedar , or external authorization platf…" at bounding box center [182, 186] width 186 height 29
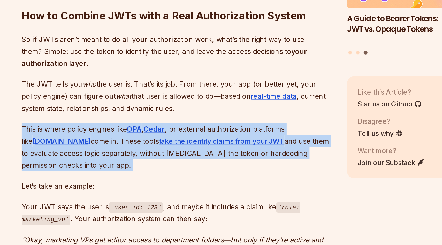
click at [191, 172] on p "This is where policy engines like OPA , Cedar , or external authorization platf…" at bounding box center [182, 186] width 186 height 29
click at [214, 172] on p "This is where policy engines like OPA , Cedar , or external authorization platf…" at bounding box center [182, 186] width 186 height 29
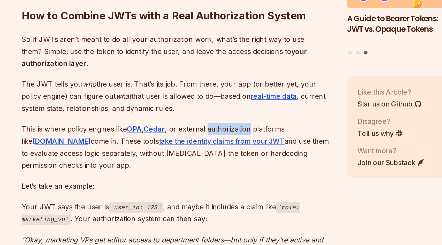
click at [214, 172] on p "This is where policy engines like OPA , Cedar , or external authorization platf…" at bounding box center [182, 186] width 186 height 29
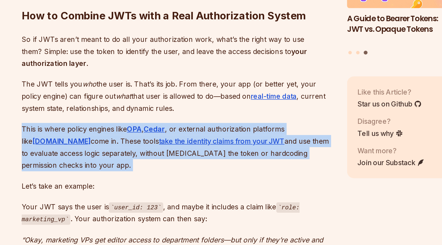
click at [214, 172] on p "This is where policy engines like OPA , Cedar , or external authorization platf…" at bounding box center [182, 186] width 186 height 29
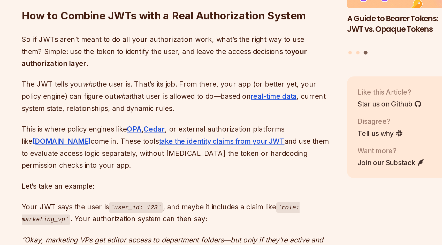
click at [114, 174] on p "This is where policy engines like OPA , Cedar , or external authorization platf…" at bounding box center [182, 186] width 186 height 29
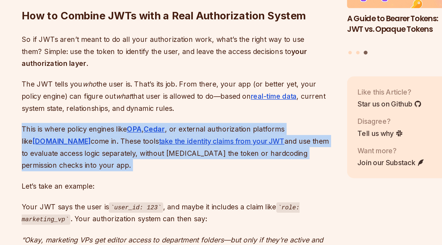
click at [114, 174] on p "This is where policy engines like OPA , Cedar , or external authorization platf…" at bounding box center [182, 186] width 186 height 29
click at [221, 182] on p "This is where policy engines like OPA , Cedar , or external authorization platf…" at bounding box center [182, 186] width 186 height 29
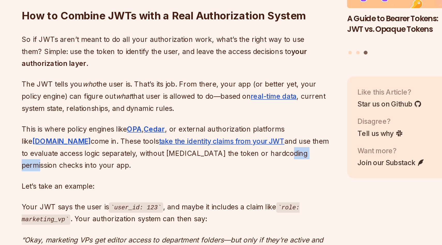
click at [221, 182] on p "This is where policy engines like OPA , Cedar , or external authorization platf…" at bounding box center [182, 186] width 186 height 29
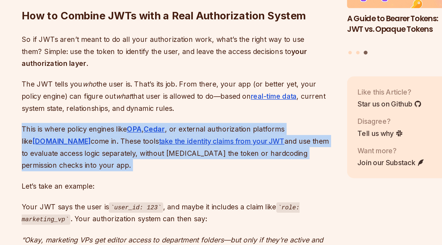
click at [221, 182] on p "This is where policy engines like OPA , Cedar , or external authorization platf…" at bounding box center [182, 186] width 186 height 29
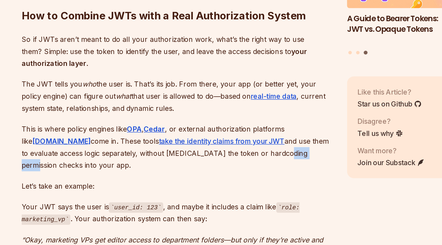
click at [221, 182] on p "This is where policy engines like OPA , Cedar , or external authorization platf…" at bounding box center [182, 186] width 186 height 29
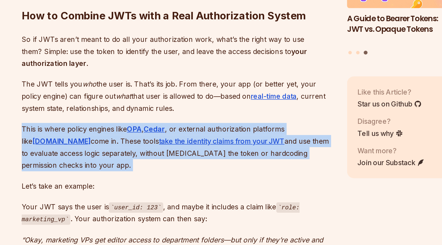
click at [221, 182] on p "This is where policy engines like OPA , Cedar , or external authorization platf…" at bounding box center [182, 186] width 186 height 29
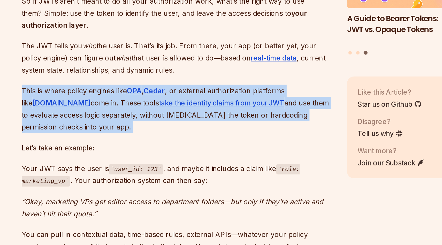
scroll to position [1487, 0]
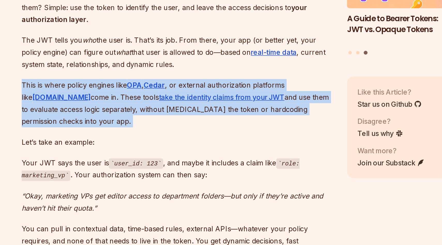
click at [196, 157] on p "This is where policy engines like OPA , Cedar , or external authorization platf…" at bounding box center [182, 159] width 186 height 29
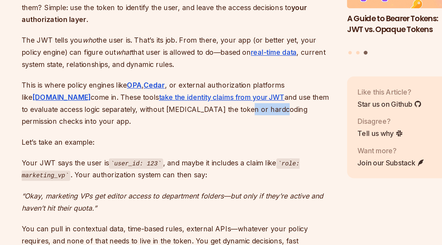
click at [196, 157] on p "This is where policy engines like OPA , Cedar , or external authorization platf…" at bounding box center [182, 159] width 186 height 29
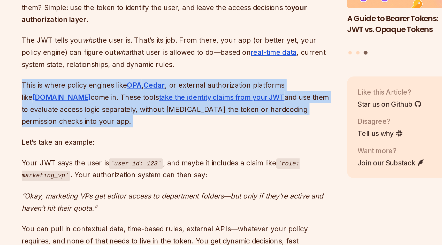
click at [196, 157] on p "This is where policy engines like OPA , Cedar , or external authorization platf…" at bounding box center [182, 159] width 186 height 29
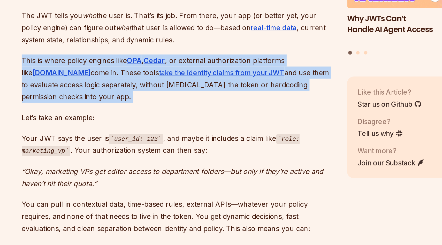
scroll to position [1517, 0]
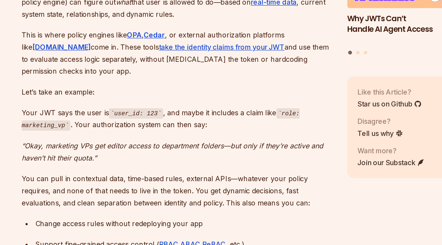
click at [148, 162] on p "Your JWT says the user is user_id: 123 , and maybe it includes a claim like rol…" at bounding box center [182, 169] width 186 height 15
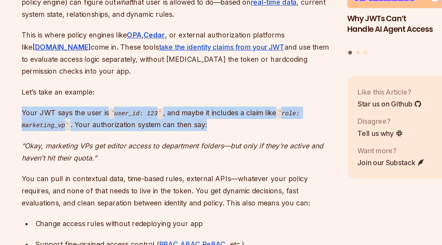
click at [148, 162] on p "Your JWT says the user is user_id: 123 , and maybe it includes a claim like rol…" at bounding box center [182, 169] width 186 height 15
click at [185, 162] on p "Your JWT says the user is user_id: 123 , and maybe it includes a claim like rol…" at bounding box center [182, 169] width 186 height 15
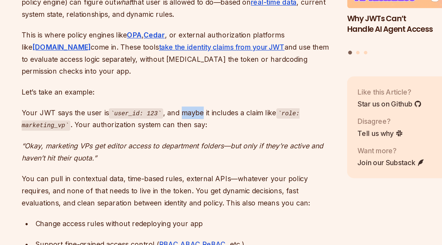
click at [185, 162] on p "Your JWT says the user is user_id: 123 , and maybe it includes a claim like rol…" at bounding box center [182, 169] width 186 height 15
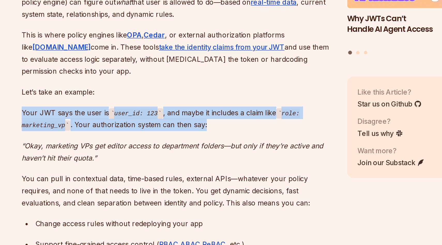
click at [185, 162] on p "Your JWT says the user is user_id: 123 , and maybe it includes a claim like rol…" at bounding box center [182, 169] width 186 height 15
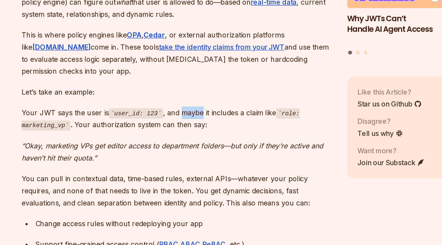
click at [185, 162] on p "Your JWT says the user is user_id: 123 , and maybe it includes a claim like rol…" at bounding box center [182, 169] width 186 height 15
click at [165, 162] on p "Your JWT says the user is user_id: 123 , and maybe it includes a claim like rol…" at bounding box center [182, 169] width 186 height 15
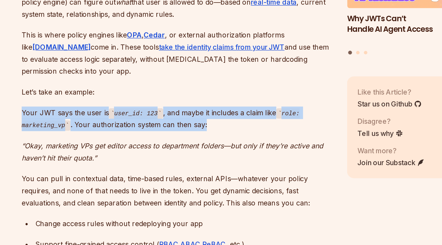
click at [165, 162] on p "Your JWT says the user is user_id: 123 , and maybe it includes a claim like rol…" at bounding box center [182, 169] width 186 height 15
click at [176, 162] on p "Your JWT says the user is user_id: 123 , and maybe it includes a claim like rol…" at bounding box center [182, 169] width 186 height 15
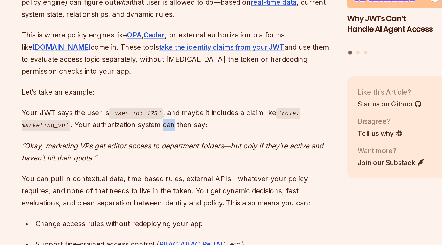
click at [176, 162] on p "Your JWT says the user is user_id: 123 , and maybe it includes a claim like rol…" at bounding box center [182, 169] width 186 height 15
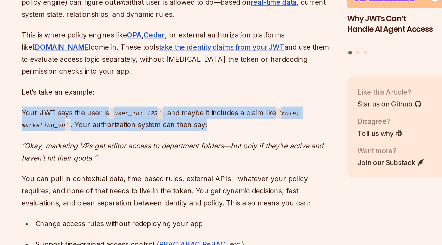
click at [176, 162] on p "Your JWT says the user is user_id: 123 , and maybe it includes a claim like rol…" at bounding box center [182, 169] width 186 height 15
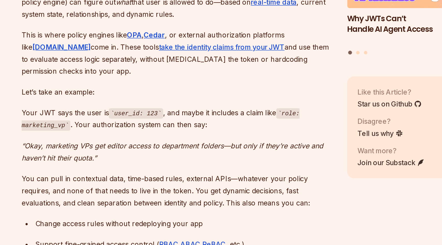
click at [155, 183] on em "“Okay, marketing VPs get editor access to department folders—but only if they’r…" at bounding box center [179, 189] width 181 height 12
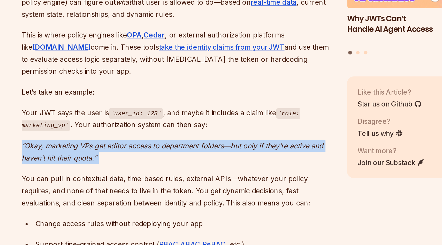
click at [155, 183] on em "“Okay, marketing VPs get editor access to department folders—but only if they’r…" at bounding box center [179, 189] width 181 height 12
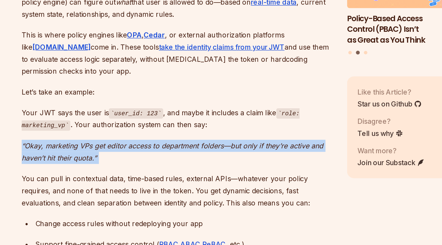
click at [173, 183] on em "“Okay, marketing VPs get editor access to department folders—but only if they’r…" at bounding box center [179, 189] width 181 height 12
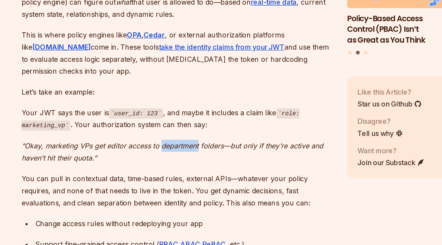
click at [173, 183] on em "“Okay, marketing VPs get editor access to department folders—but only if they’r…" at bounding box center [179, 189] width 181 height 12
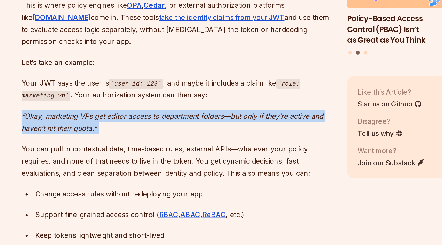
scroll to position [1540, 0]
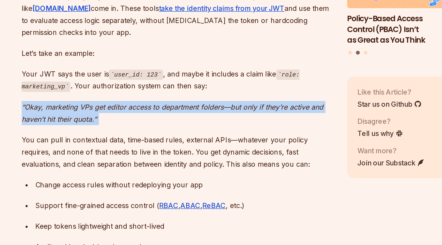
click at [173, 178] on p "You can pull in contextual data, time-based rules, external APIs—whatever your …" at bounding box center [182, 189] width 186 height 22
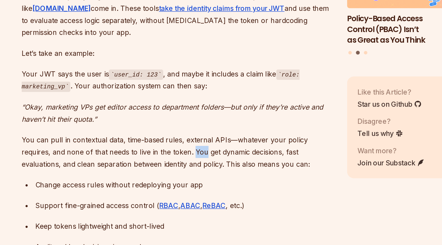
click at [173, 178] on p "You can pull in contextual data, time-based rules, external APIs—whatever your …" at bounding box center [182, 189] width 186 height 22
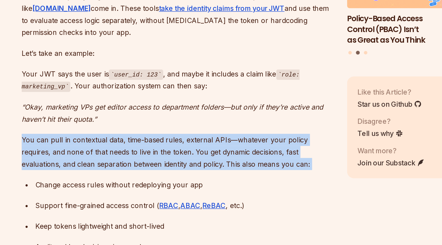
click at [173, 178] on p "You can pull in contextual data, time-based rules, external APIs—whatever your …" at bounding box center [182, 189] width 186 height 22
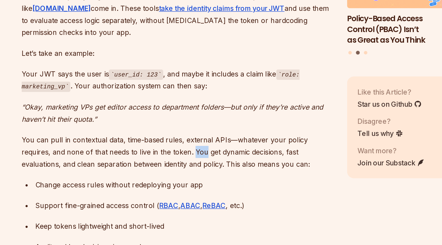
click at [173, 178] on p "You can pull in contextual data, time-based rules, external APIs—whatever your …" at bounding box center [182, 189] width 186 height 22
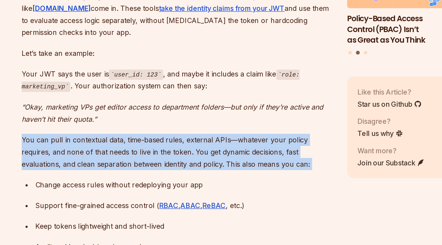
click at [173, 178] on p "You can pull in contextual data, time-based rules, external APIs—whatever your …" at bounding box center [182, 189] width 186 height 22
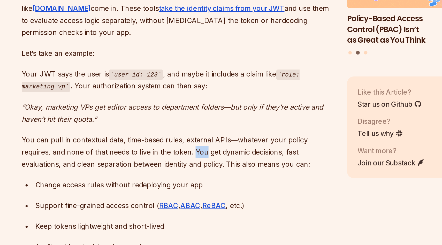
click at [173, 178] on p "You can pull in contextual data, time-based rules, external APIs—whatever your …" at bounding box center [182, 189] width 186 height 22
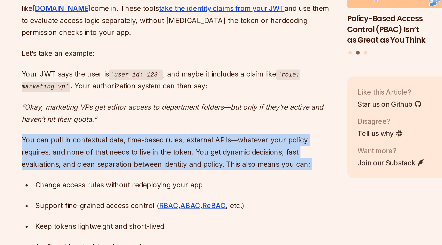
click at [173, 178] on p "You can pull in contextual data, time-based rules, external APIs—whatever your …" at bounding box center [182, 189] width 186 height 22
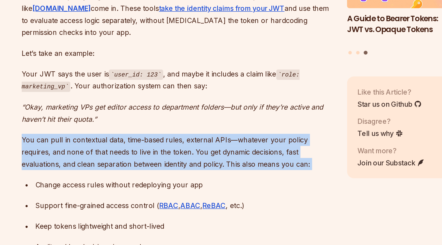
click at [173, 178] on p "You can pull in contextual data, time-based rules, external APIs—whatever your …" at bounding box center [182, 189] width 186 height 22
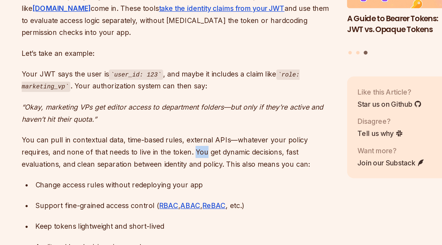
click at [173, 178] on p "You can pull in contextual data, time-based rules, external APIs—whatever your …" at bounding box center [182, 189] width 186 height 22
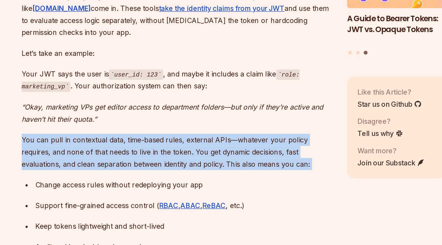
click at [173, 178] on p "You can pull in contextual data, time-based rules, external APIs—whatever your …" at bounding box center [182, 189] width 186 height 22
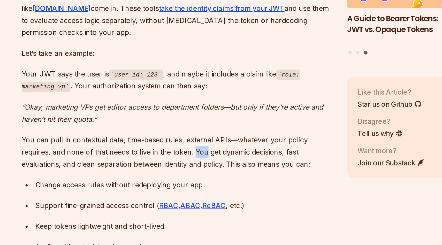
click at [173, 178] on p "You can pull in contextual data, time-based rules, external APIs—whatever your …" at bounding box center [182, 189] width 186 height 22
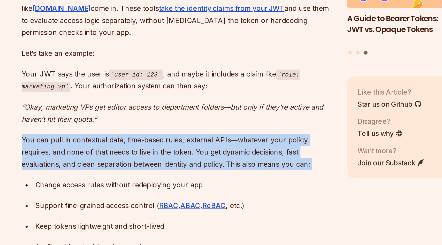
click at [173, 178] on p "You can pull in contextual data, time-based rules, external APIs—whatever your …" at bounding box center [182, 189] width 186 height 22
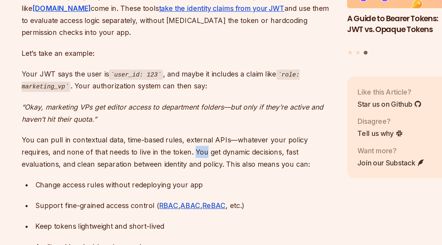
click at [173, 178] on p "You can pull in contextual data, time-based rules, external APIs—whatever your …" at bounding box center [182, 189] width 186 height 22
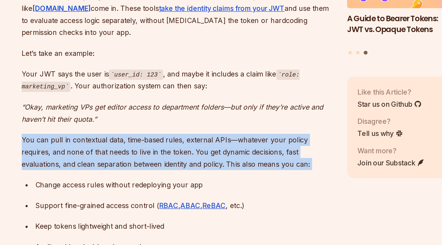
click at [173, 178] on p "You can pull in contextual data, time-based rules, external APIs—whatever your …" at bounding box center [182, 189] width 186 height 22
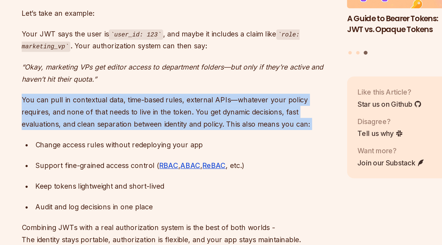
scroll to position [1570, 0]
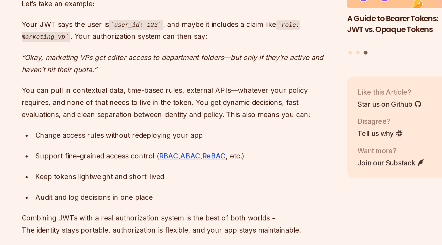
click at [158, 175] on div "Change access rules without redeploying your app" at bounding box center [186, 178] width 178 height 7
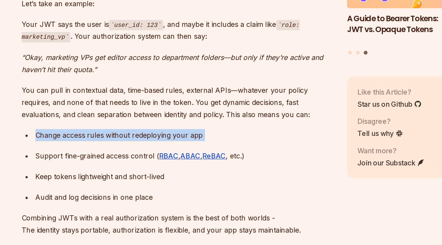
click at [158, 175] on div "Change access rules without redeploying your app" at bounding box center [186, 178] width 178 height 7
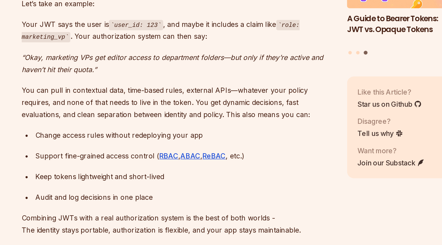
click at [153, 188] on div "Support fine-grained access control ( RBAC , ABAC , ReBAC , etc.)" at bounding box center [186, 191] width 178 height 7
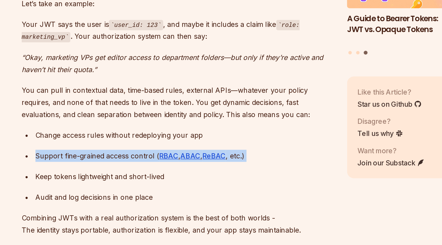
click at [153, 188] on div "Support fine-grained access control ( RBAC , ABAC , ReBAC , etc.)" at bounding box center [186, 191] width 178 height 7
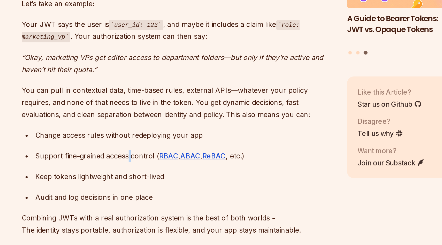
click at [153, 188] on div "Support fine-grained access control ( RBAC , ABAC , ReBAC , etc.)" at bounding box center [186, 191] width 178 height 7
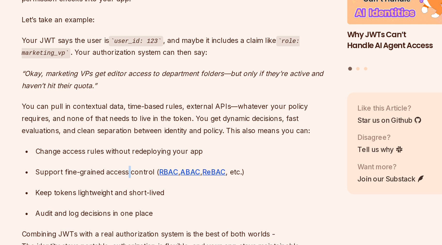
scroll to position [1584, 0]
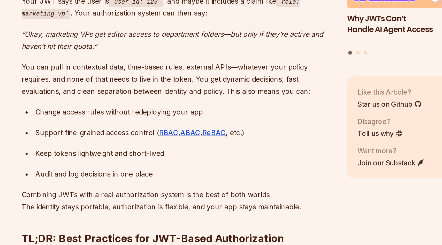
click at [153, 186] on div "Keep tokens lightweight and short-lived" at bounding box center [186, 189] width 178 height 7
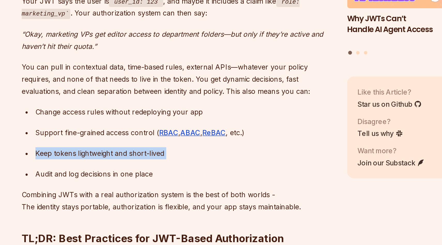
click at [153, 186] on div "Keep tokens lightweight and short-lived" at bounding box center [186, 189] width 178 height 7
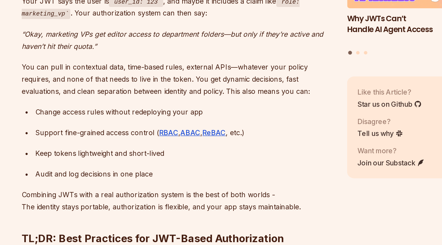
click at [154, 199] on div "Audit and log decisions in one place" at bounding box center [186, 202] width 178 height 7
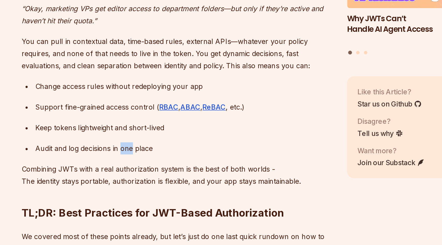
scroll to position [1602, 0]
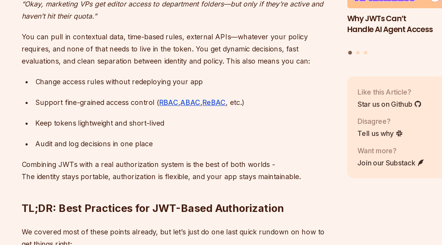
click at [154, 193] on p "Combining JWTs with a real authorization system is the best of both worlds - Th…" at bounding box center [182, 200] width 186 height 14
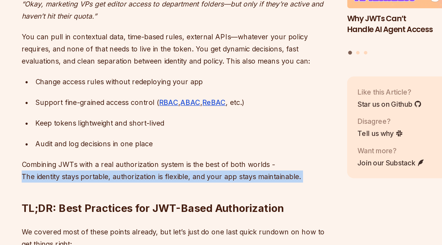
click at [154, 193] on p "Combining JWTs with a real authorization system is the best of both worlds - Th…" at bounding box center [182, 200] width 186 height 14
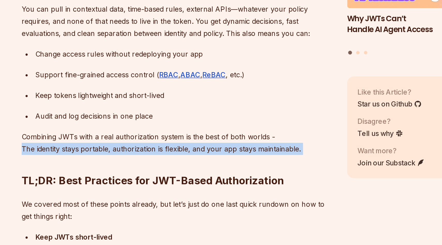
scroll to position [1624, 0]
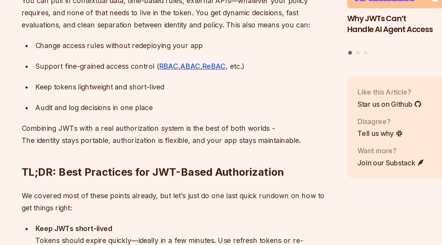
click at [154, 186] on h2 "TL;DR: Best Practices for JWT-Based Authorization" at bounding box center [182, 190] width 186 height 29
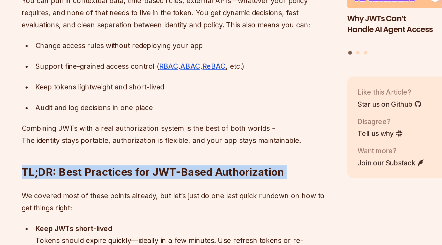
click at [154, 186] on h2 "TL;DR: Best Practices for JWT-Based Authorization" at bounding box center [182, 190] width 186 height 29
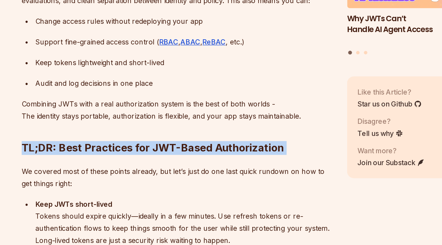
scroll to position [1644, 0]
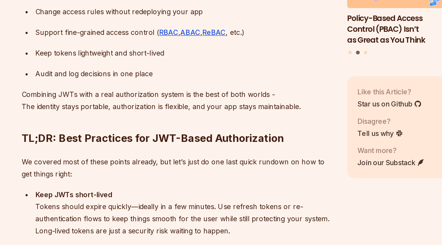
click at [150, 191] on p "We covered most of these points already, but let’s just do one last quick rundo…" at bounding box center [182, 198] width 186 height 14
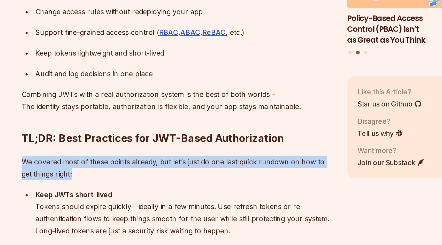
click at [150, 191] on p "We covered most of these points already, but let’s just do one last quick rundo…" at bounding box center [182, 198] width 186 height 14
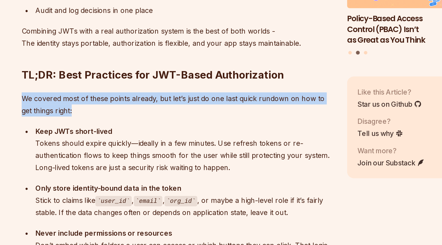
scroll to position [1692, 0]
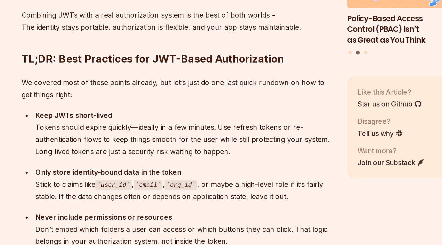
click at [149, 165] on div "Keep JWTs short-lived Tokens should expire quickly—ideally in a few minutes. Us…" at bounding box center [186, 177] width 178 height 29
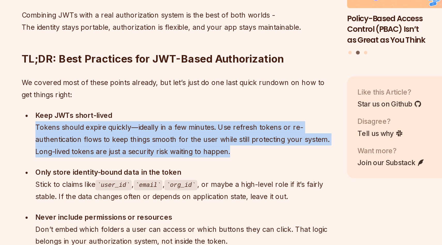
click at [149, 165] on div "Keep JWTs short-lived Tokens should expire quickly—ideally in a few minutes. Us…" at bounding box center [186, 177] width 178 height 29
click at [176, 167] on div "Keep JWTs short-lived Tokens should expire quickly—ideally in a few minutes. Us…" at bounding box center [186, 177] width 178 height 29
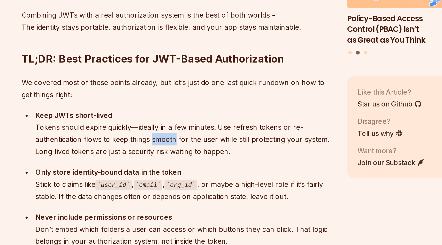
click at [176, 167] on div "Keep JWTs short-lived Tokens should expire quickly—ideally in a few minutes. Us…" at bounding box center [186, 177] width 178 height 29
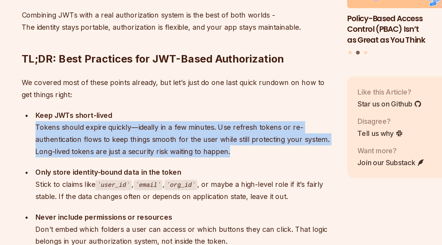
click at [176, 167] on div "Keep JWTs short-lived Tokens should expire quickly—ideally in a few minutes. Us…" at bounding box center [186, 177] width 178 height 29
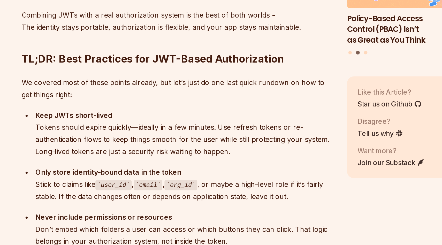
click
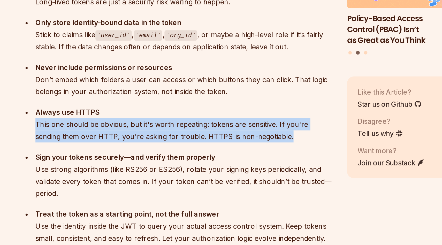
scroll to position [1786, 0]
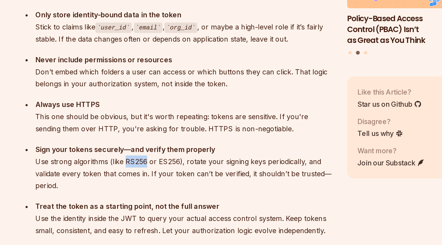
copy div "RS256"
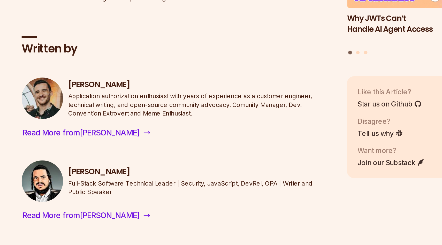
scroll to position [2126, 0]
